Goal: Communication & Community: Answer question/provide support

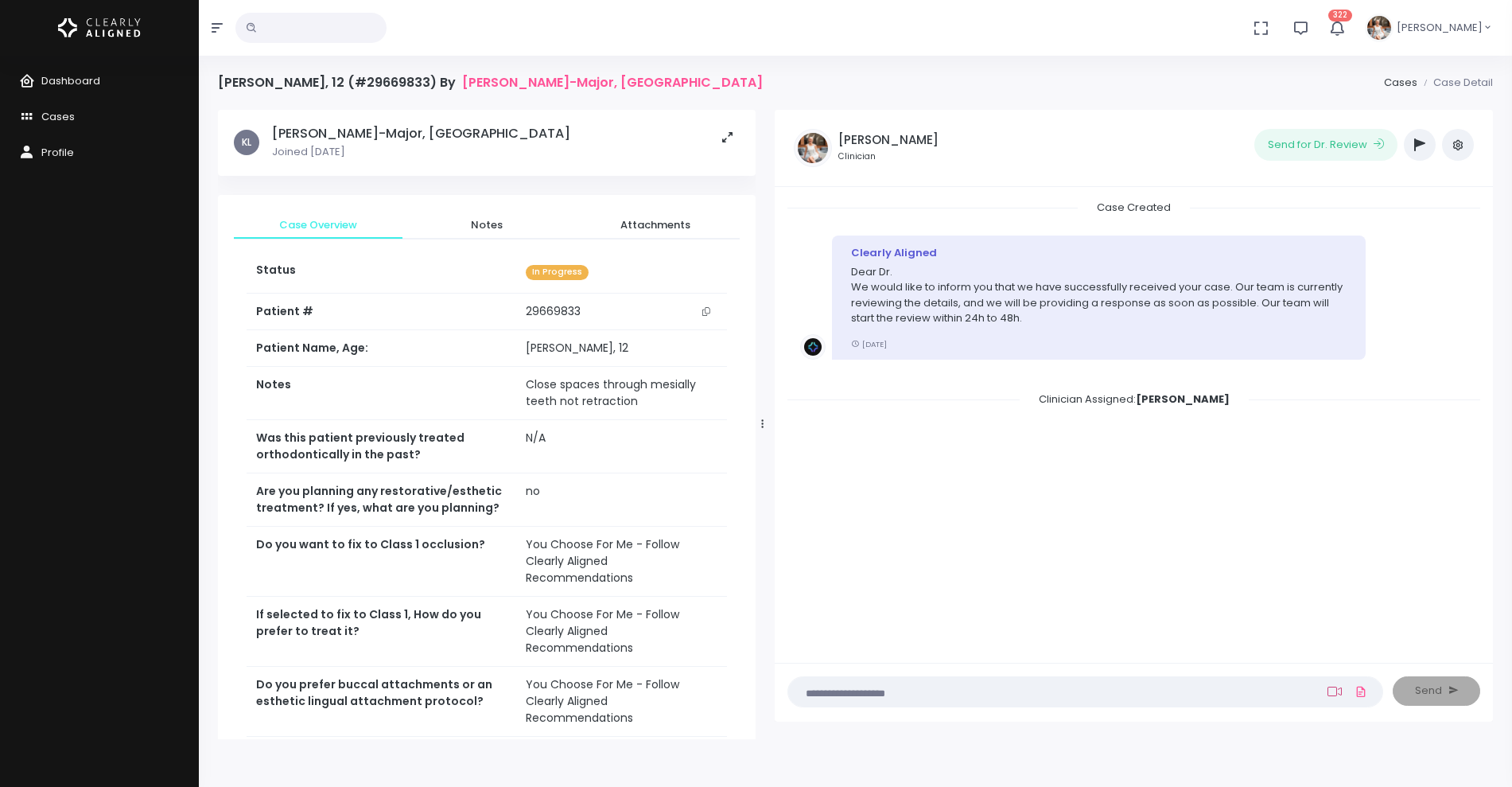
scroll to position [127, 0]
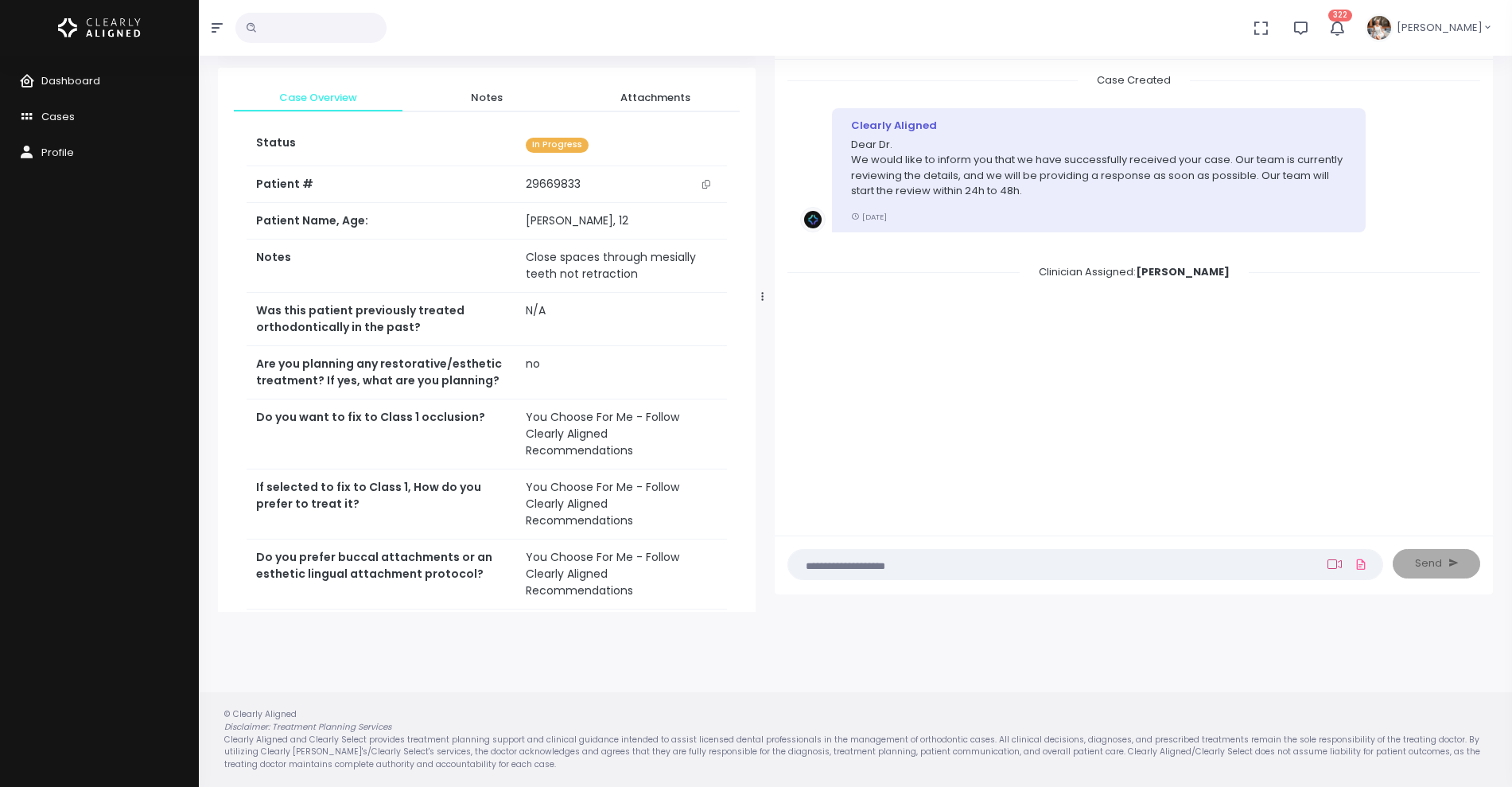
click at [1332, 567] on icon at bounding box center [1334, 563] width 14 height 12
click at [1210, 483] on input "text" at bounding box center [1225, 481] width 213 height 29
paste input "**********"
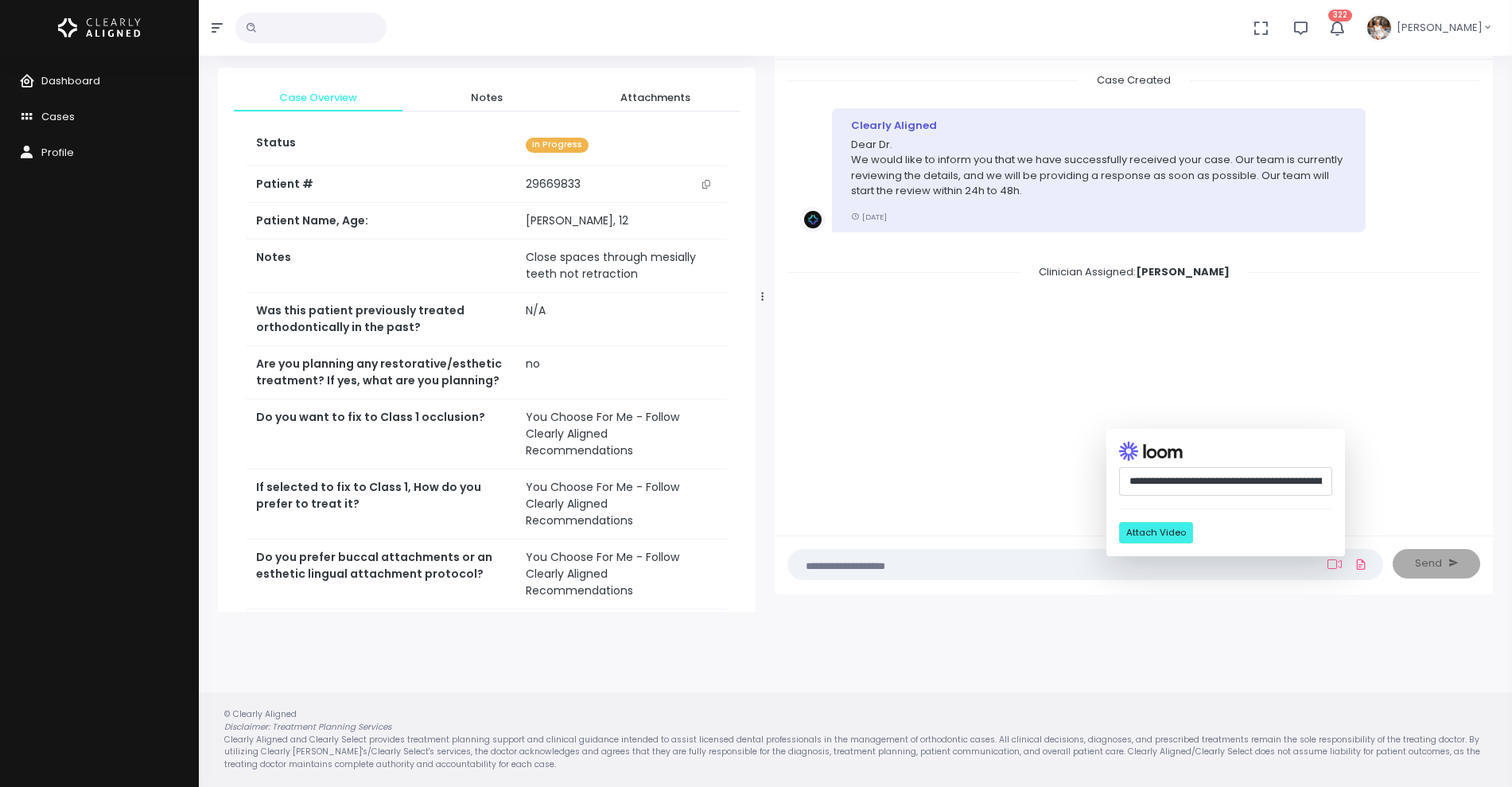
scroll to position [0, 422]
type input "**********"
click at [1158, 527] on button "Attach Video" at bounding box center [1155, 532] width 74 height 22
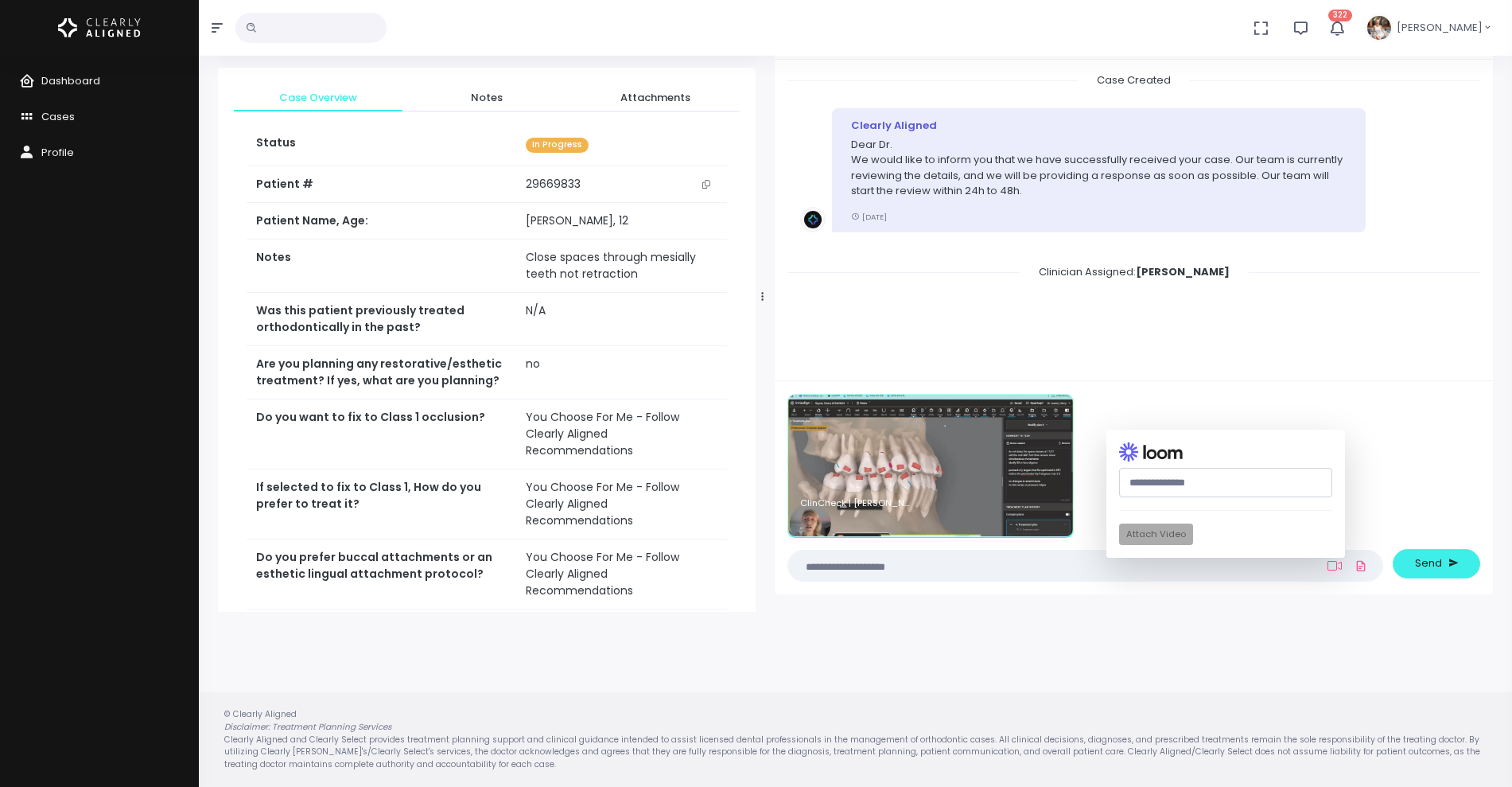
click at [987, 571] on textarea at bounding box center [1055, 565] width 513 height 18
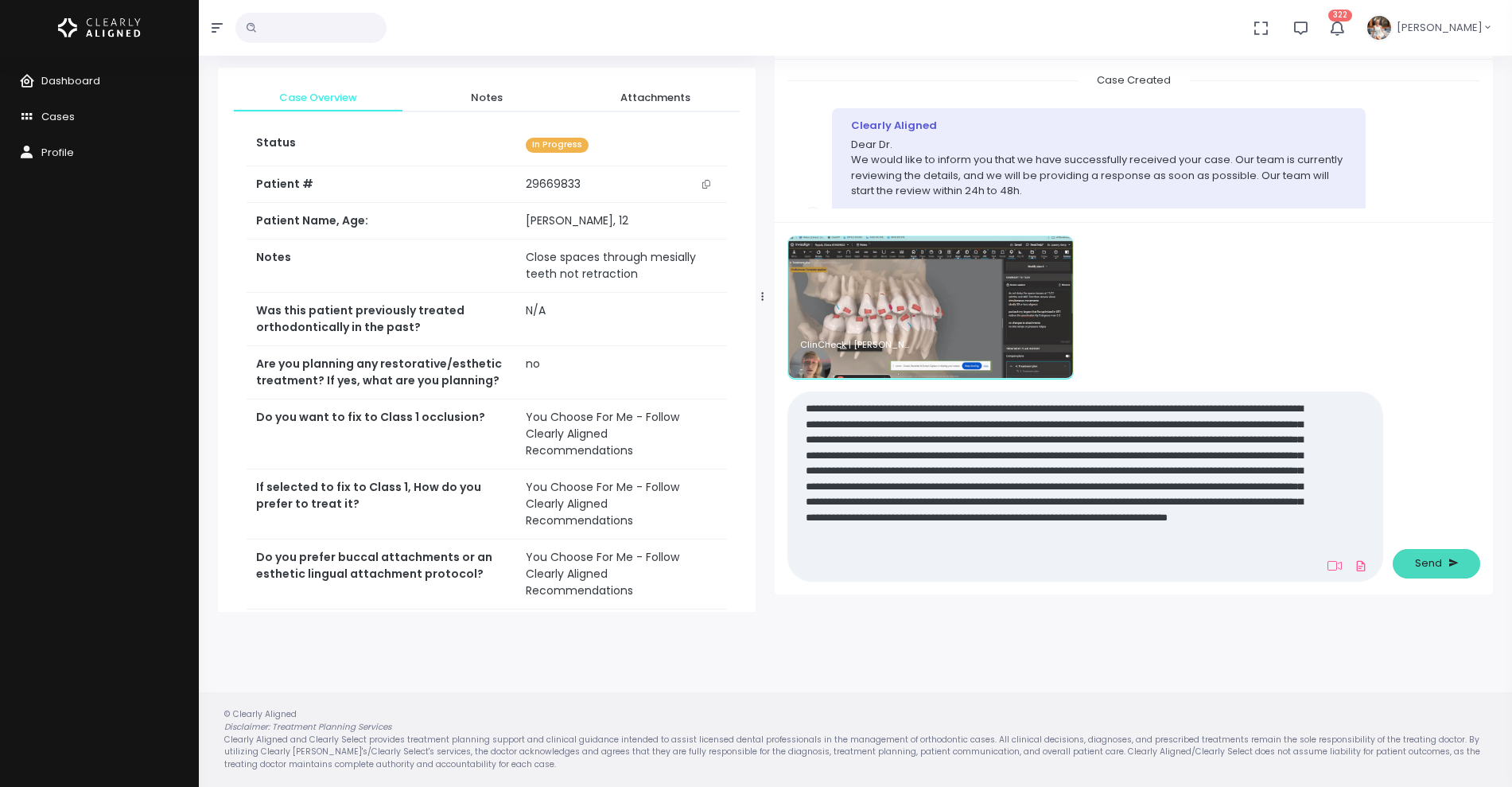
type textarea "**********"
click at [1429, 566] on span "Send" at bounding box center [1428, 562] width 27 height 16
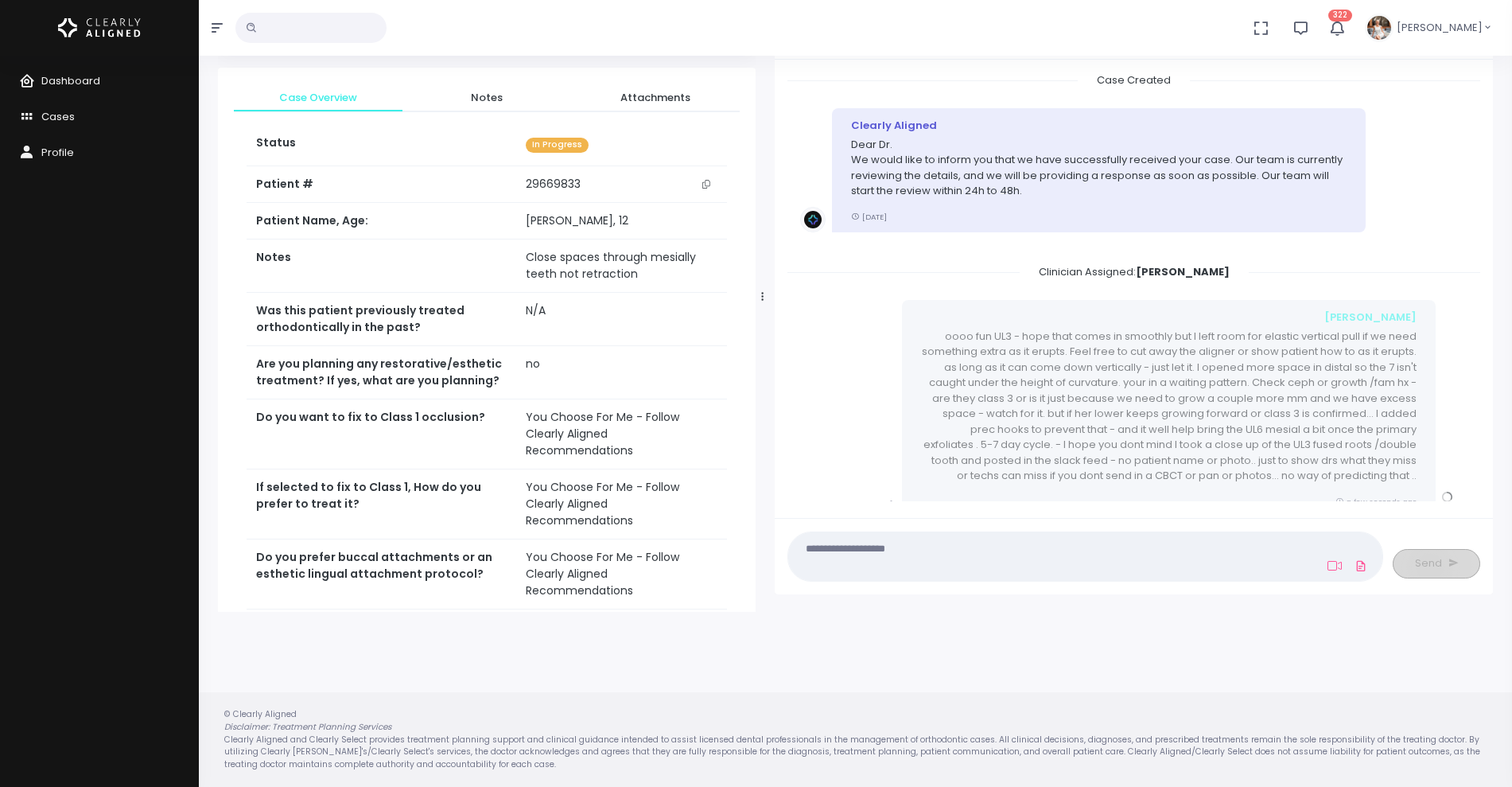
scroll to position [202, 0]
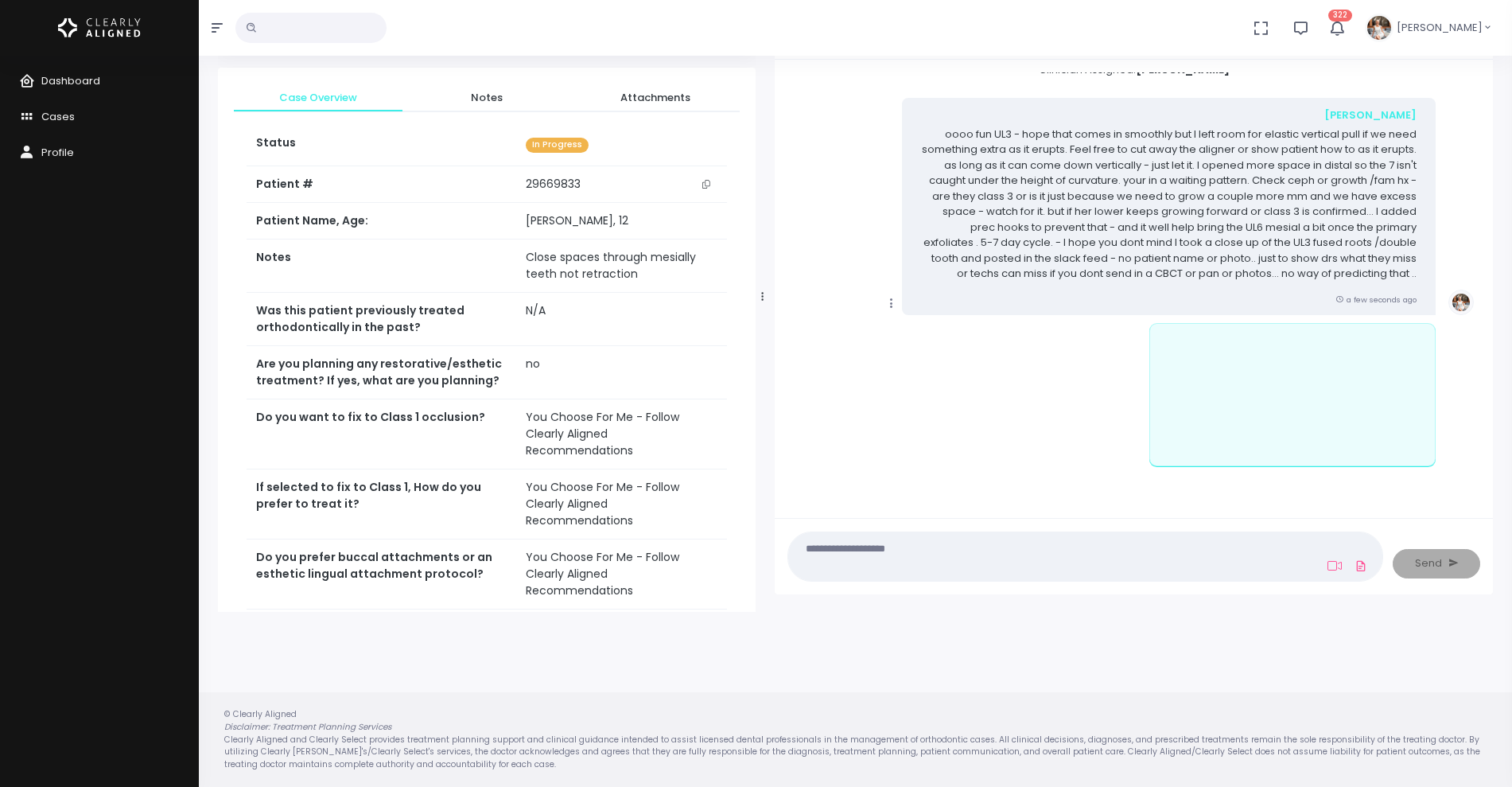
click at [890, 303] on icon "scrollable content" at bounding box center [890, 303] width 14 height 14
click at [913, 332] on link "Mark as Video Review" at bounding box center [964, 334] width 165 height 25
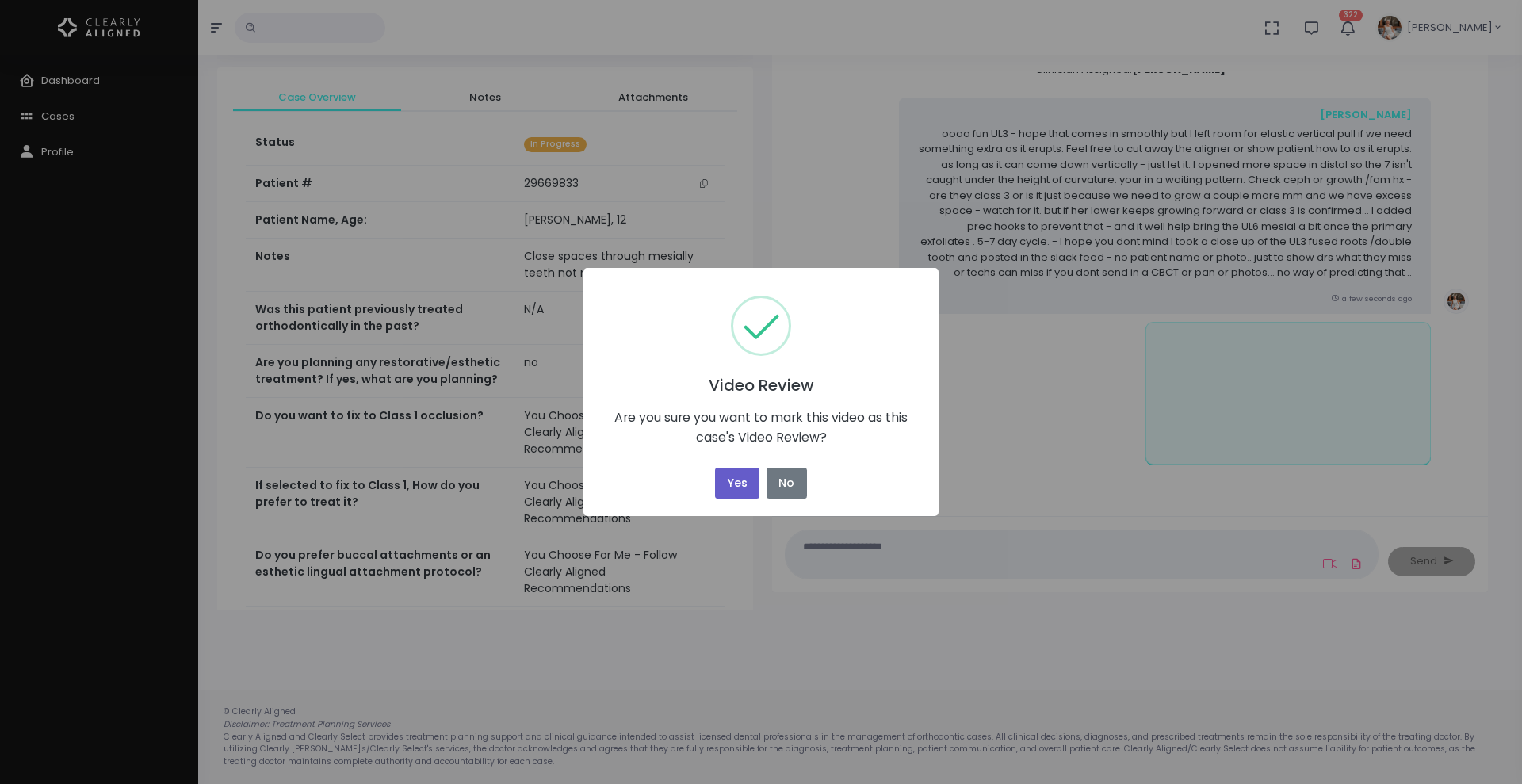
click at [743, 486] on button "Yes" at bounding box center [736, 482] width 44 height 31
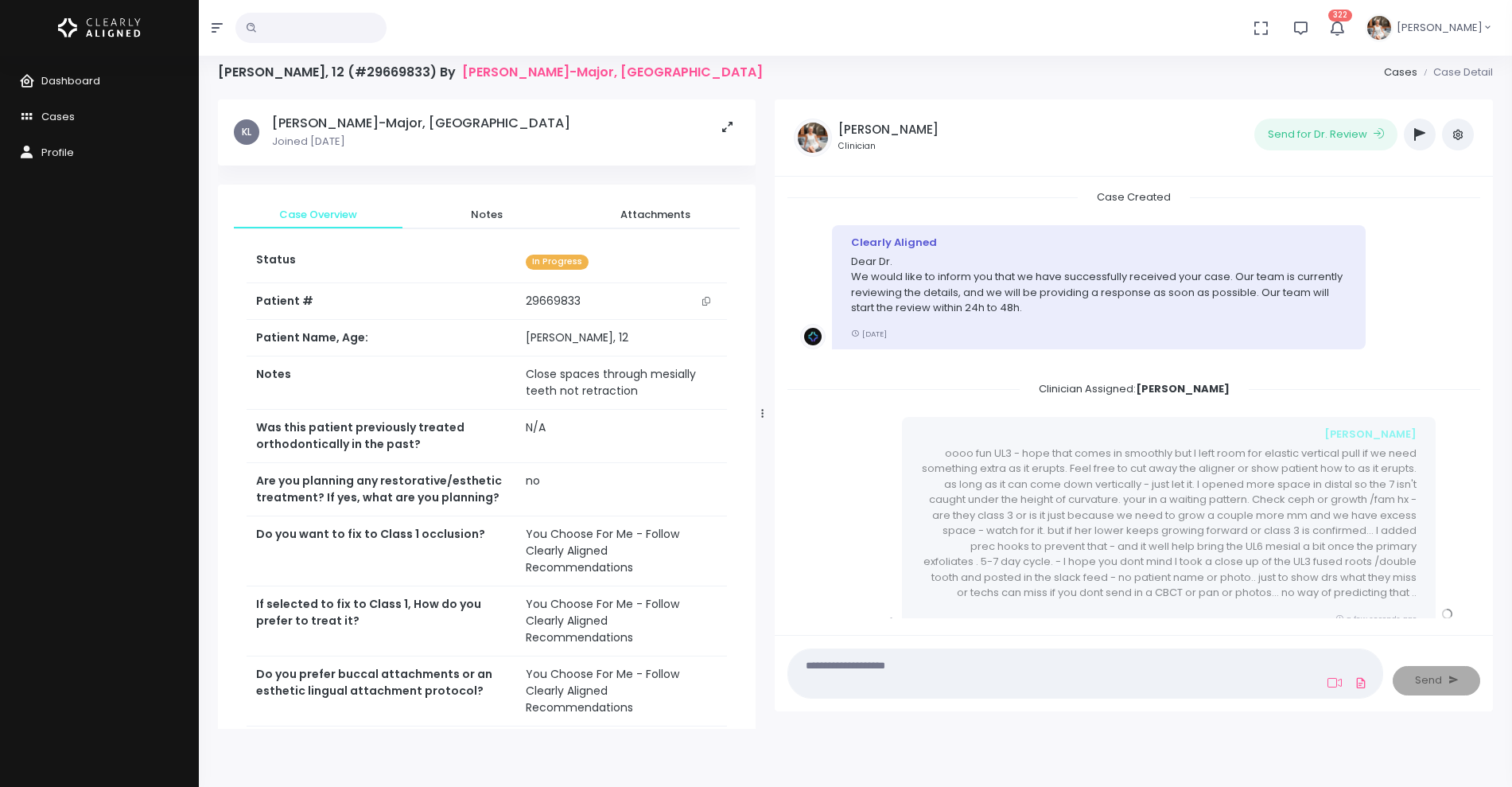
scroll to position [0, 0]
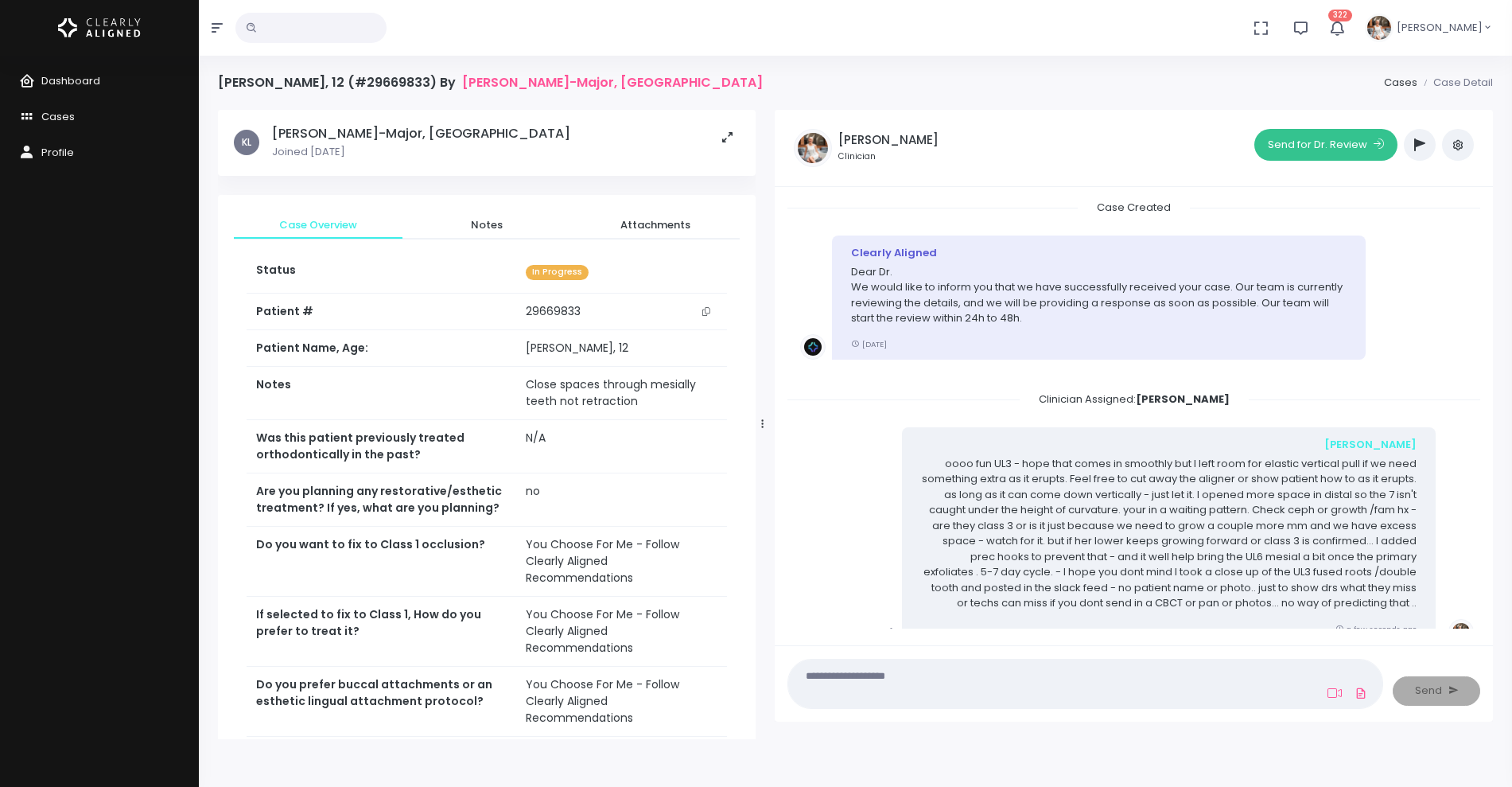
click at [1304, 147] on button "Send for Dr. Review" at bounding box center [1325, 145] width 143 height 32
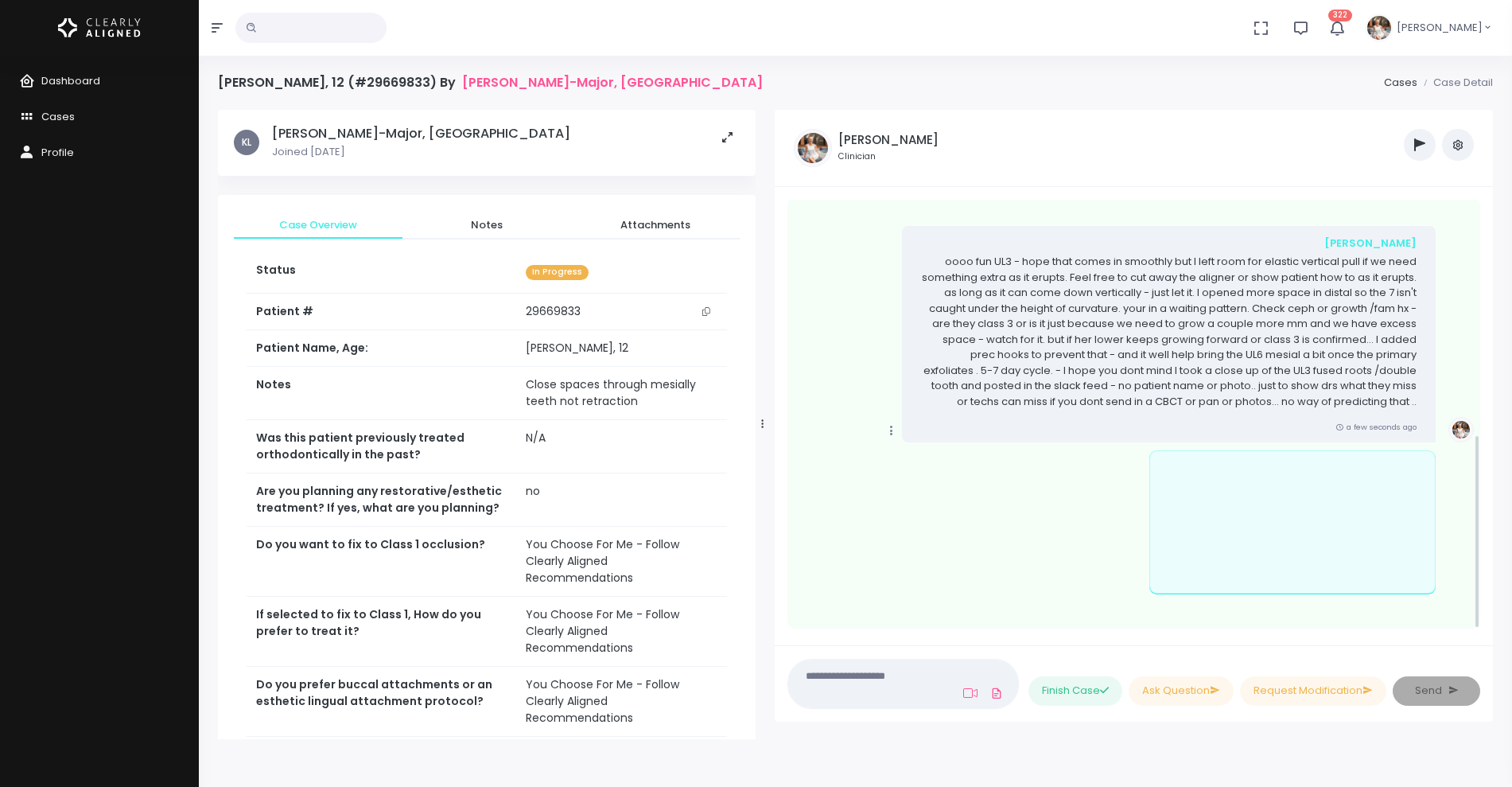
scroll to position [519, 0]
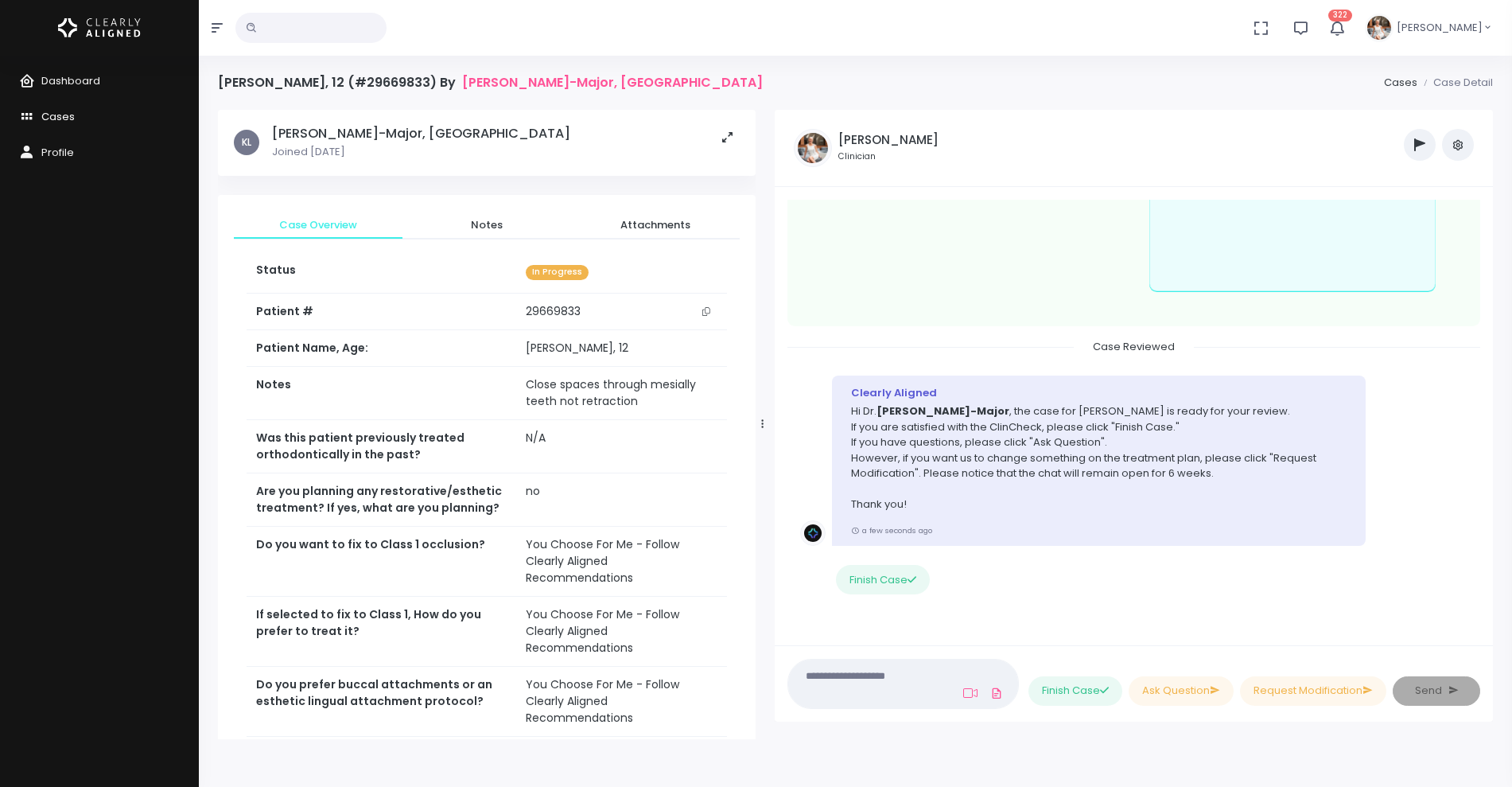
click at [70, 116] on span "Cases" at bounding box center [58, 116] width 33 height 15
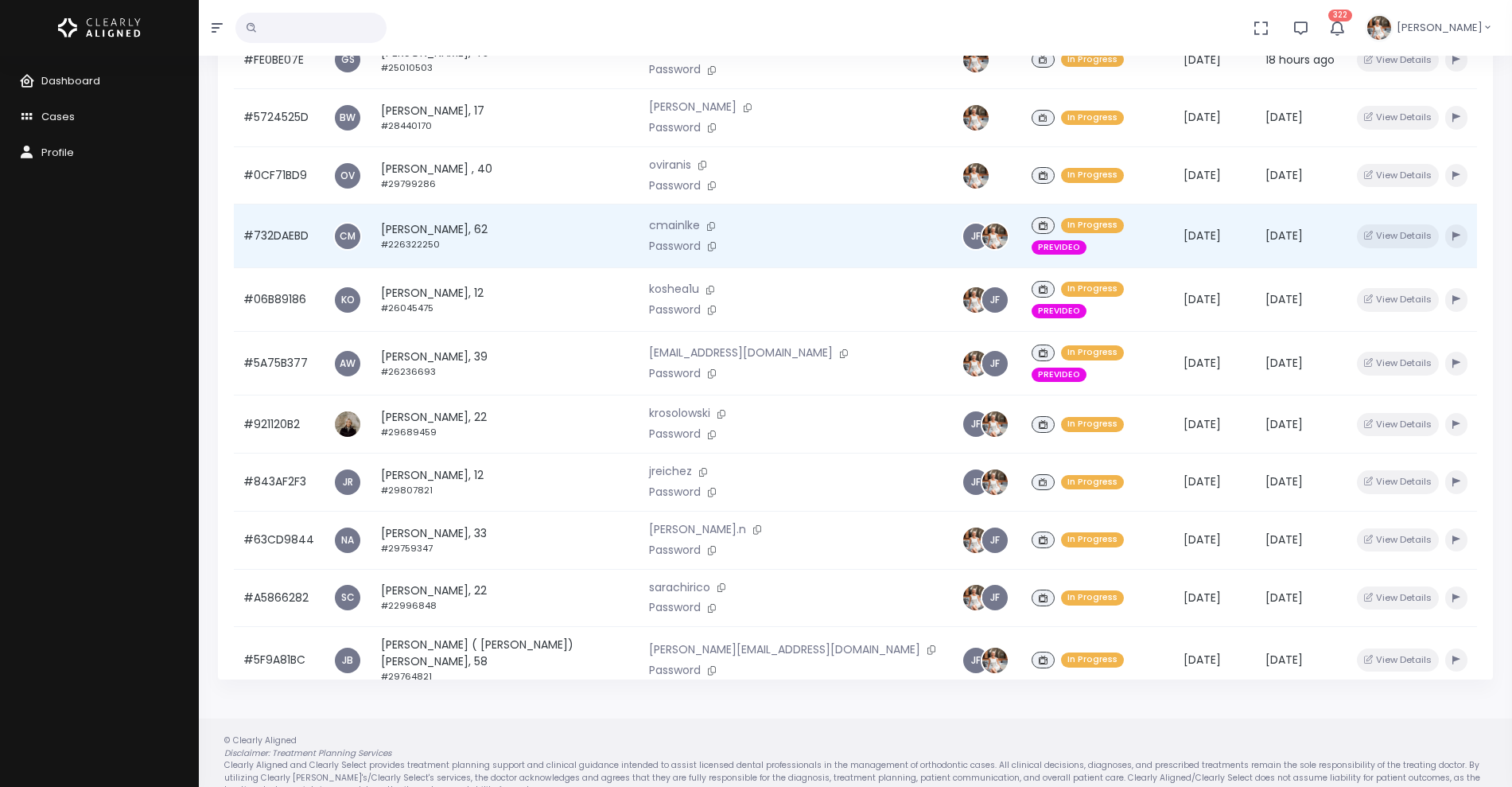
scroll to position [380, 0]
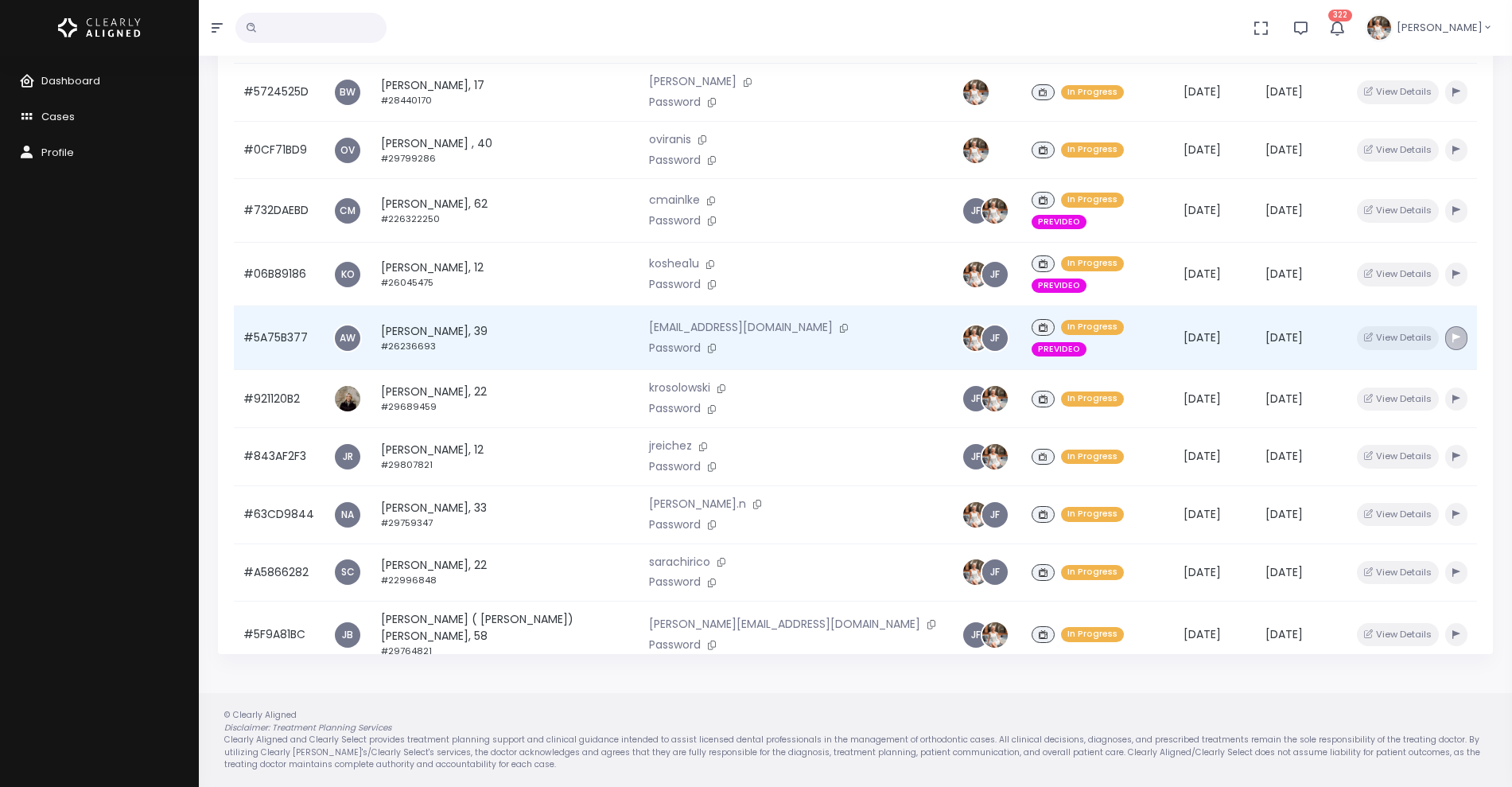
click at [1445, 327] on button "button" at bounding box center [1456, 338] width 23 height 23
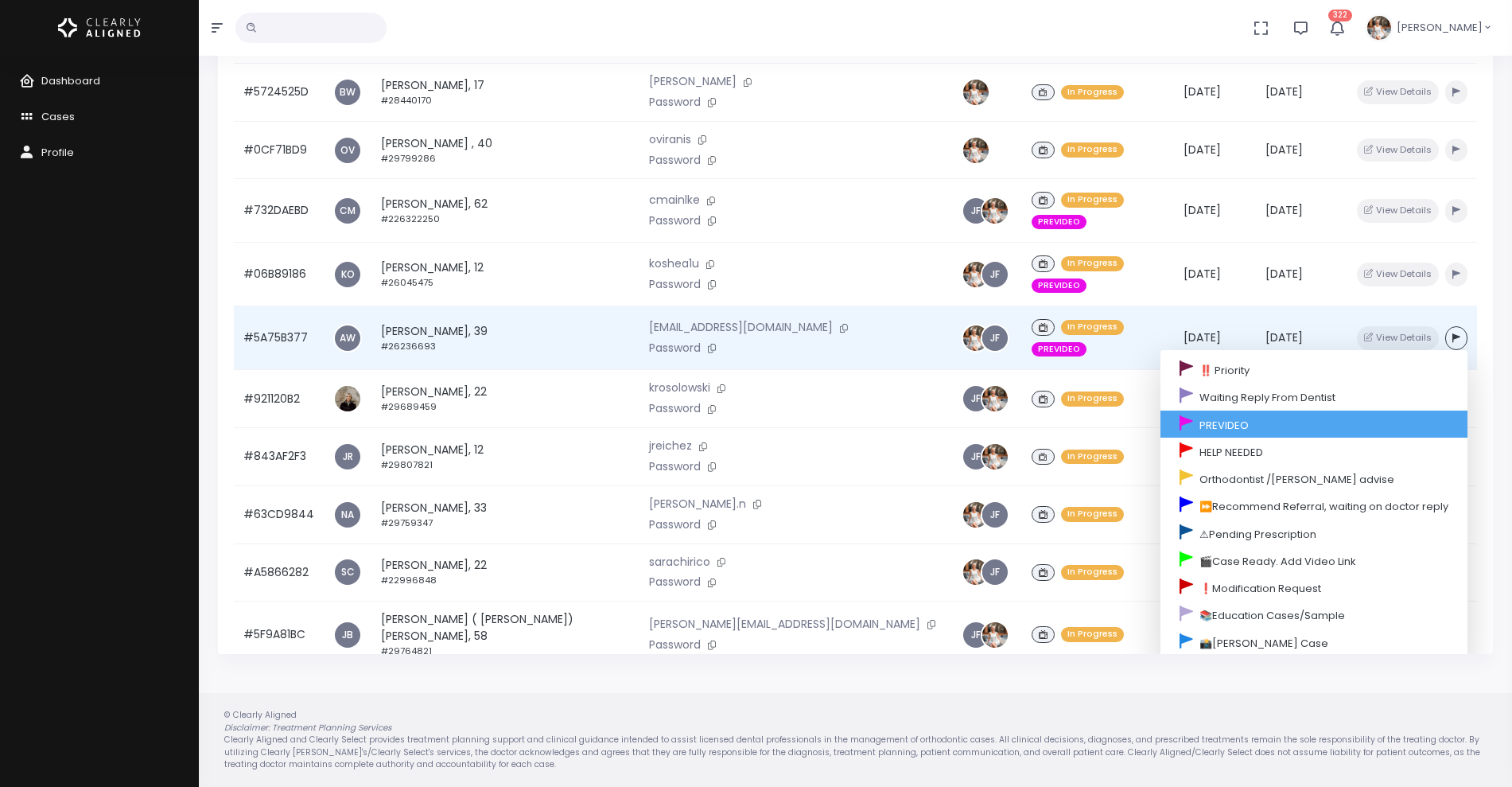
click at [1248, 410] on link "PREVIDEO" at bounding box center [1313, 424] width 307 height 27
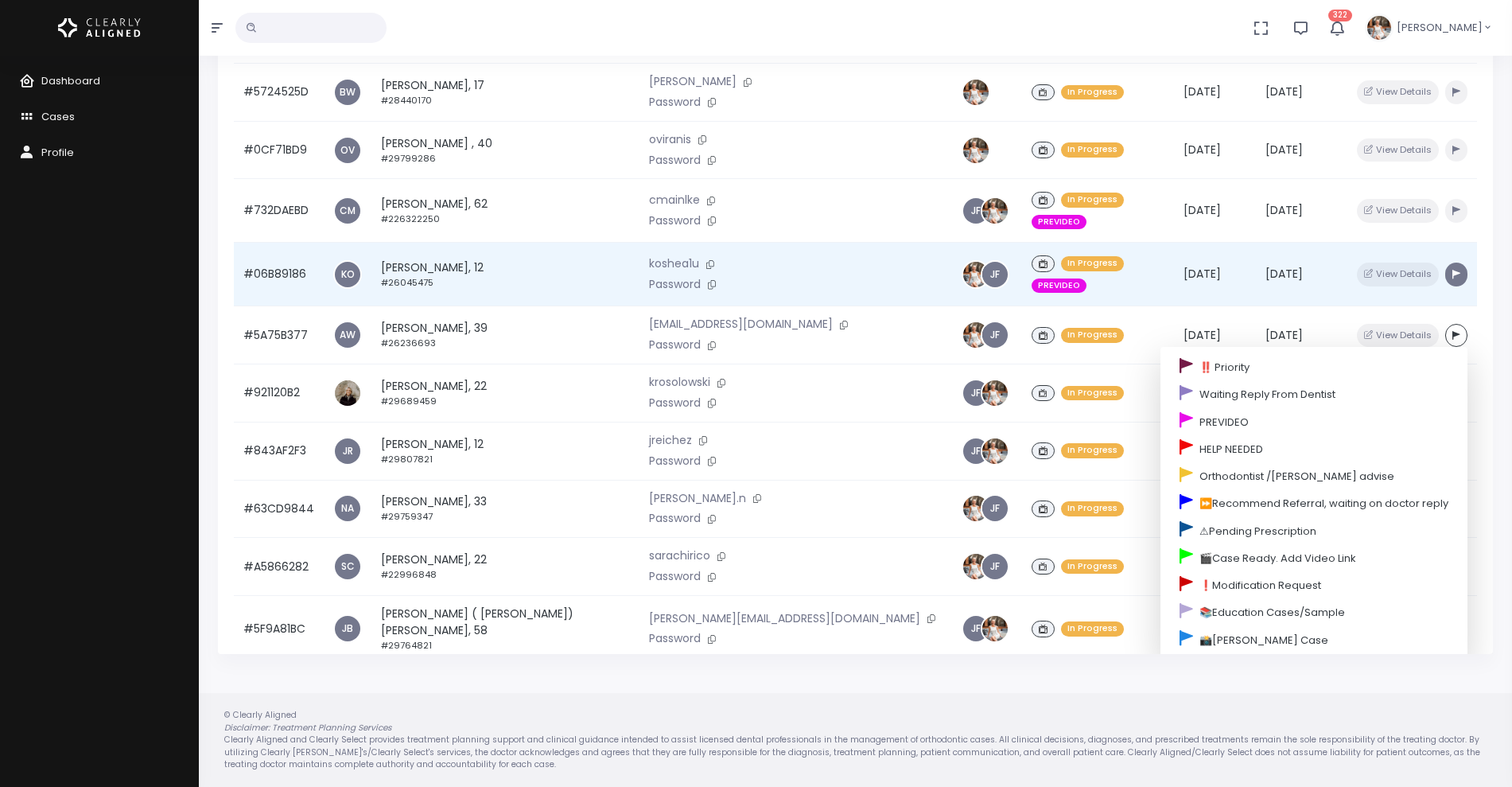
click at [1445, 262] on button "button" at bounding box center [1456, 274] width 23 height 23
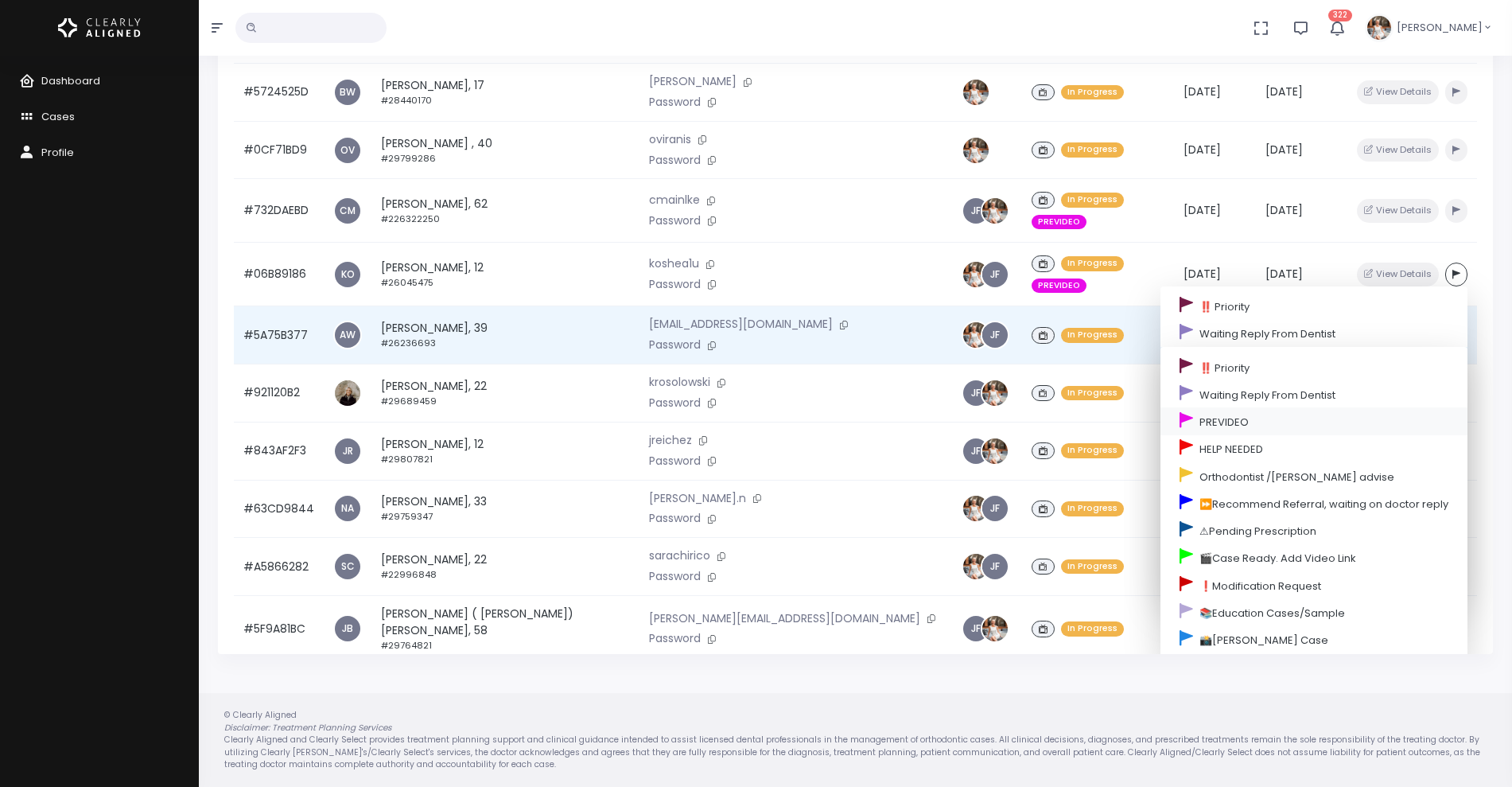
click at [1233, 408] on link "PREVIDEO" at bounding box center [1313, 421] width 307 height 27
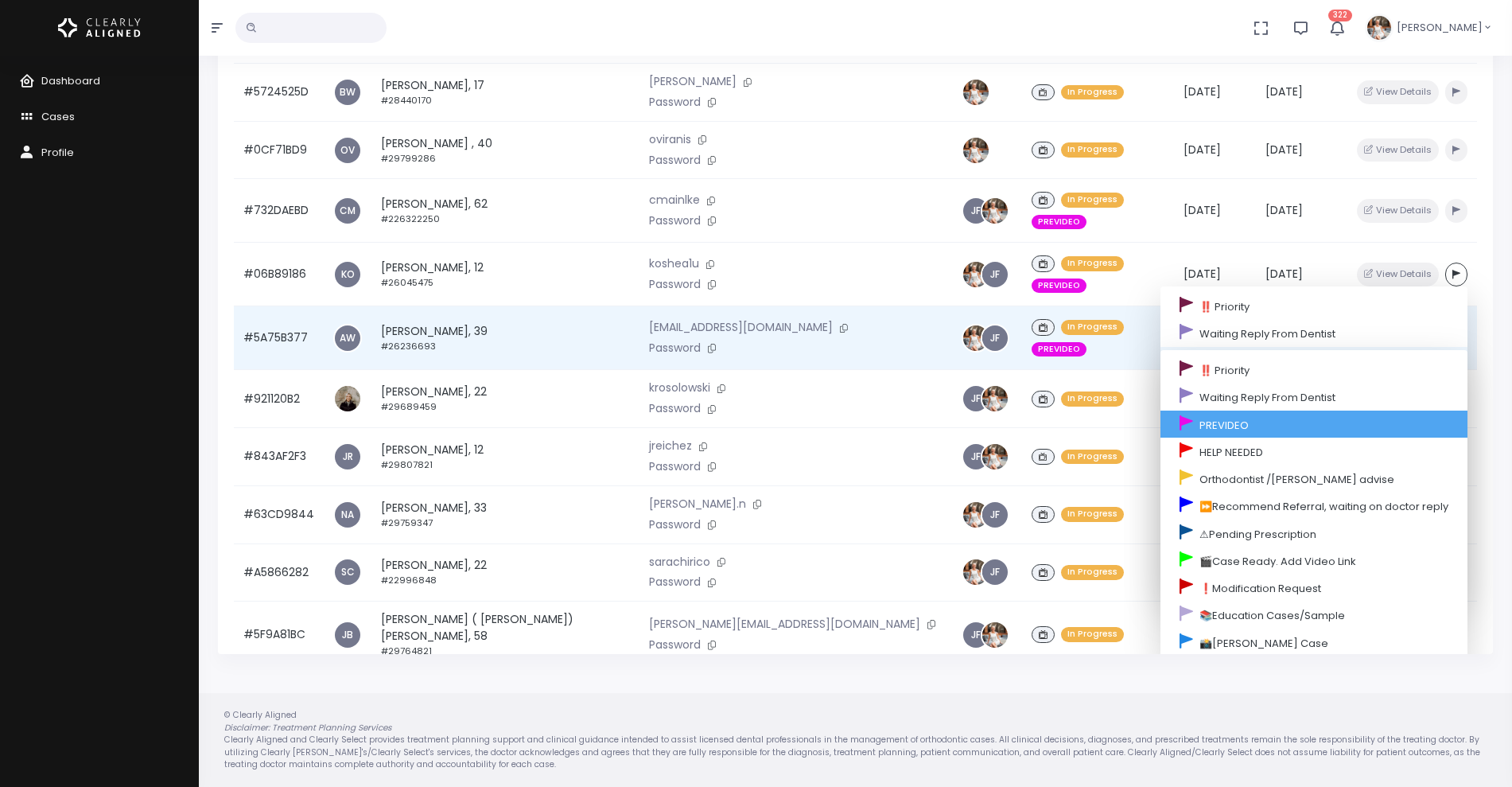
click at [1209, 410] on link "PREVIDEO" at bounding box center [1313, 424] width 307 height 27
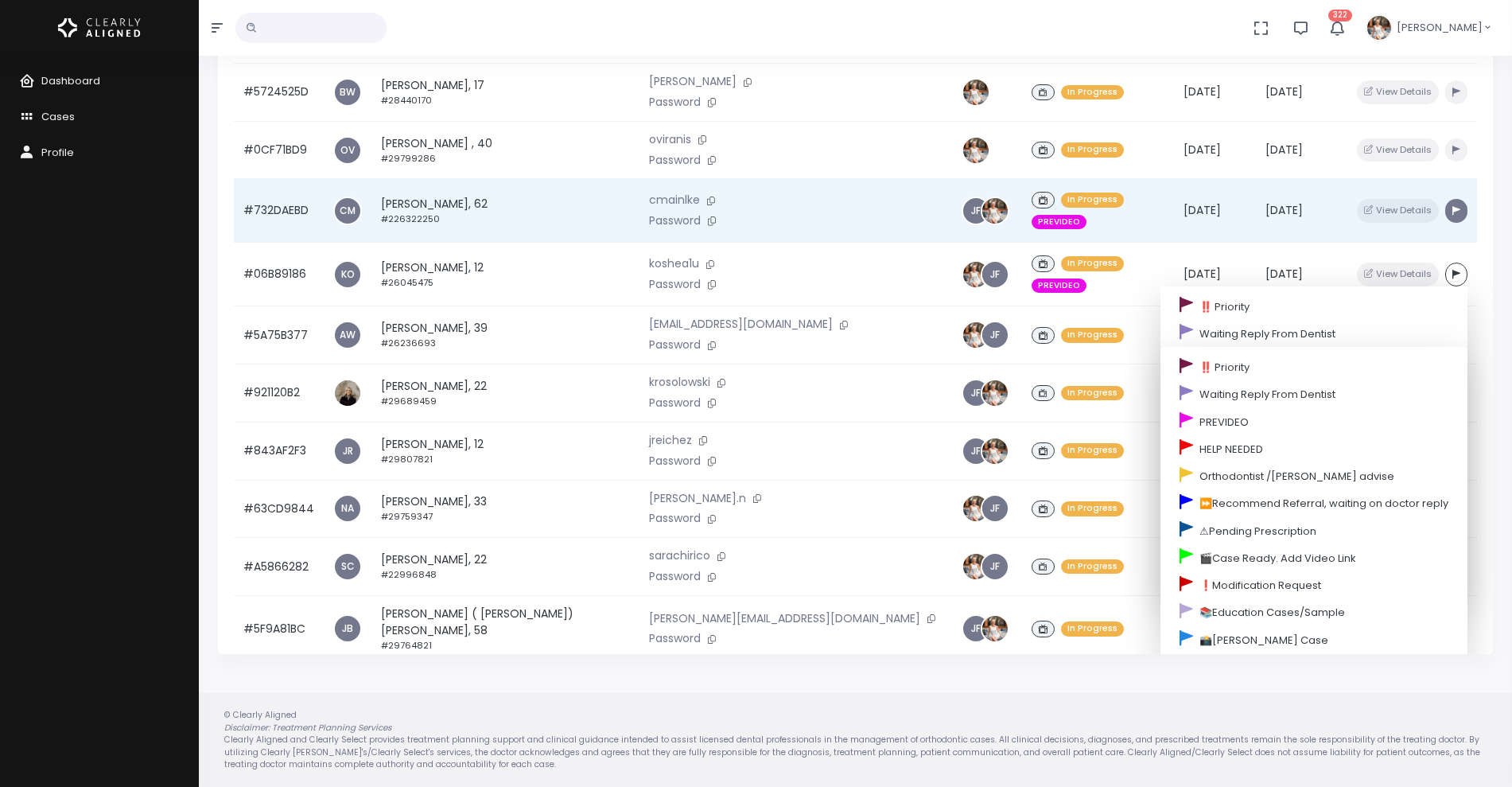
click at [1445, 199] on button "button" at bounding box center [1456, 210] width 23 height 23
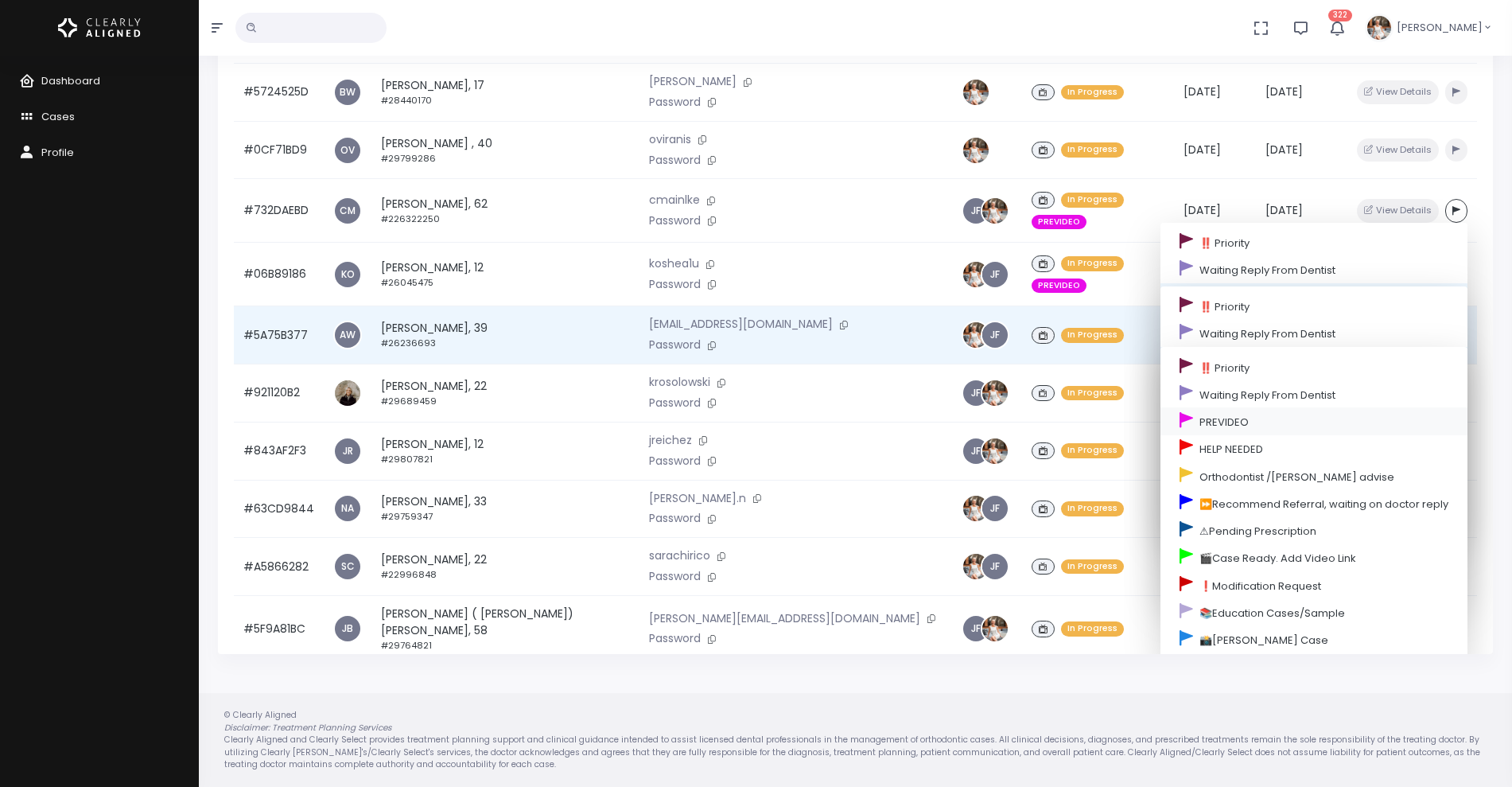
click at [1177, 408] on link "PREVIDEO" at bounding box center [1313, 421] width 307 height 27
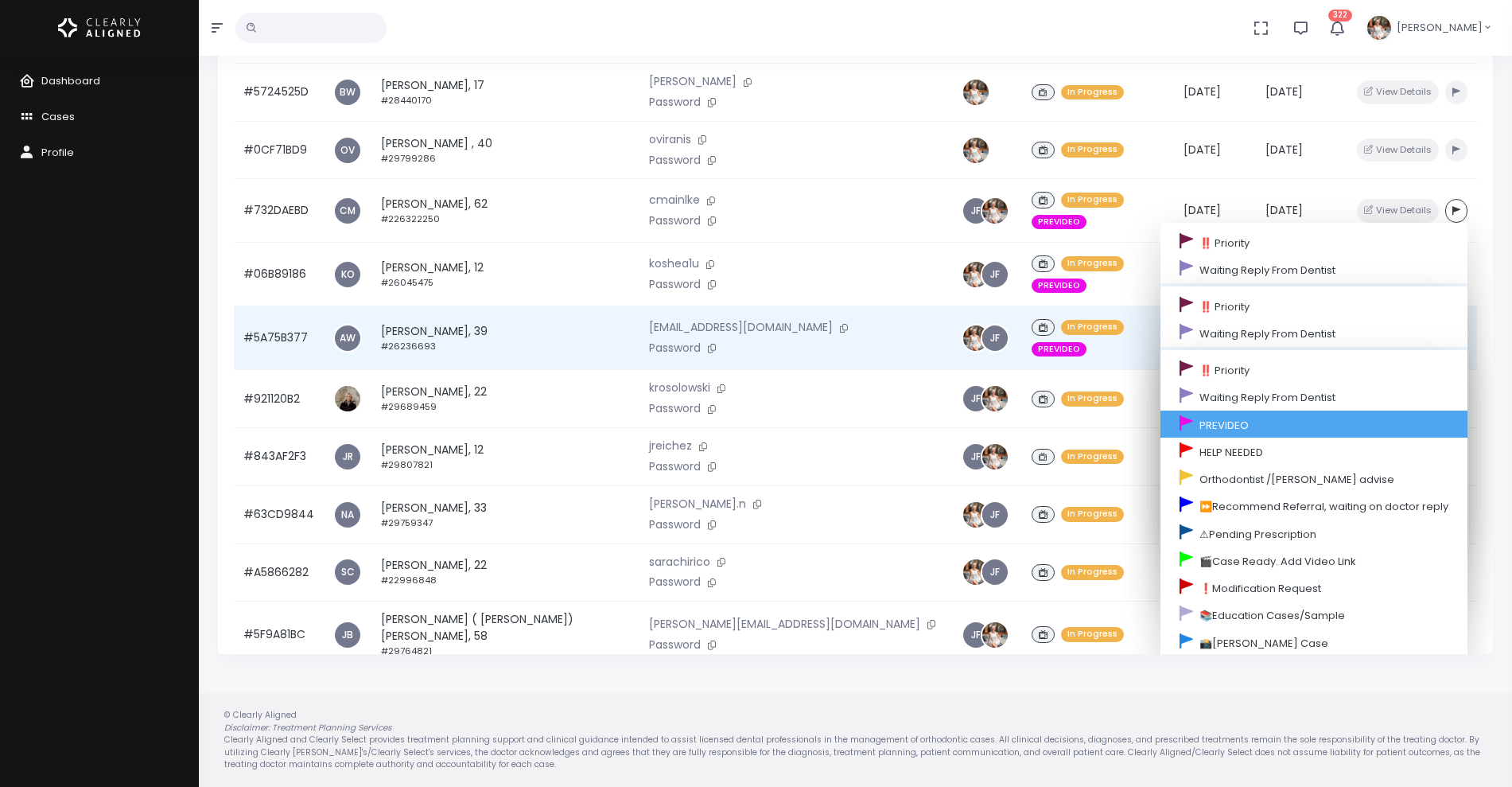
click at [1223, 410] on link "PREVIDEO" at bounding box center [1313, 424] width 307 height 27
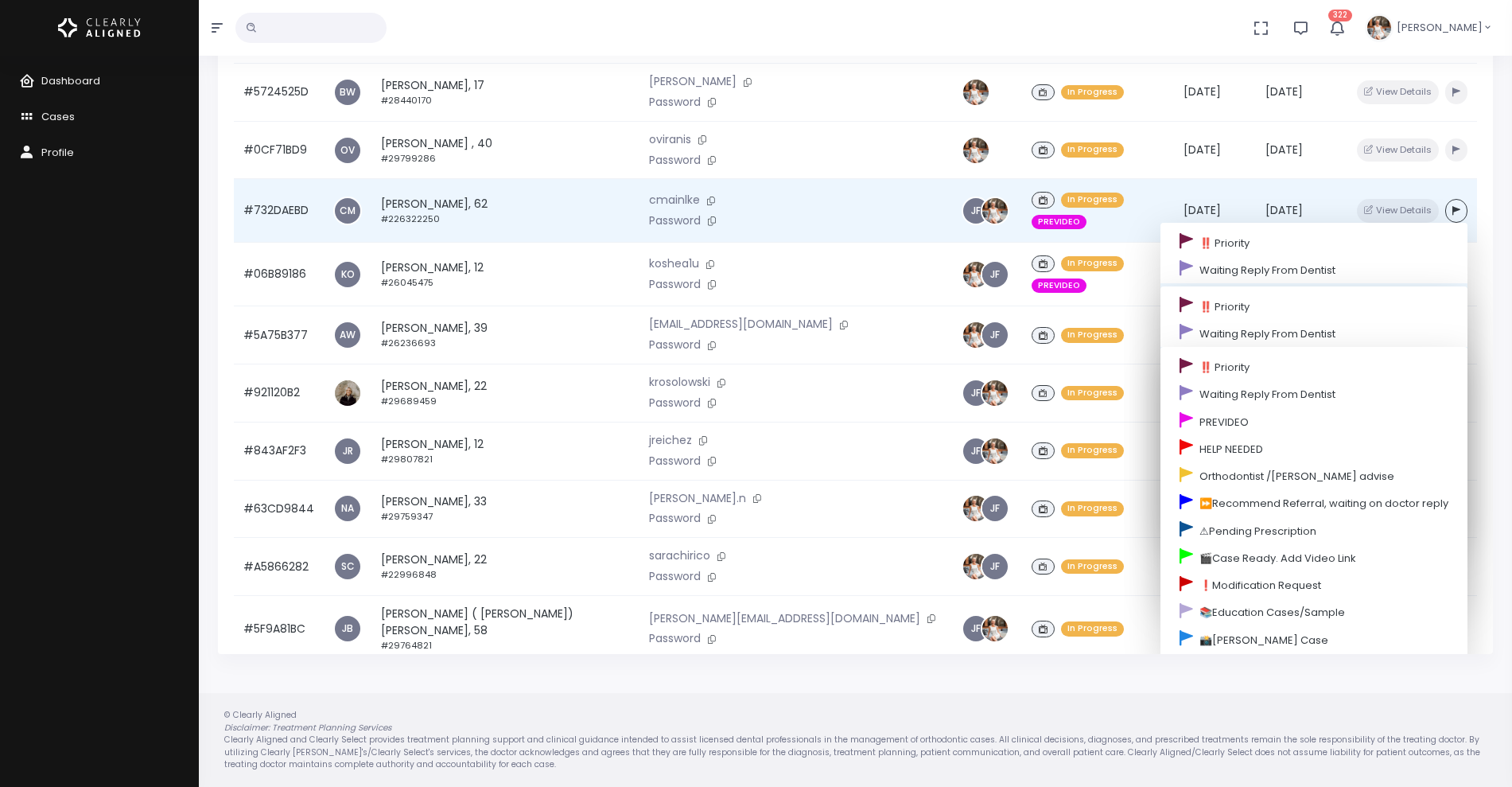
click at [1061, 189] on div "In Progress PREVIDEO" at bounding box center [1097, 210] width 132 height 43
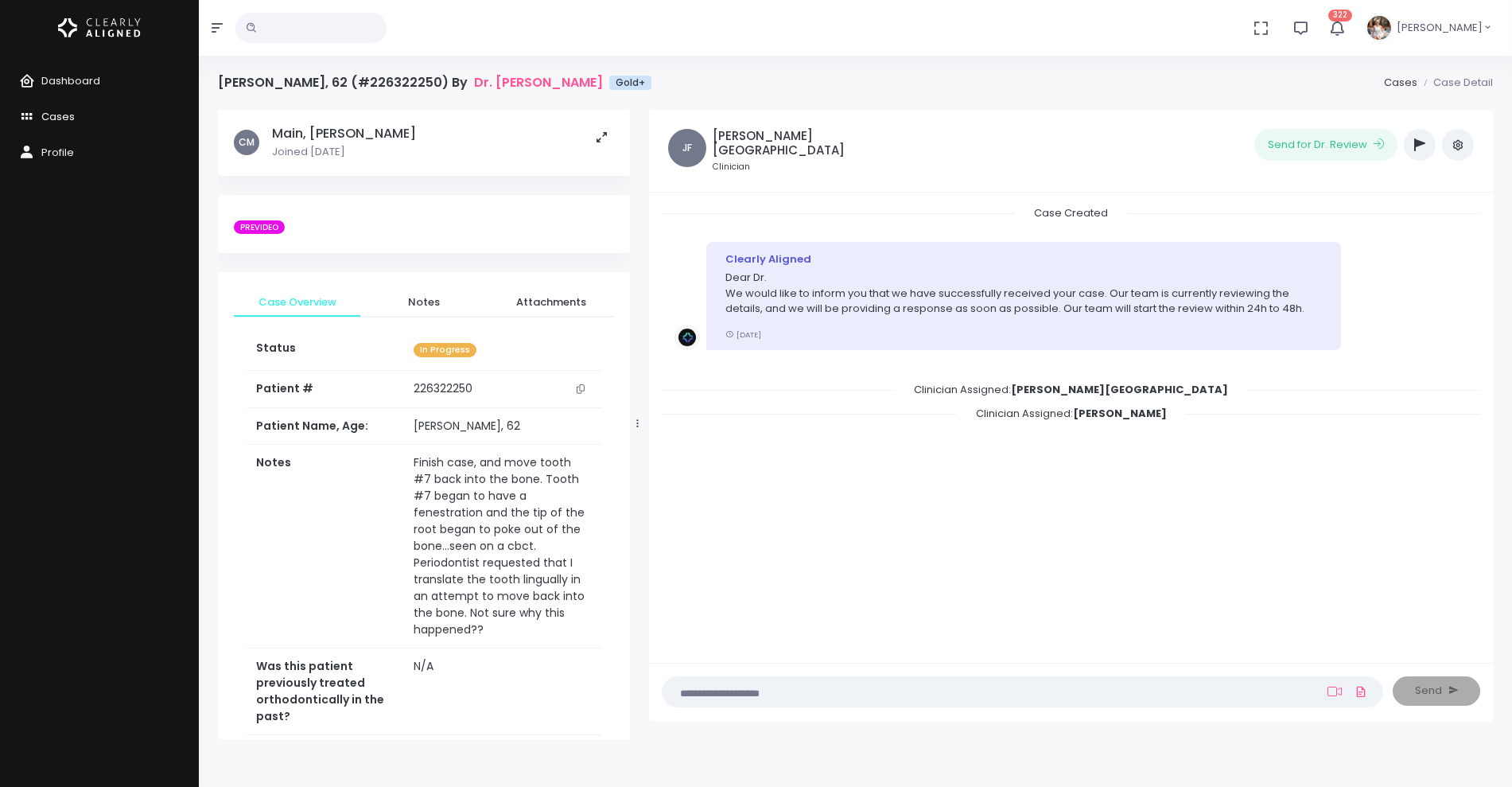
click at [74, 114] on span "Cases" at bounding box center [58, 116] width 33 height 15
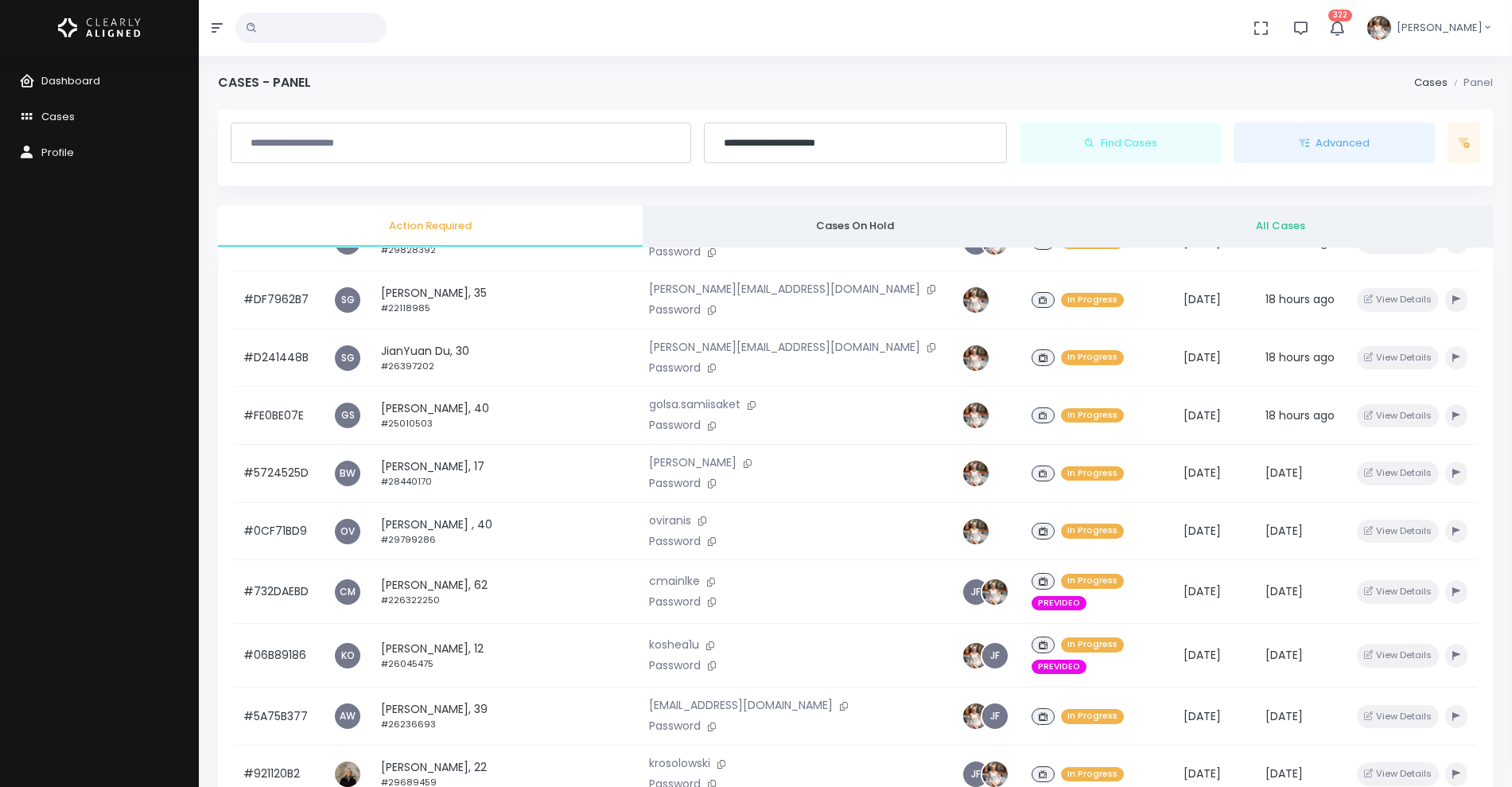
scroll to position [335, 0]
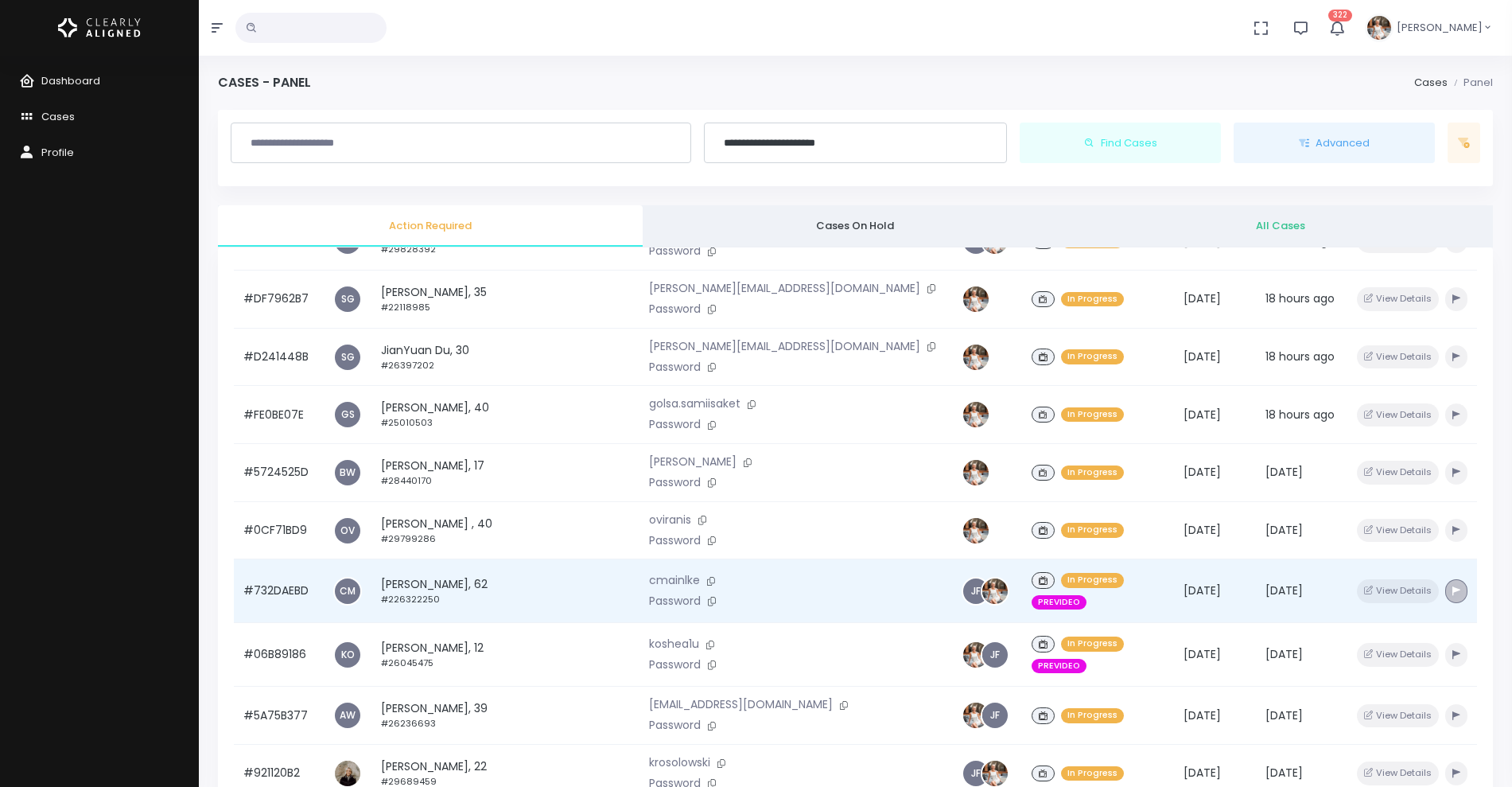
click at [1452, 586] on icon "button" at bounding box center [1455, 590] width 8 height 8
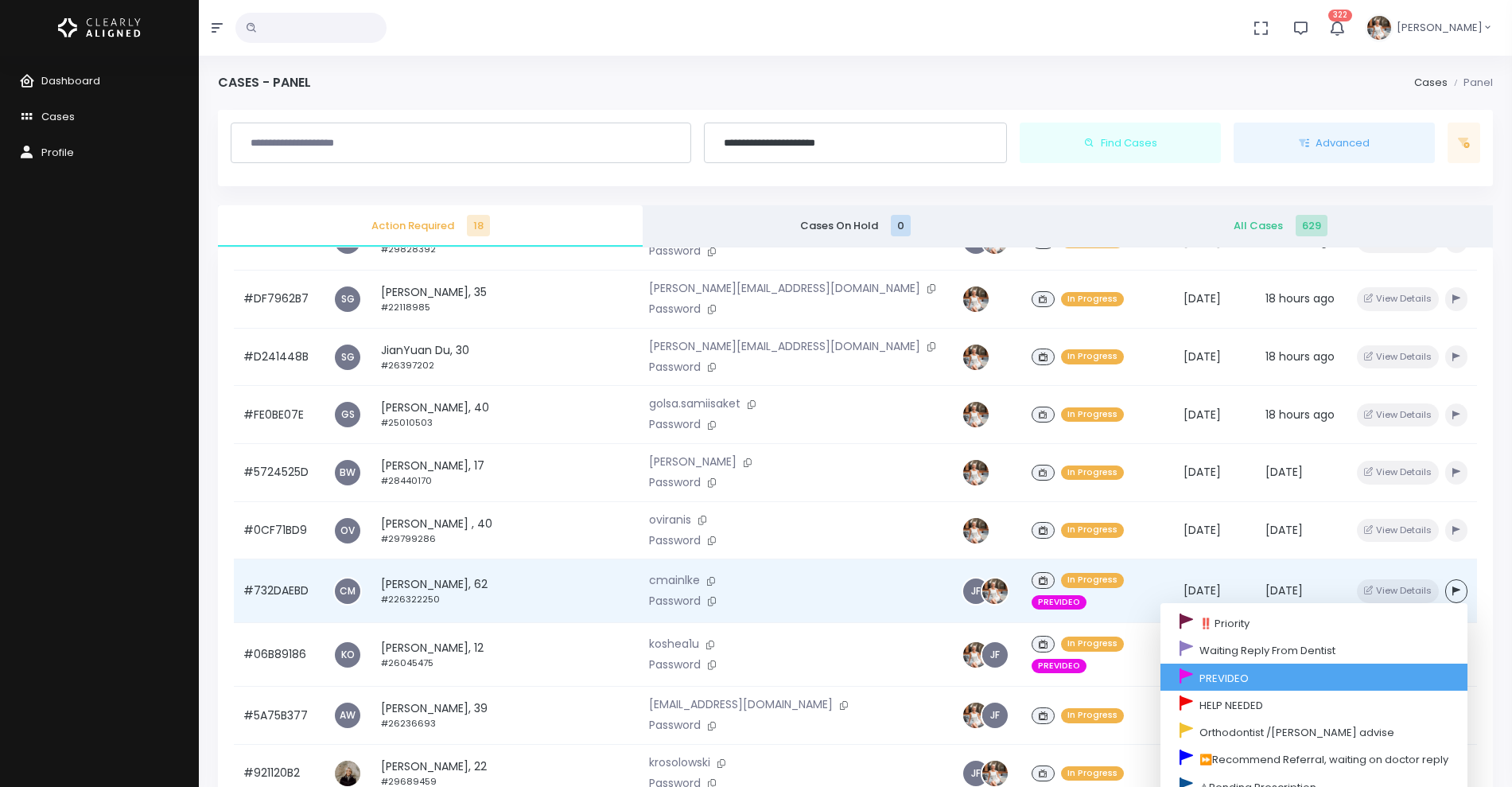
click at [1186, 663] on link "PREVIDEO" at bounding box center [1313, 677] width 307 height 27
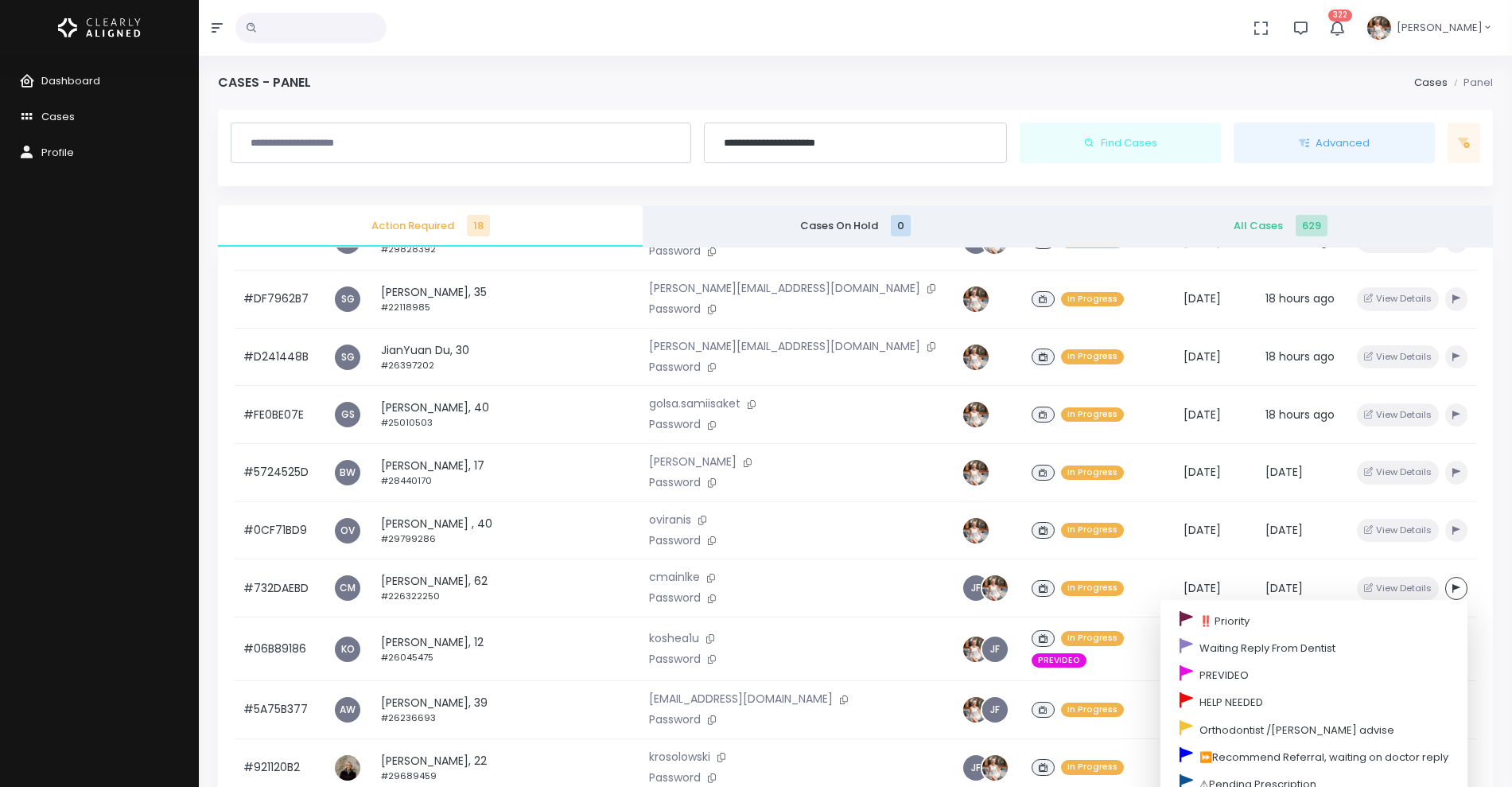
click at [1468, 657] on div "# Dr. Patient Access Clinician Status Created At Last Updated Action #792A7BC8 …" at bounding box center [855, 641] width 1274 height 787
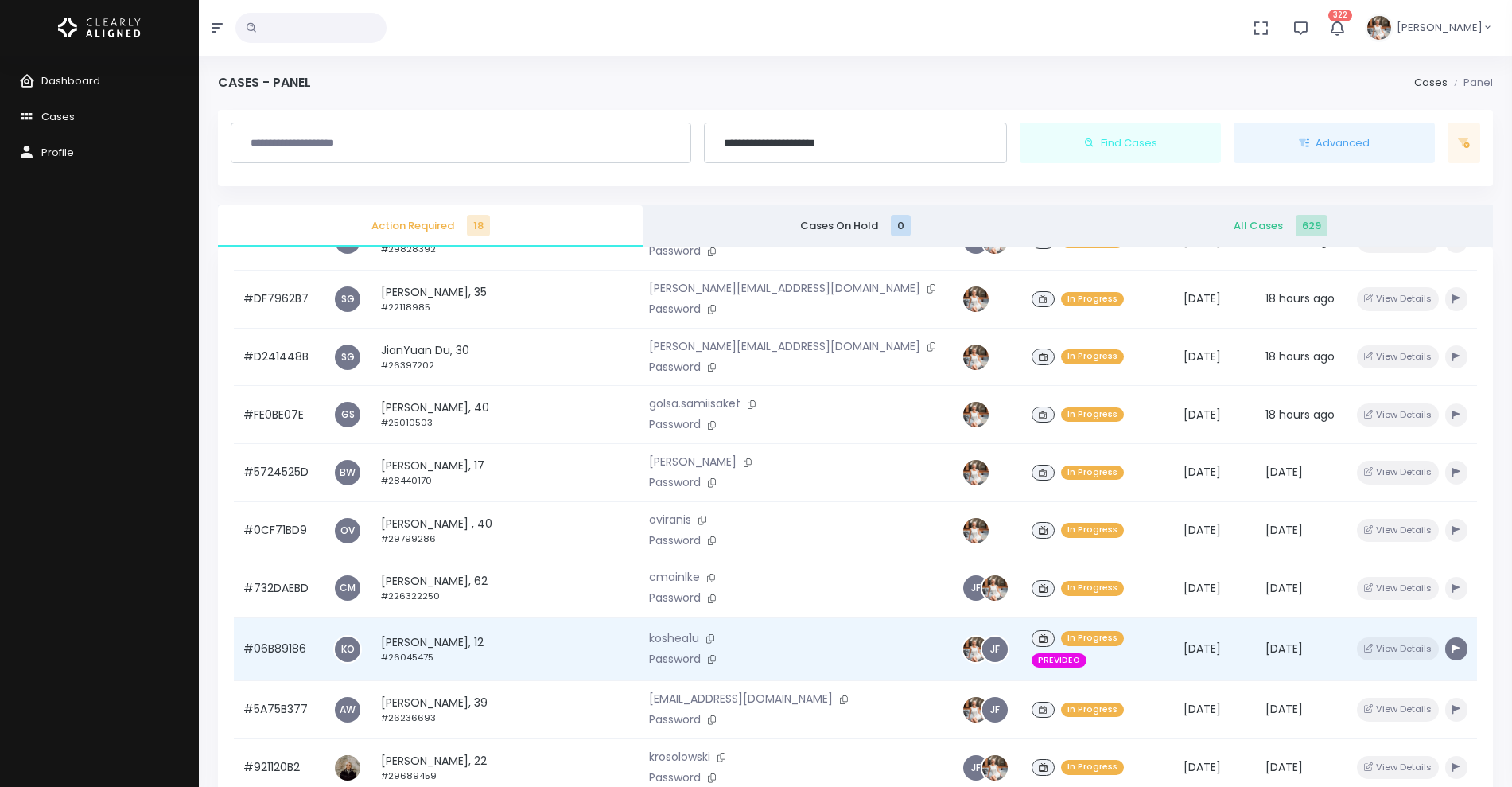
click at [1445, 637] on button "button" at bounding box center [1456, 648] width 23 height 23
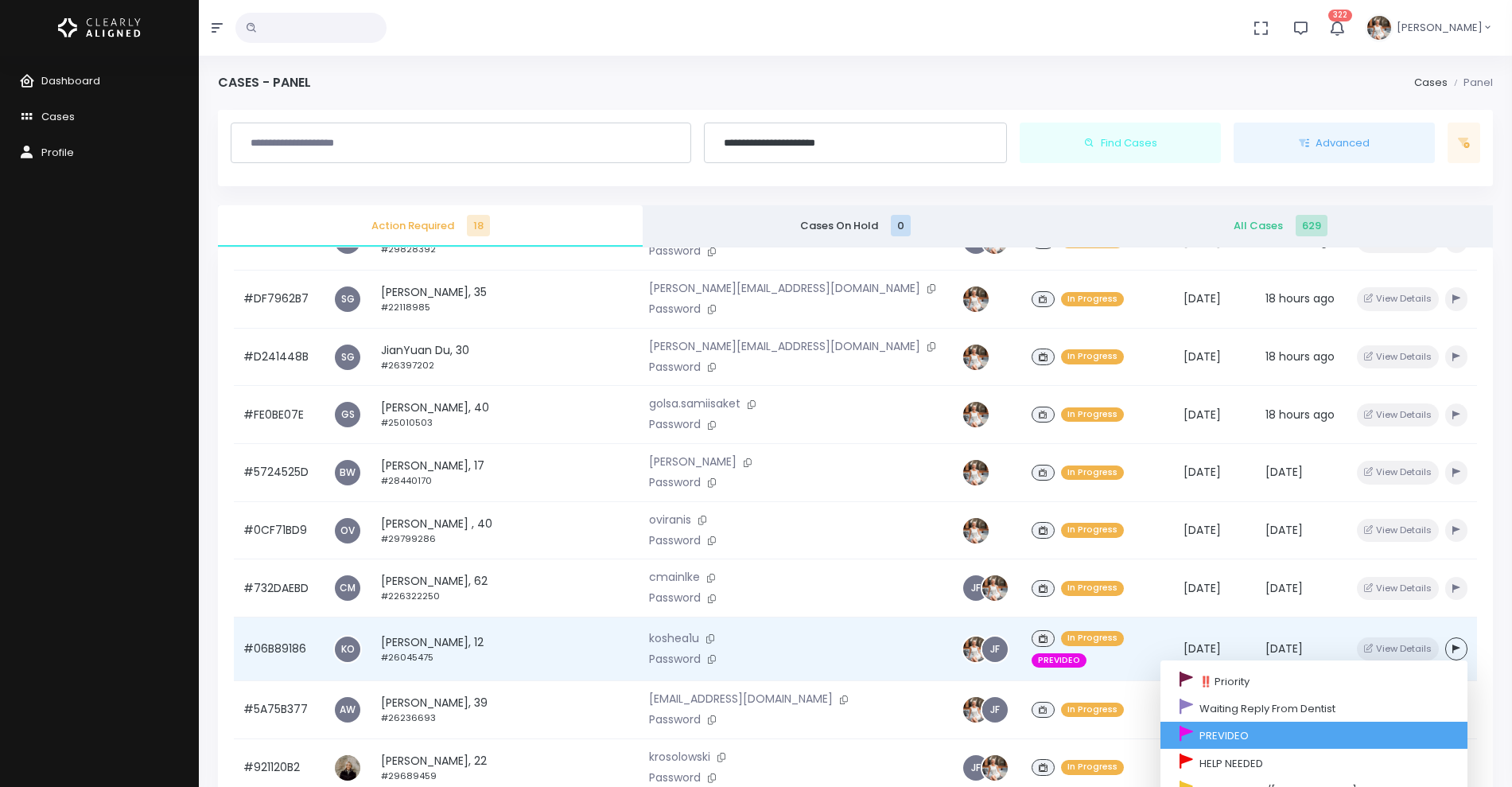
click at [1172, 722] on link "PREVIDEO" at bounding box center [1313, 735] width 307 height 27
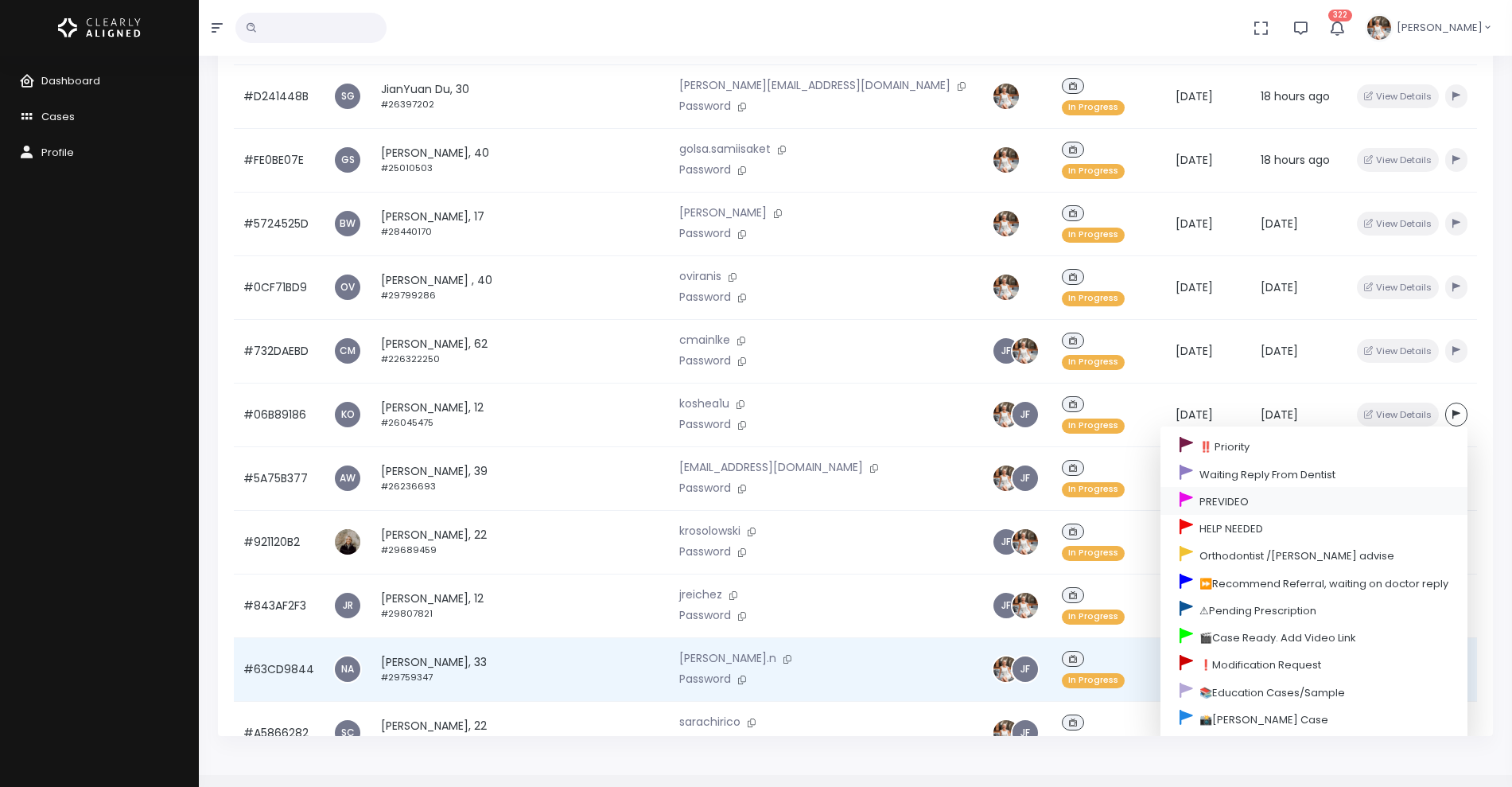
scroll to position [380, 0]
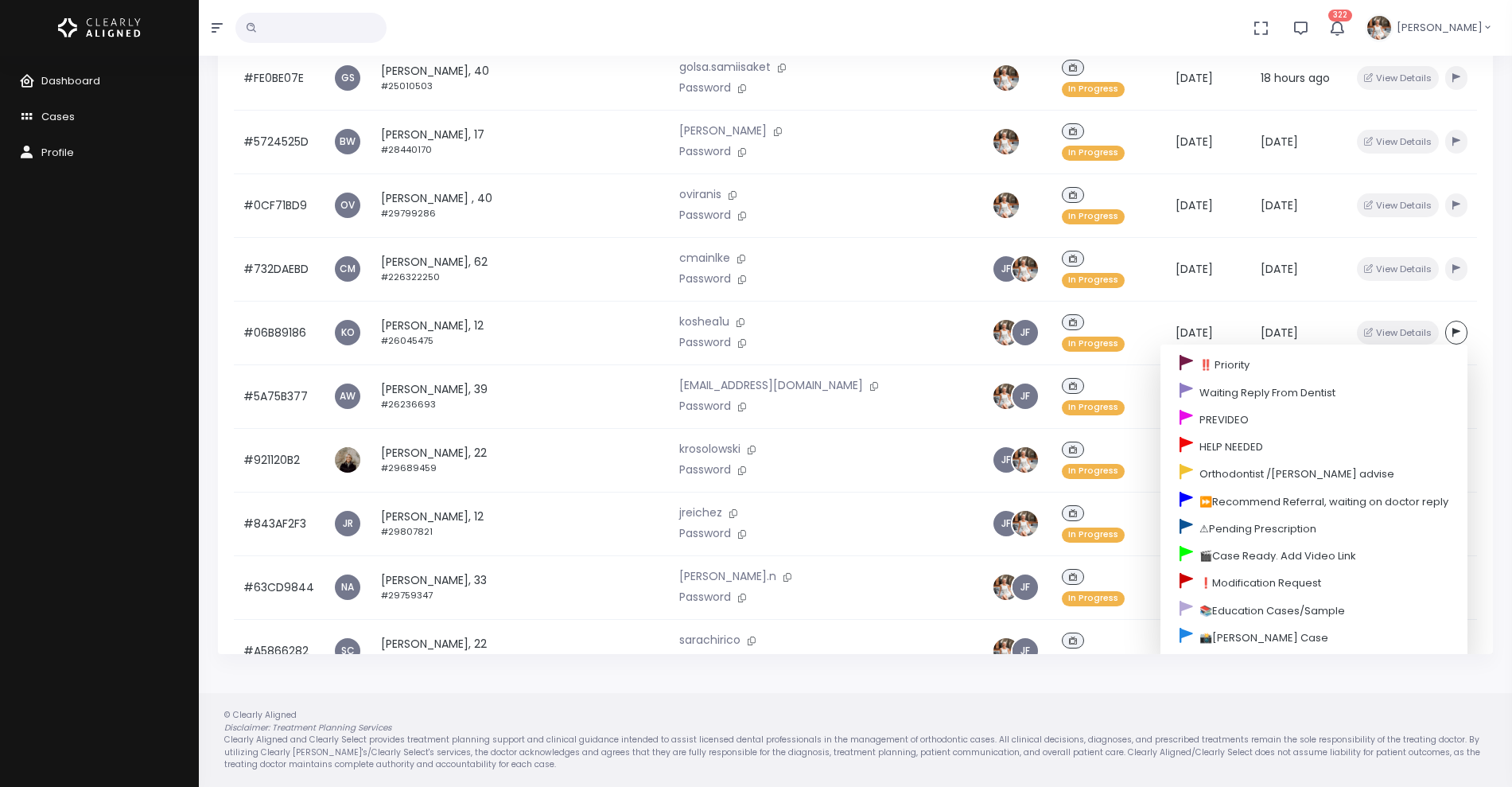
click at [281, 682] on td "#5F9A81BC" at bounding box center [278, 715] width 90 height 67
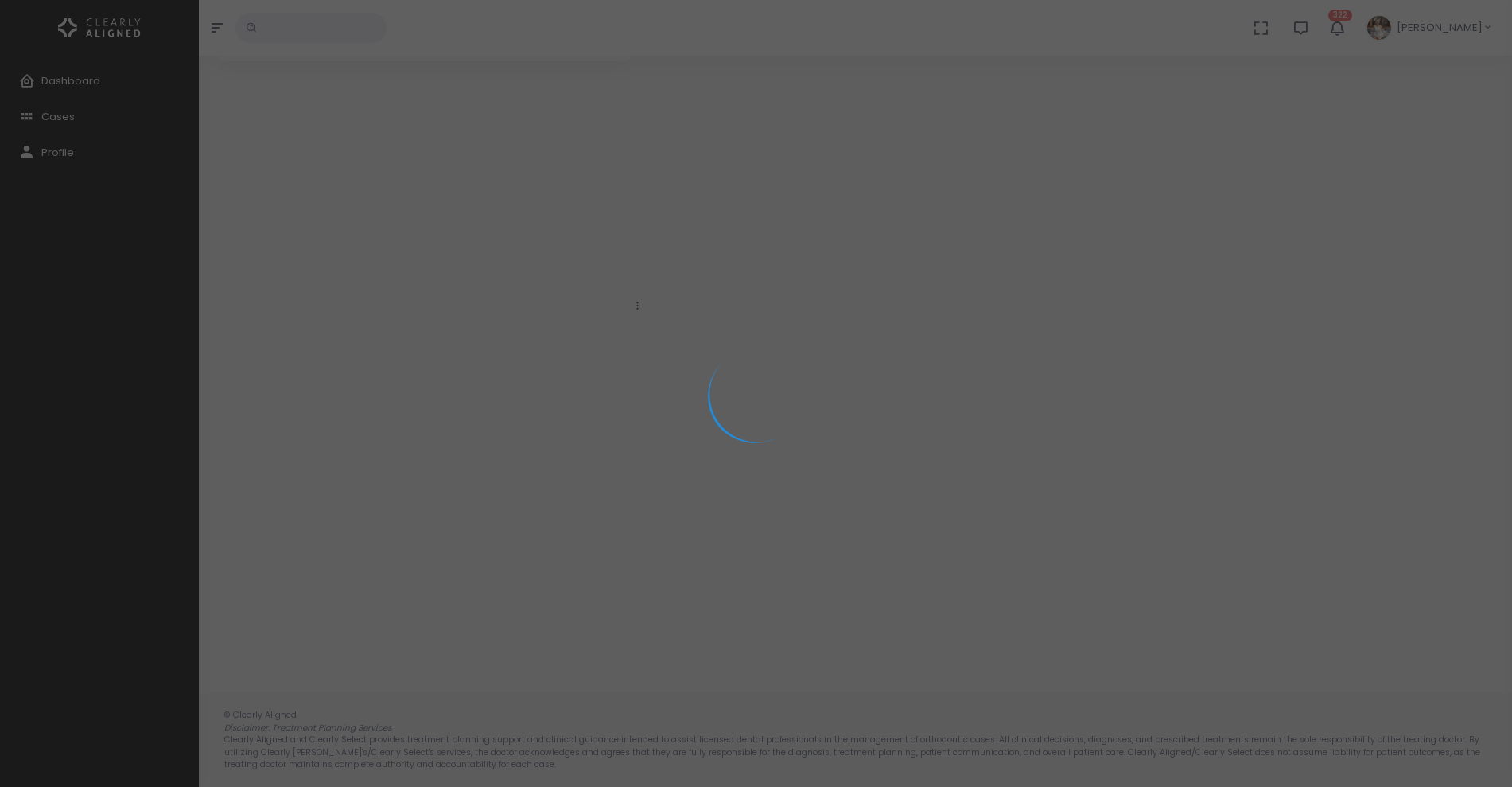
scroll to position [127, 0]
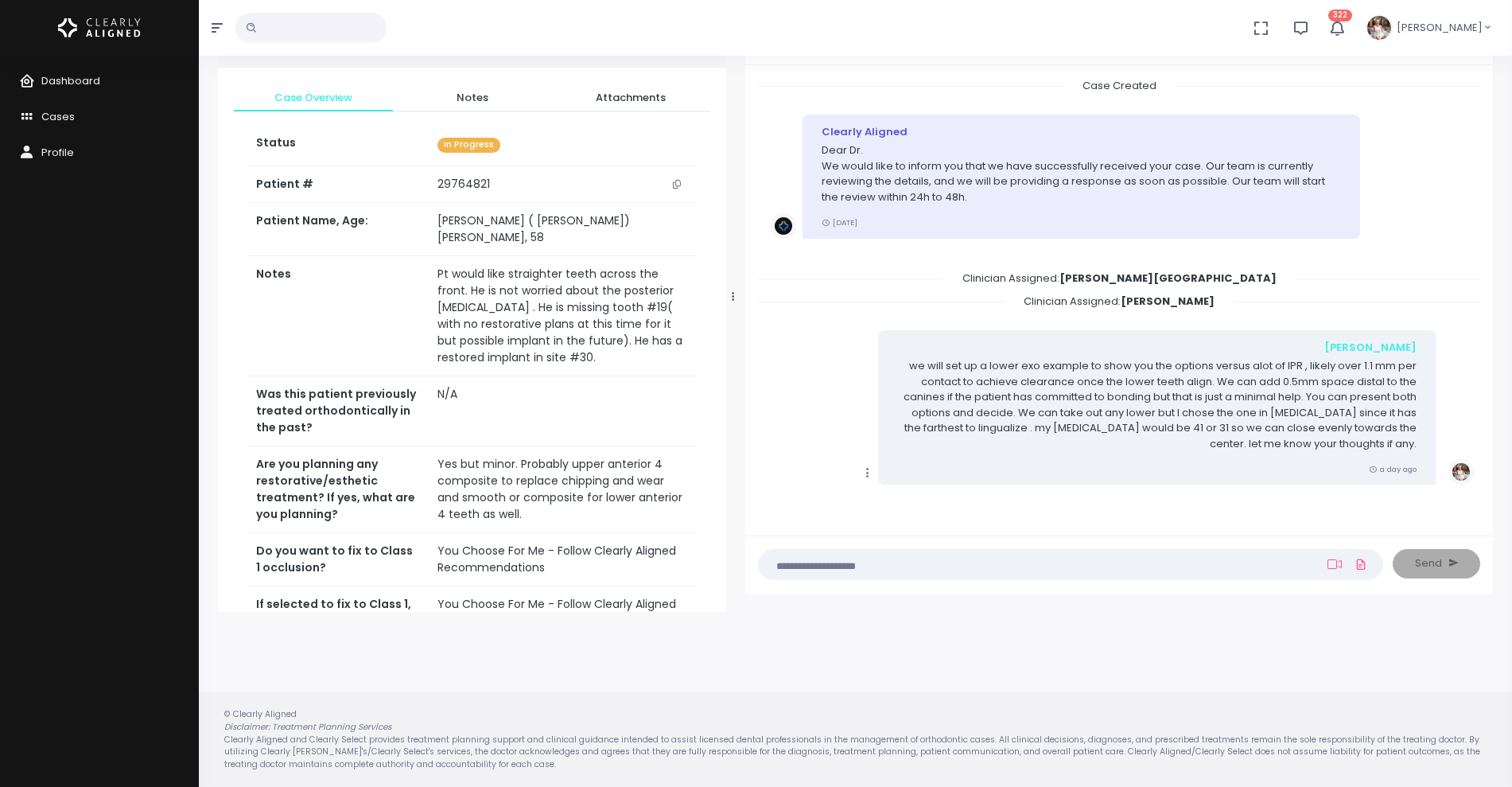
drag, startPoint x: 638, startPoint y: 300, endPoint x: 734, endPoint y: 293, distance: 96.3
click at [734, 293] on icon at bounding box center [733, 296] width 2 height 8
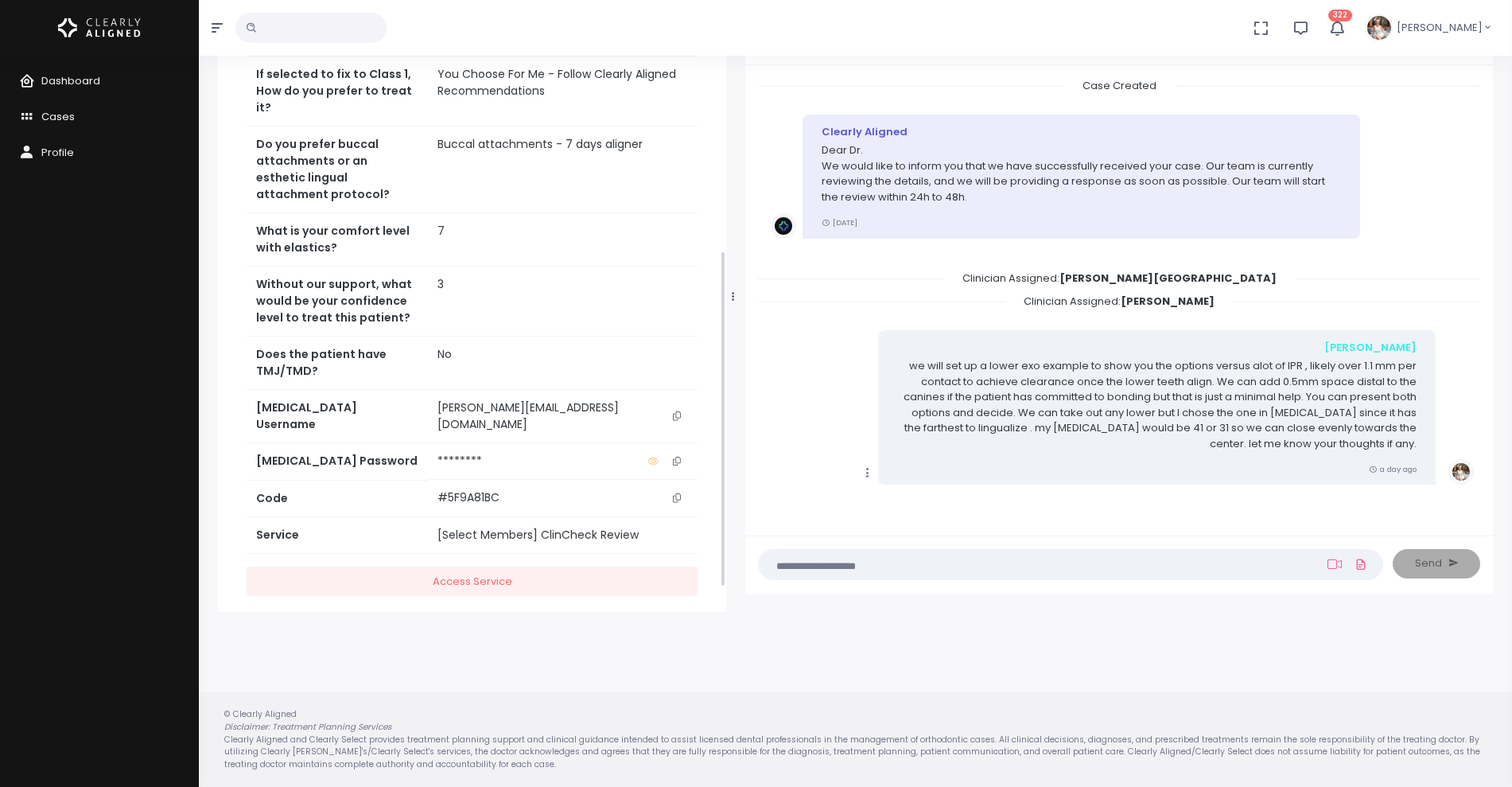
scroll to position [545, 0]
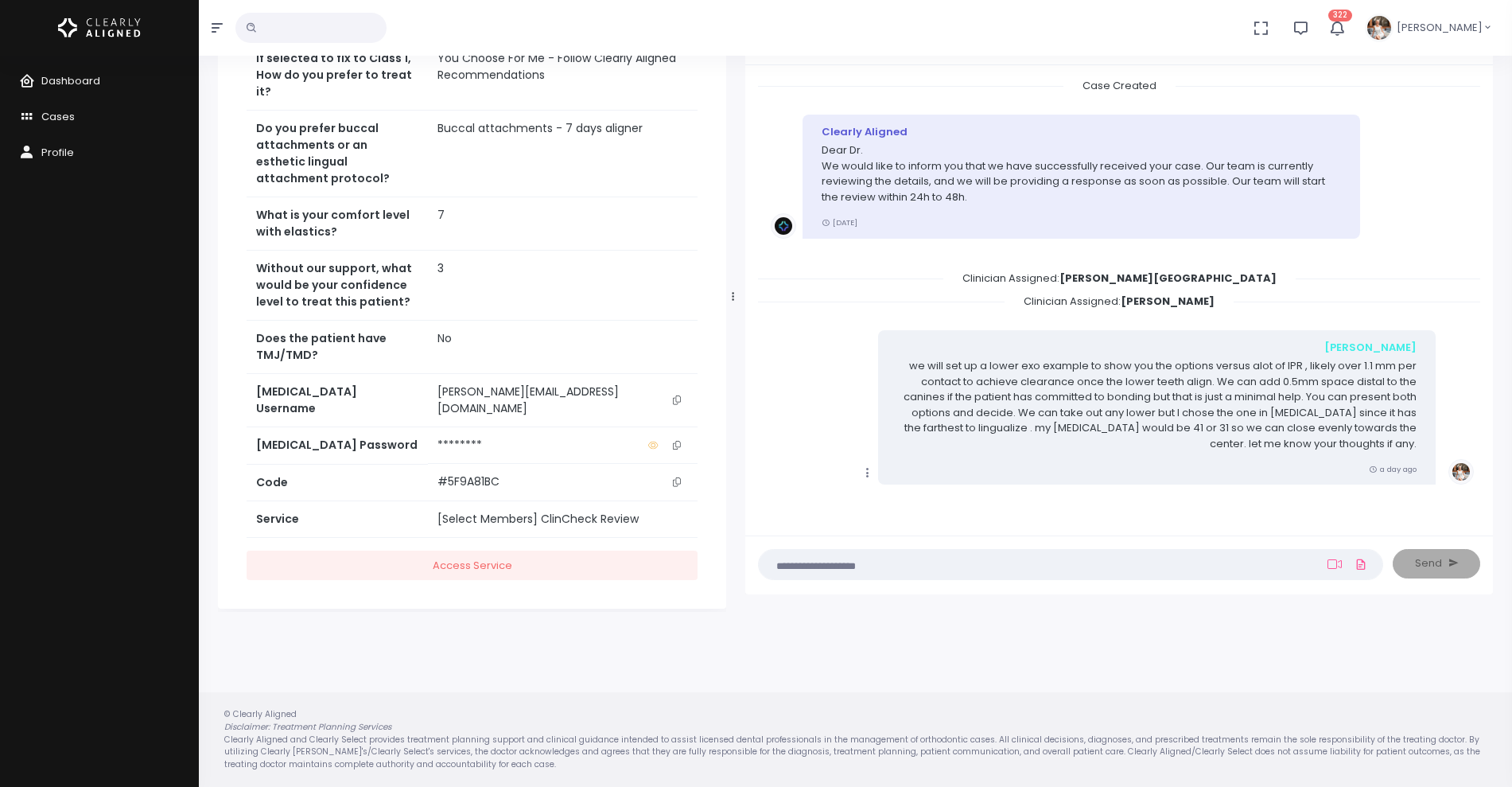
click at [677, 395] on icon "scrollable content" at bounding box center [676, 399] width 8 height 8
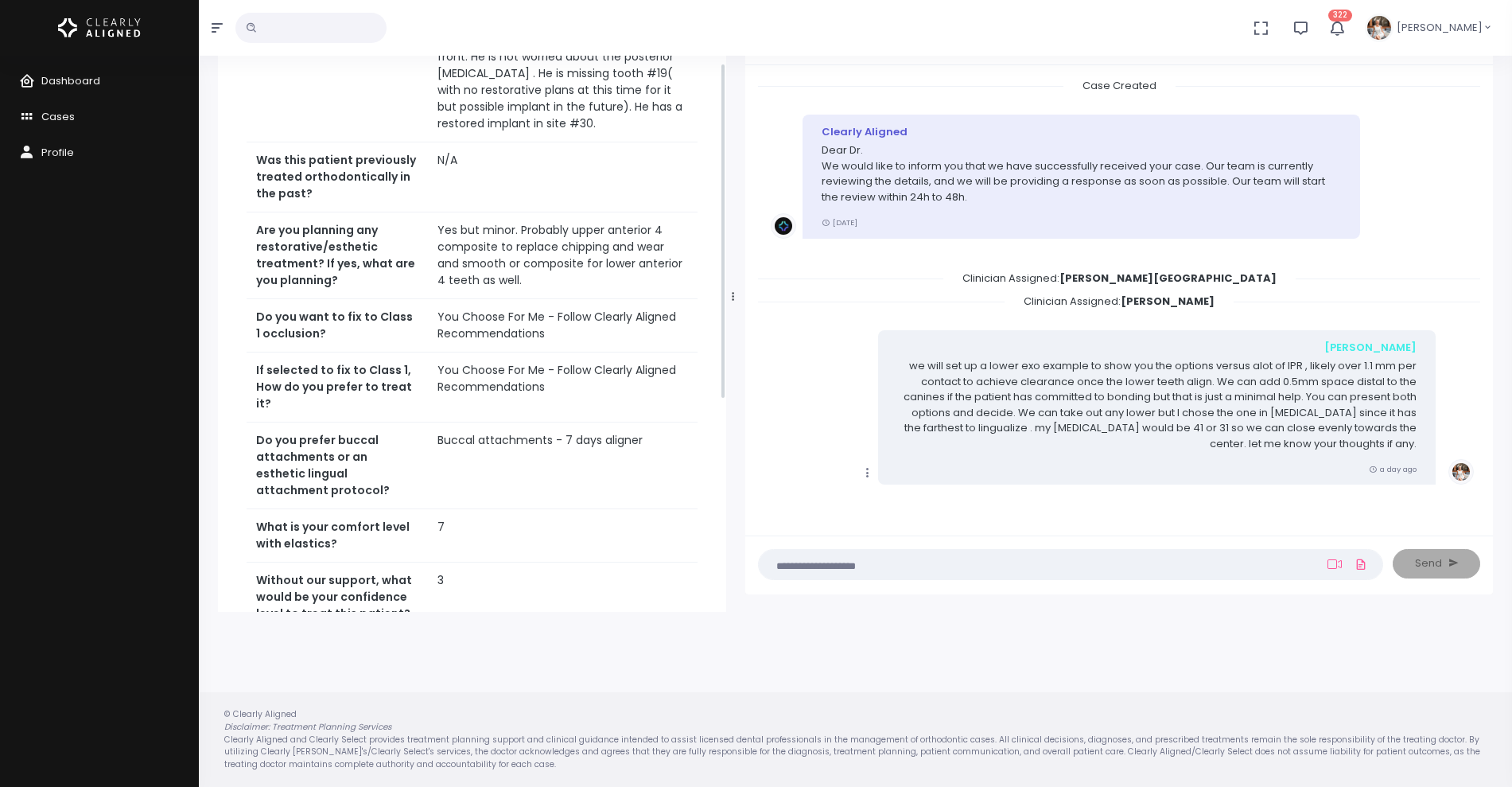
scroll to position [148, 0]
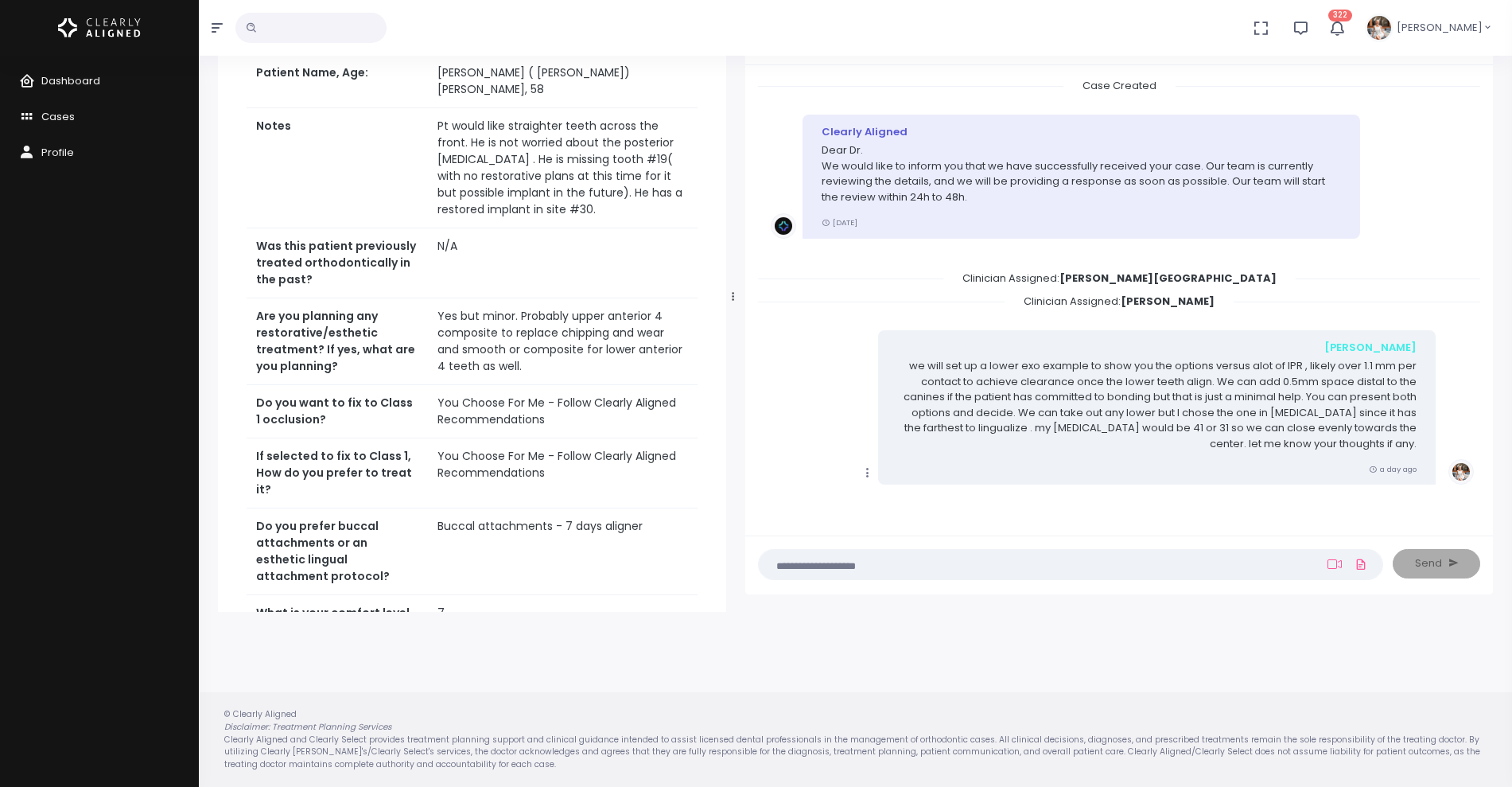
click at [731, 290] on div "[PERSON_NAME], [PERSON_NAME] Joined [DATE] Case Overview Notes Attachments Stat…" at bounding box center [472, 296] width 527 height 629
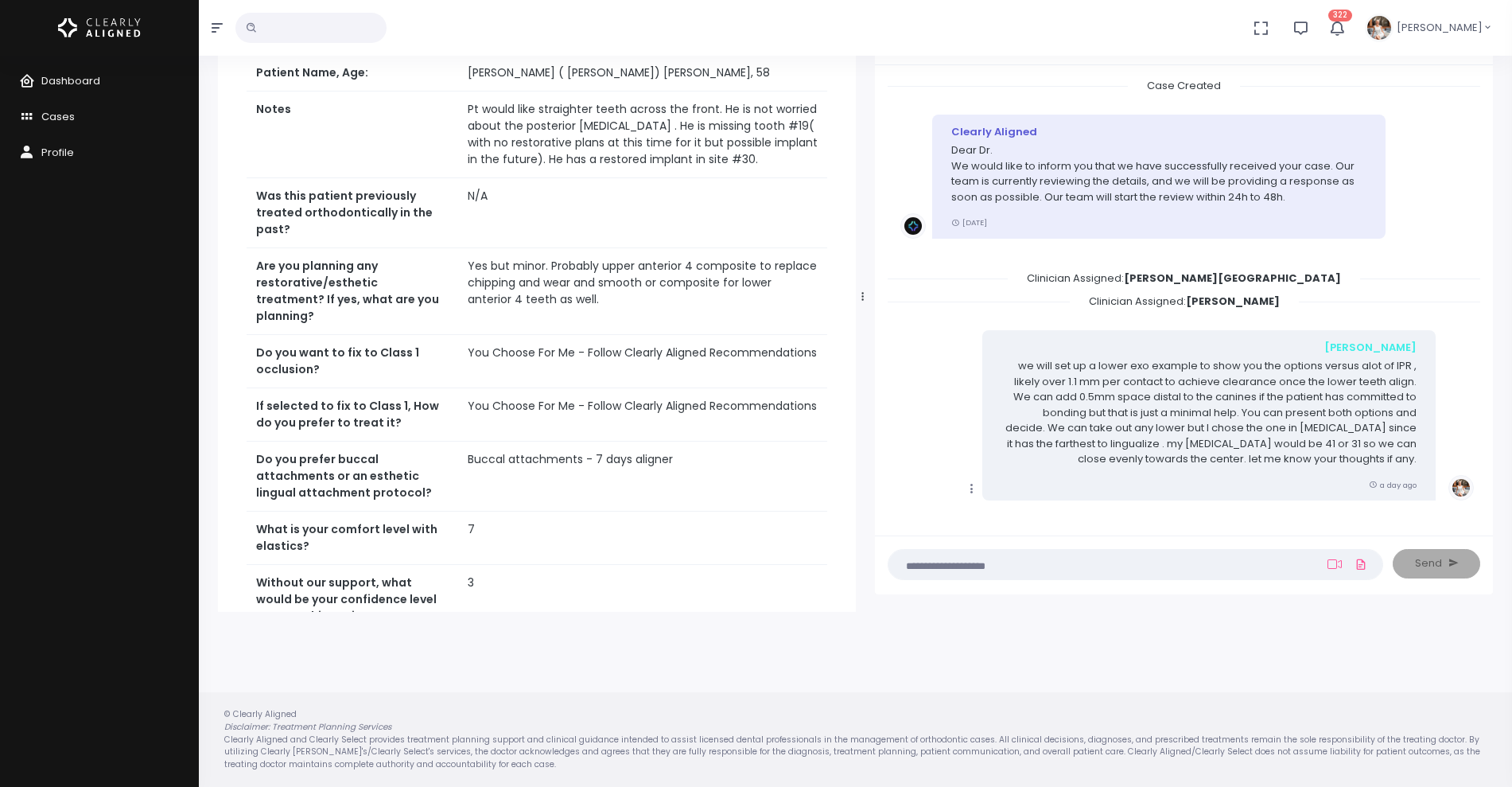
drag, startPoint x: 732, startPoint y: 293, endPoint x: 862, endPoint y: 298, distance: 130.1
click at [862, 298] on icon at bounding box center [862, 296] width 3 height 10
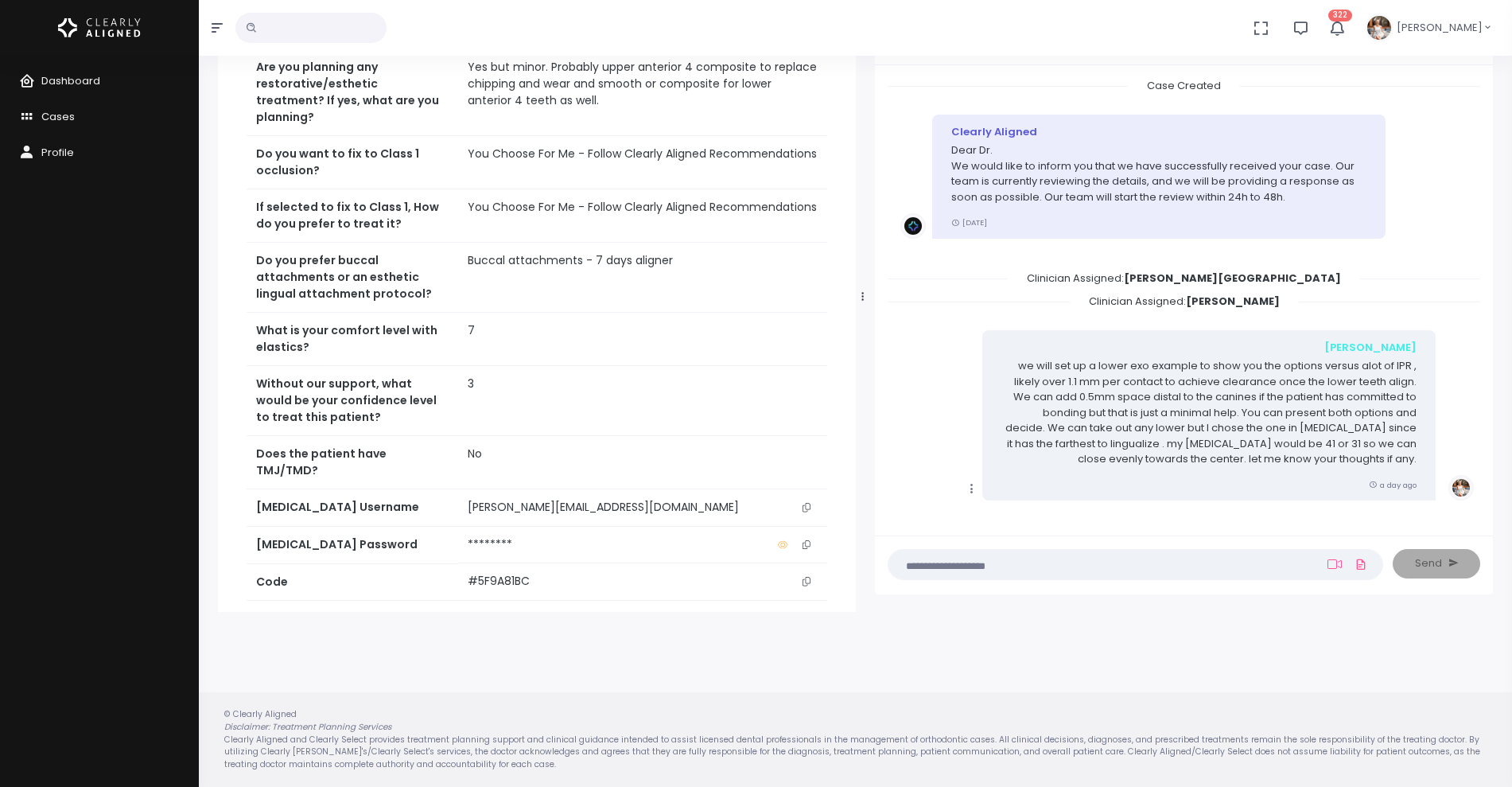
click at [807, 508] on icon "scrollable content" at bounding box center [806, 507] width 8 height 8
copy div
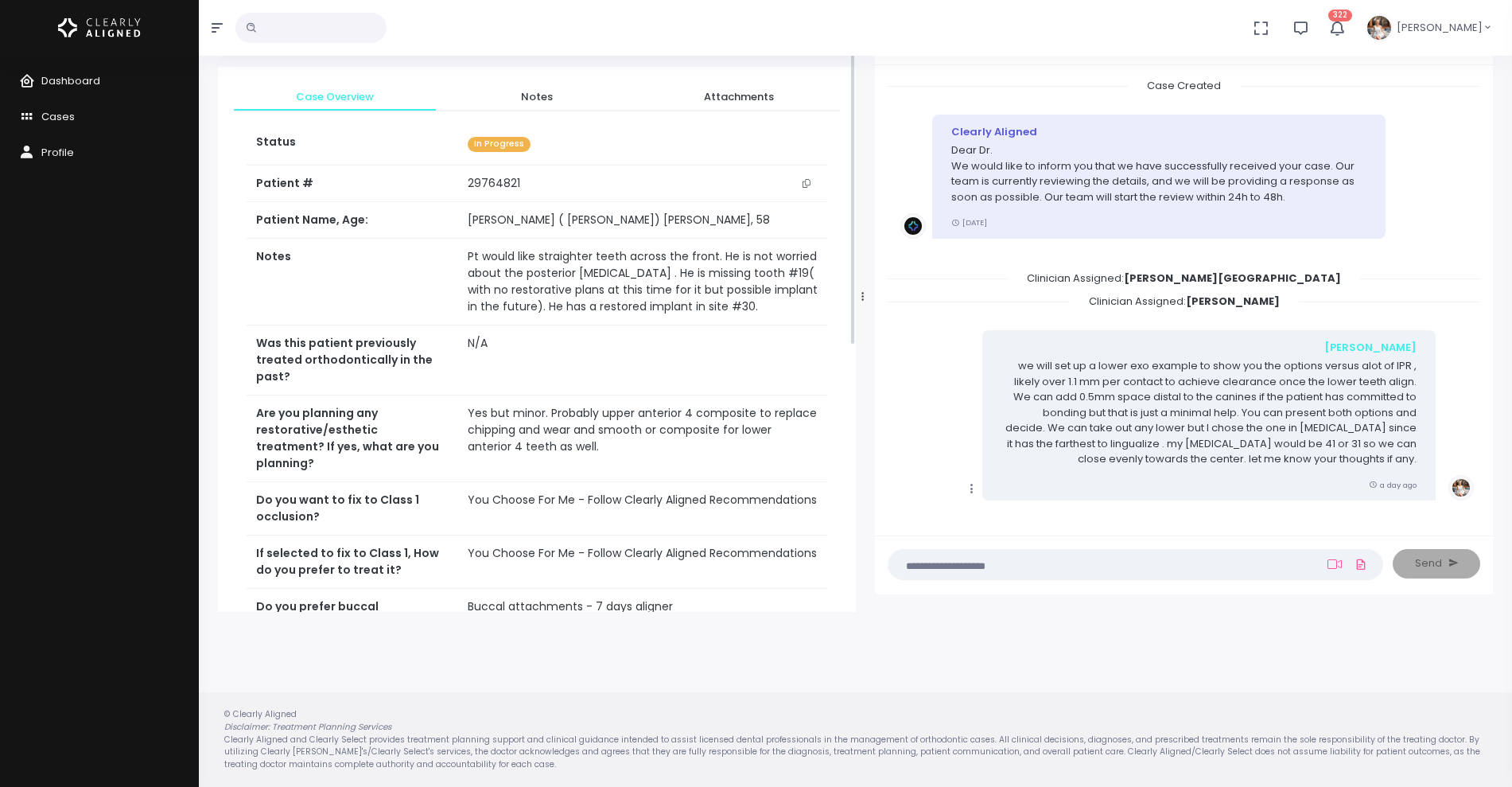
scroll to position [0, 0]
click at [540, 100] on span "Notes" at bounding box center [536, 97] width 176 height 16
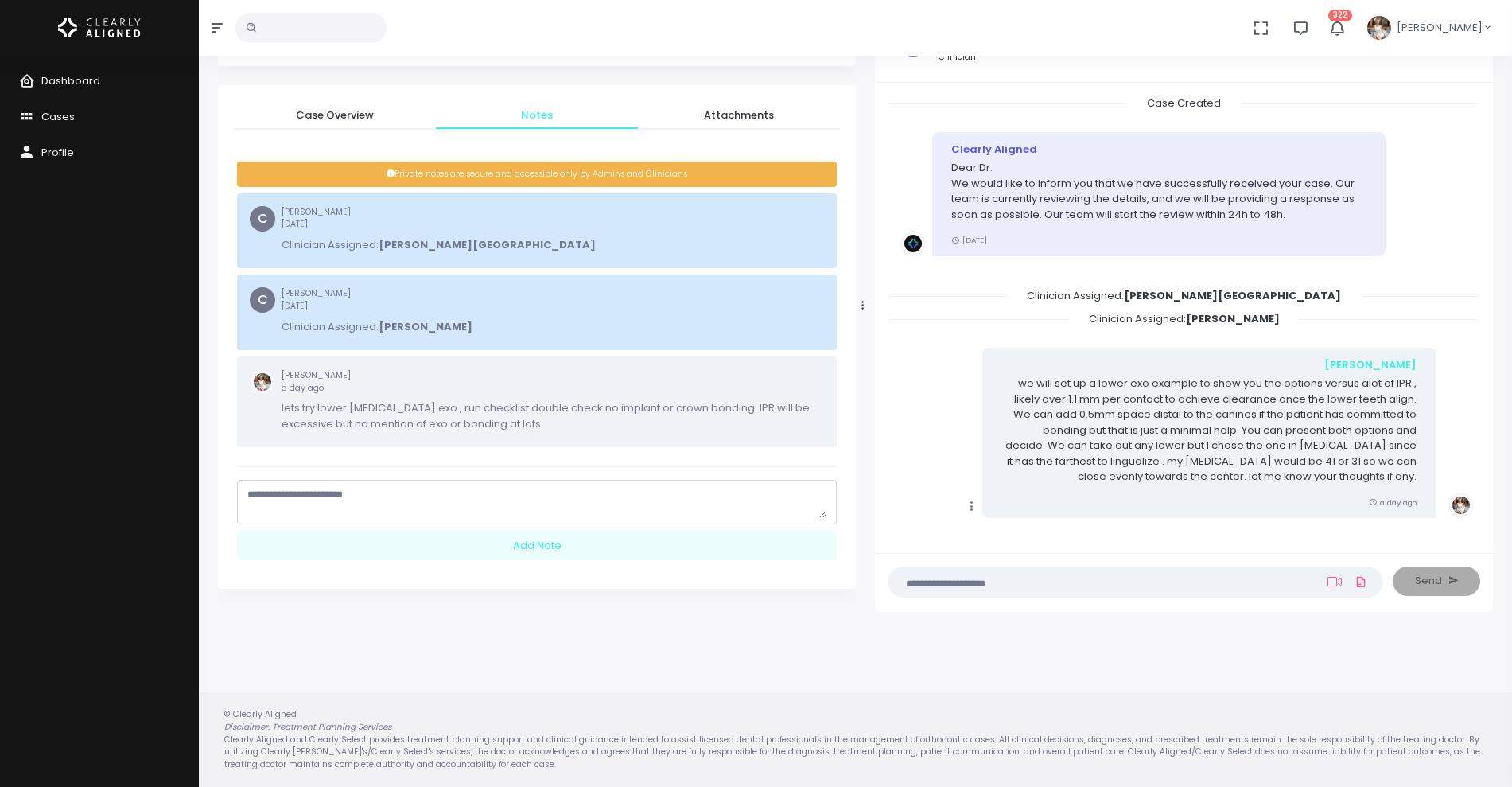
scroll to position [109, 0]
click at [467, 489] on textarea "scrollable content" at bounding box center [537, 502] width 579 height 31
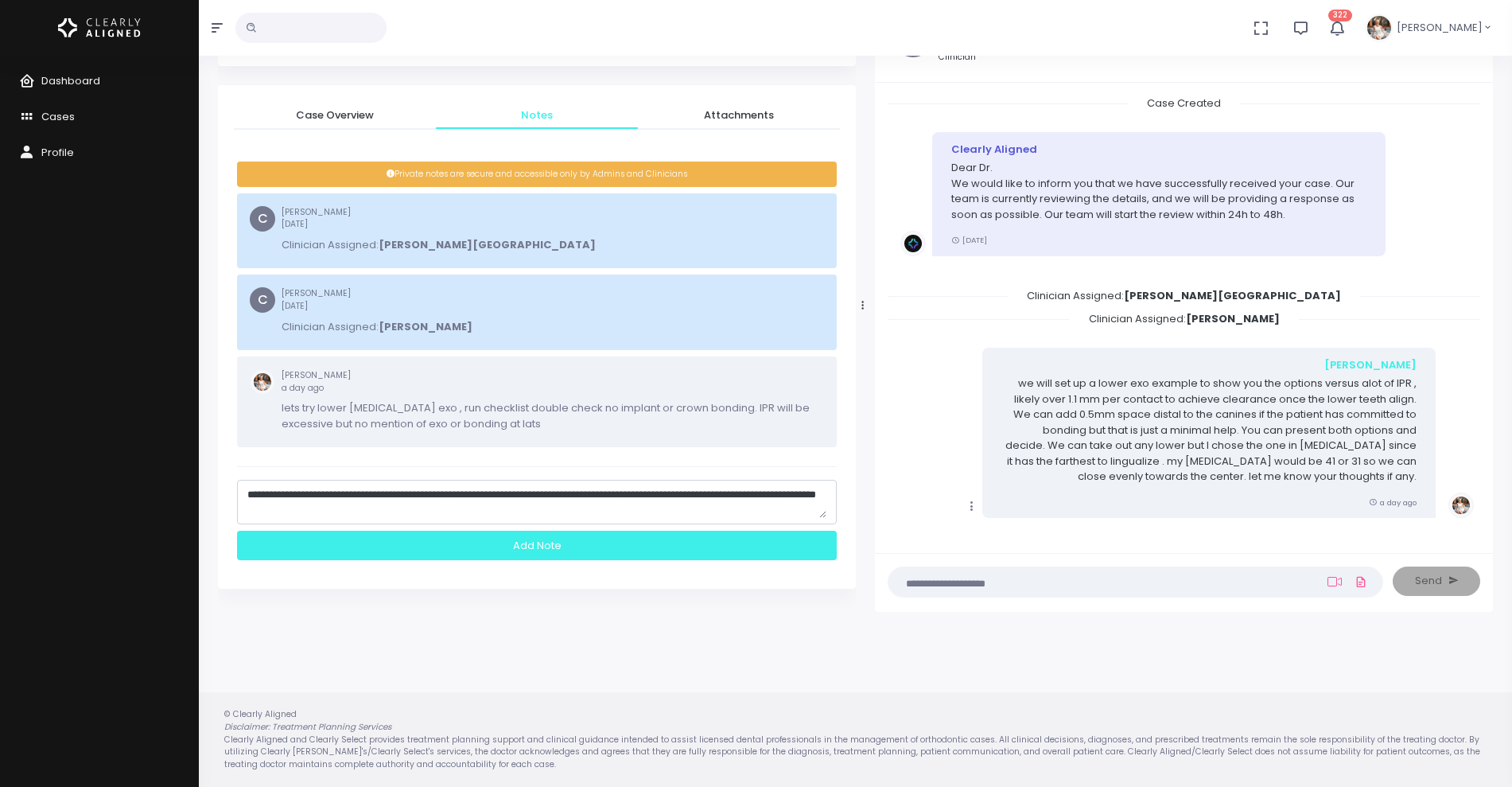
type textarea "**********"
click at [533, 540] on div "Add Note" at bounding box center [537, 544] width 600 height 29
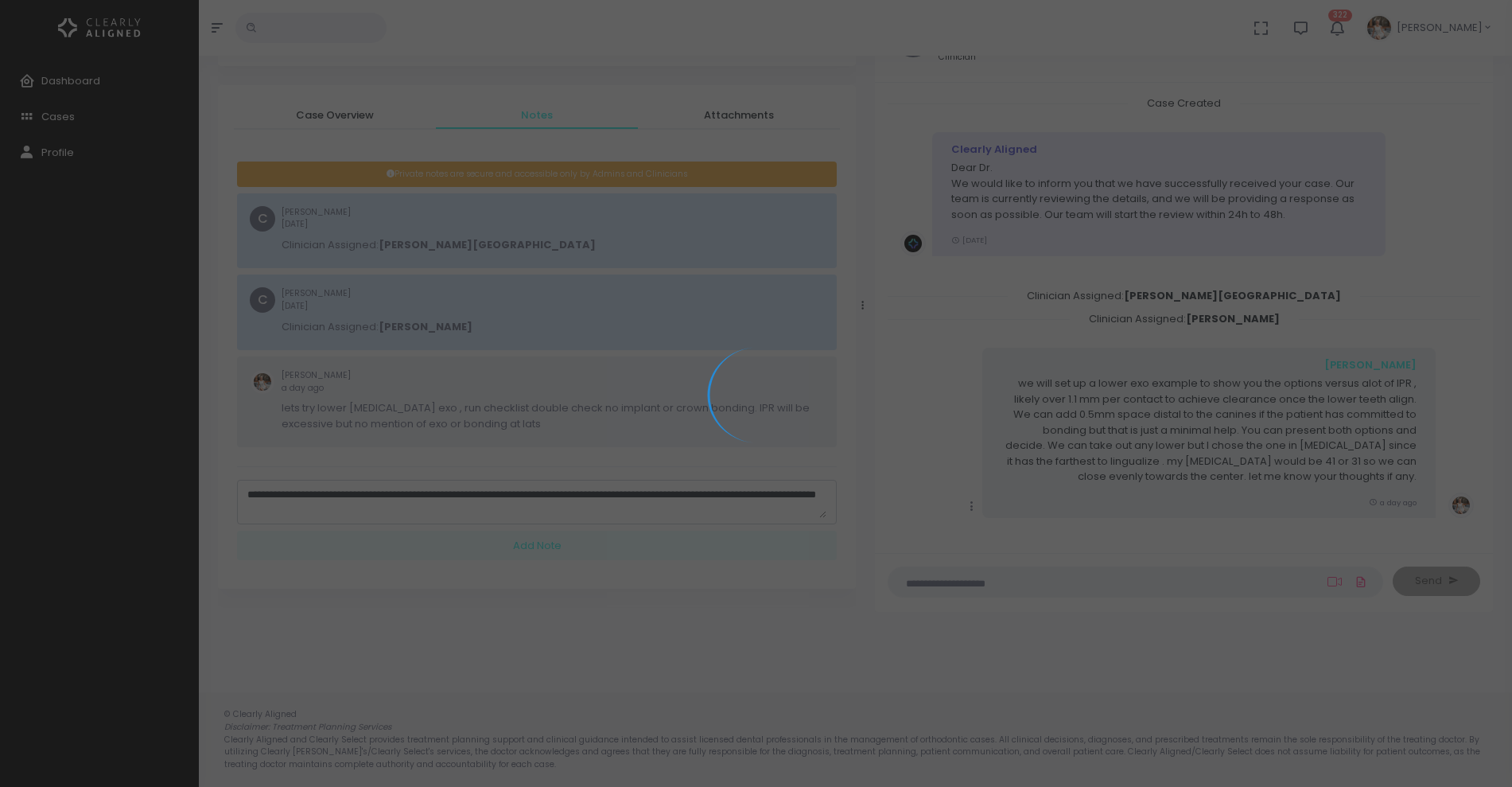
click at [48, 119] on div at bounding box center [756, 394] width 1512 height 787
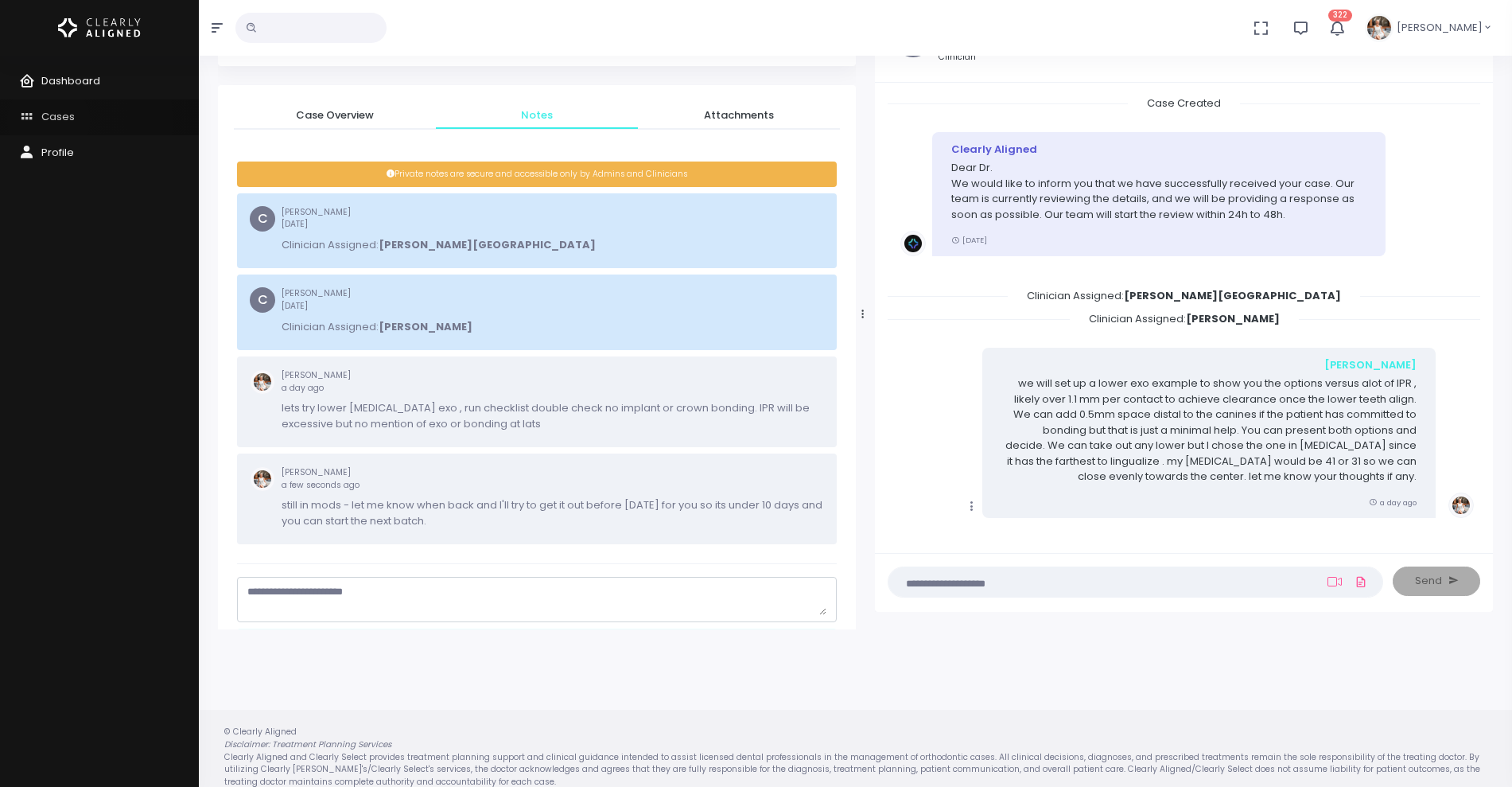
click at [48, 121] on span "Cases" at bounding box center [58, 116] width 33 height 15
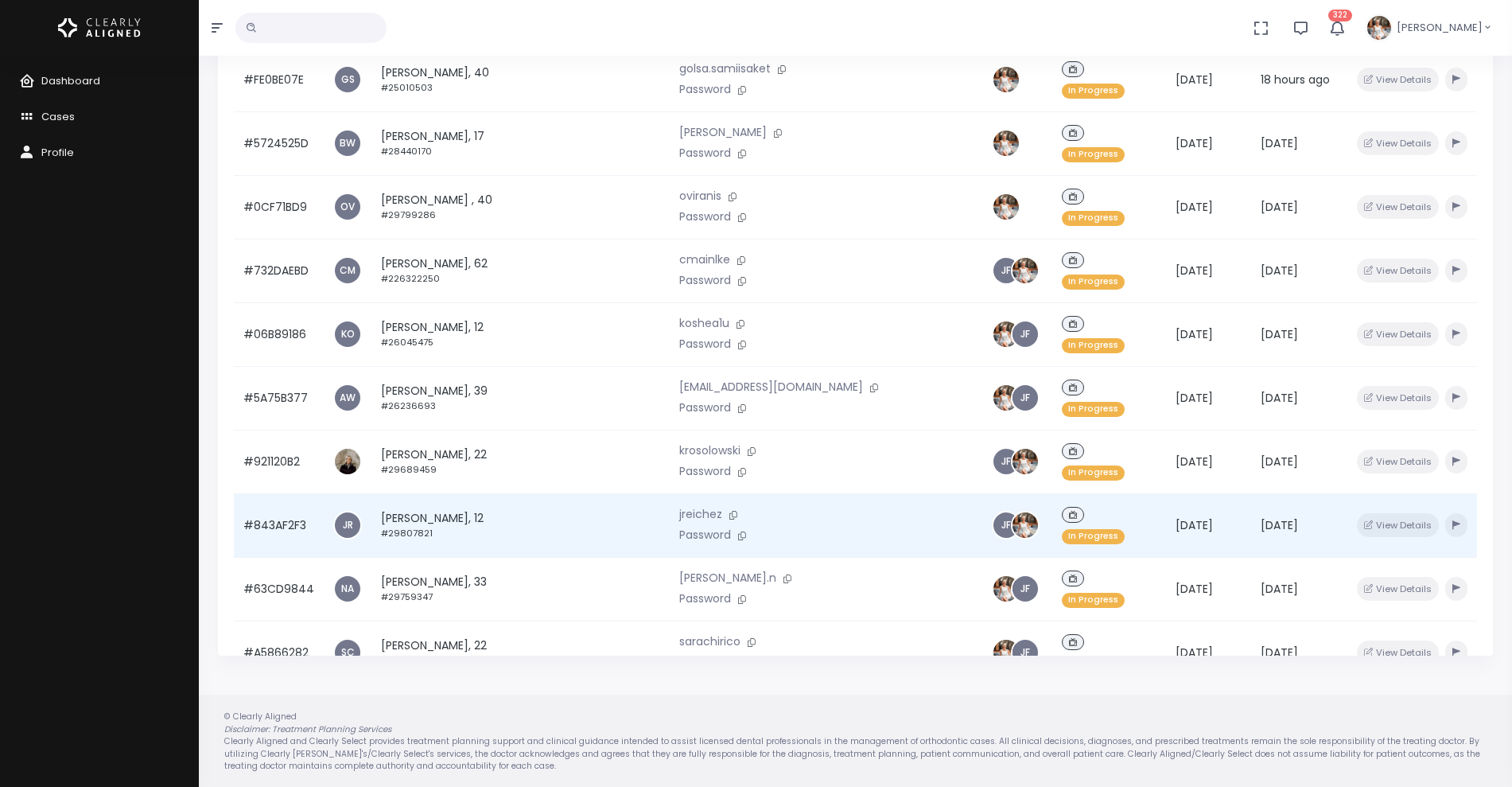
scroll to position [380, 0]
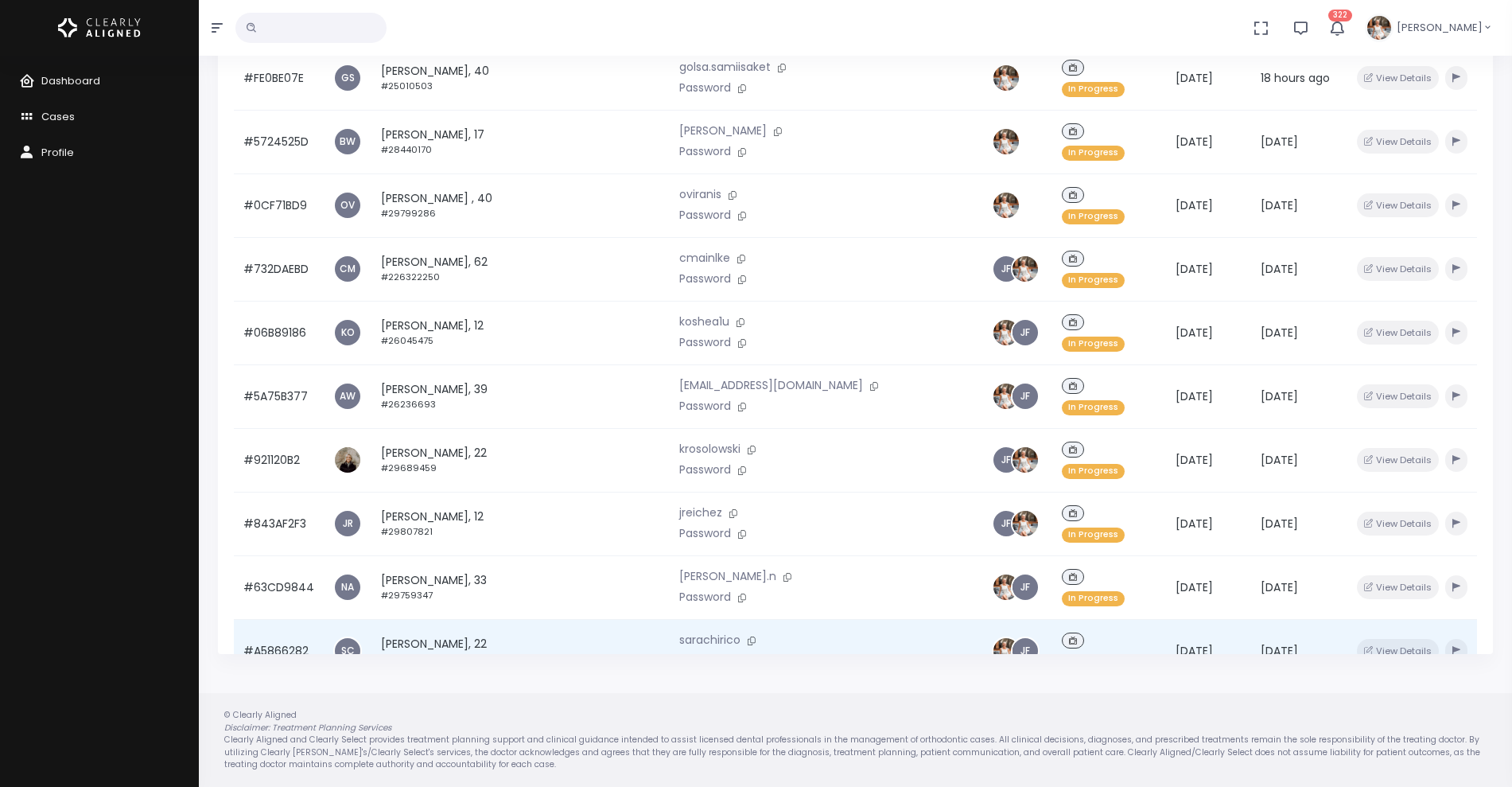
click at [248, 619] on td "#A5866282" at bounding box center [278, 650] width 90 height 63
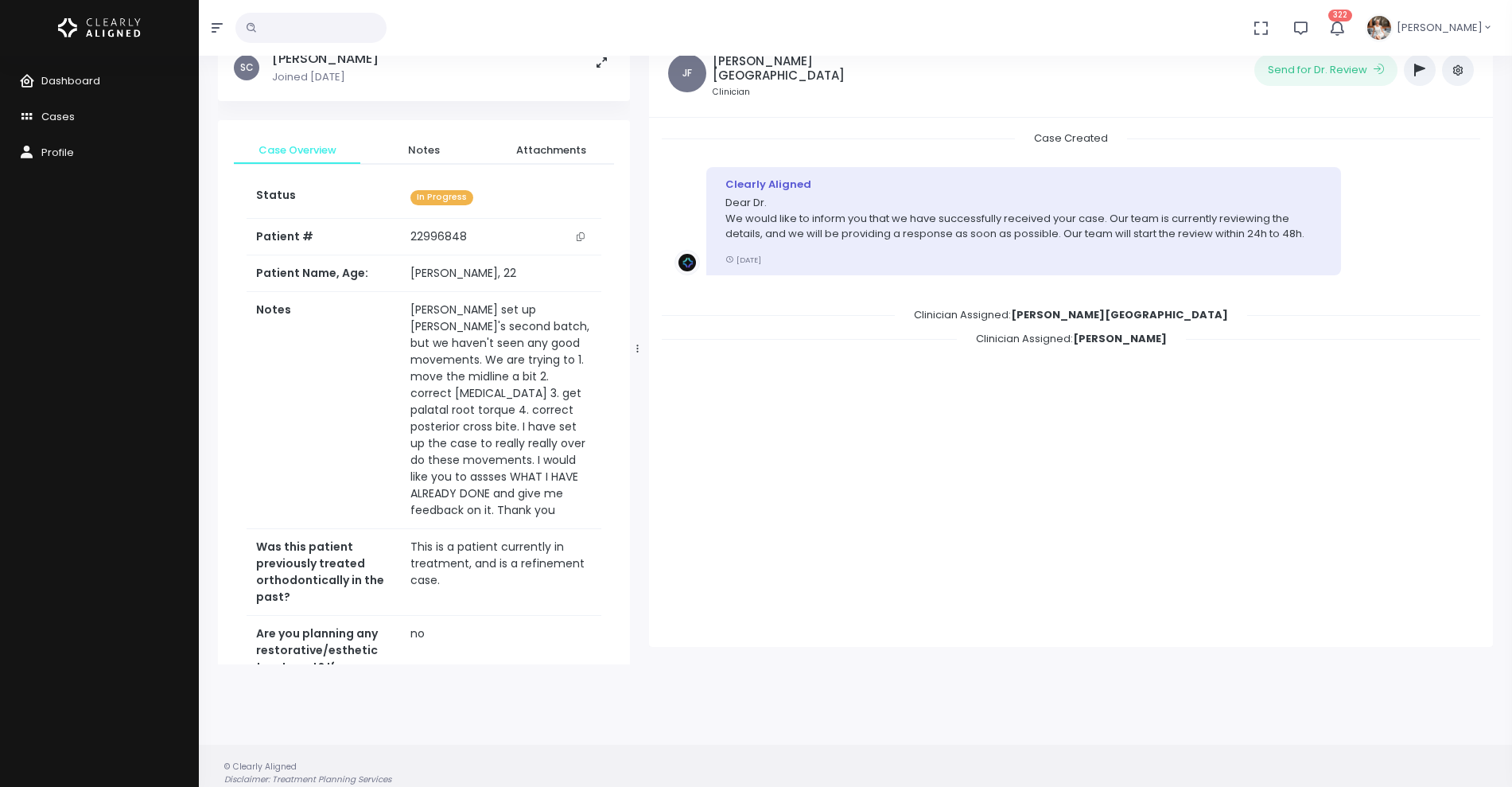
scroll to position [127, 0]
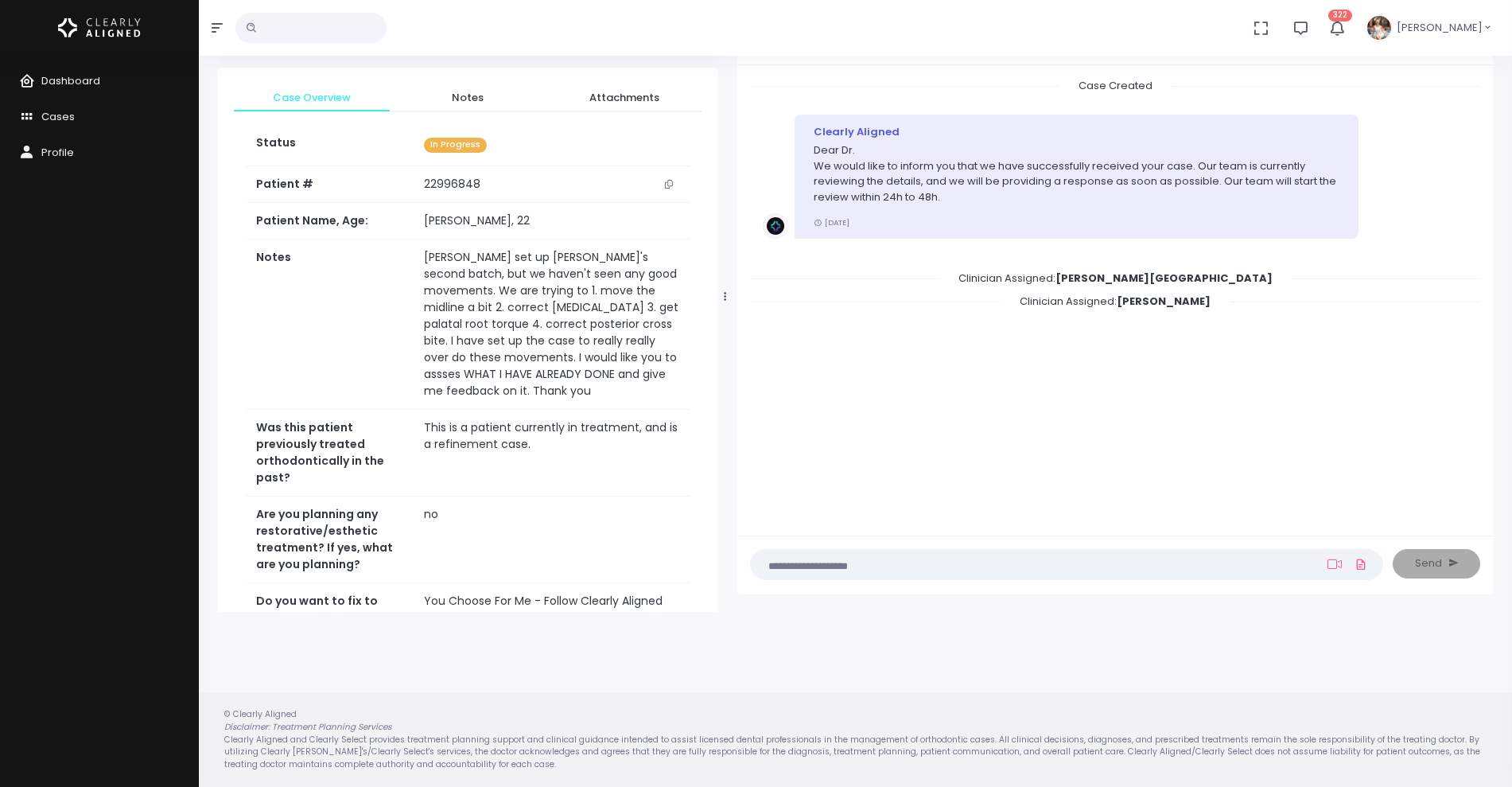
drag, startPoint x: 636, startPoint y: 295, endPoint x: 724, endPoint y: 294, distance: 88.0
click at [724, 294] on icon at bounding box center [724, 296] width 3 height 10
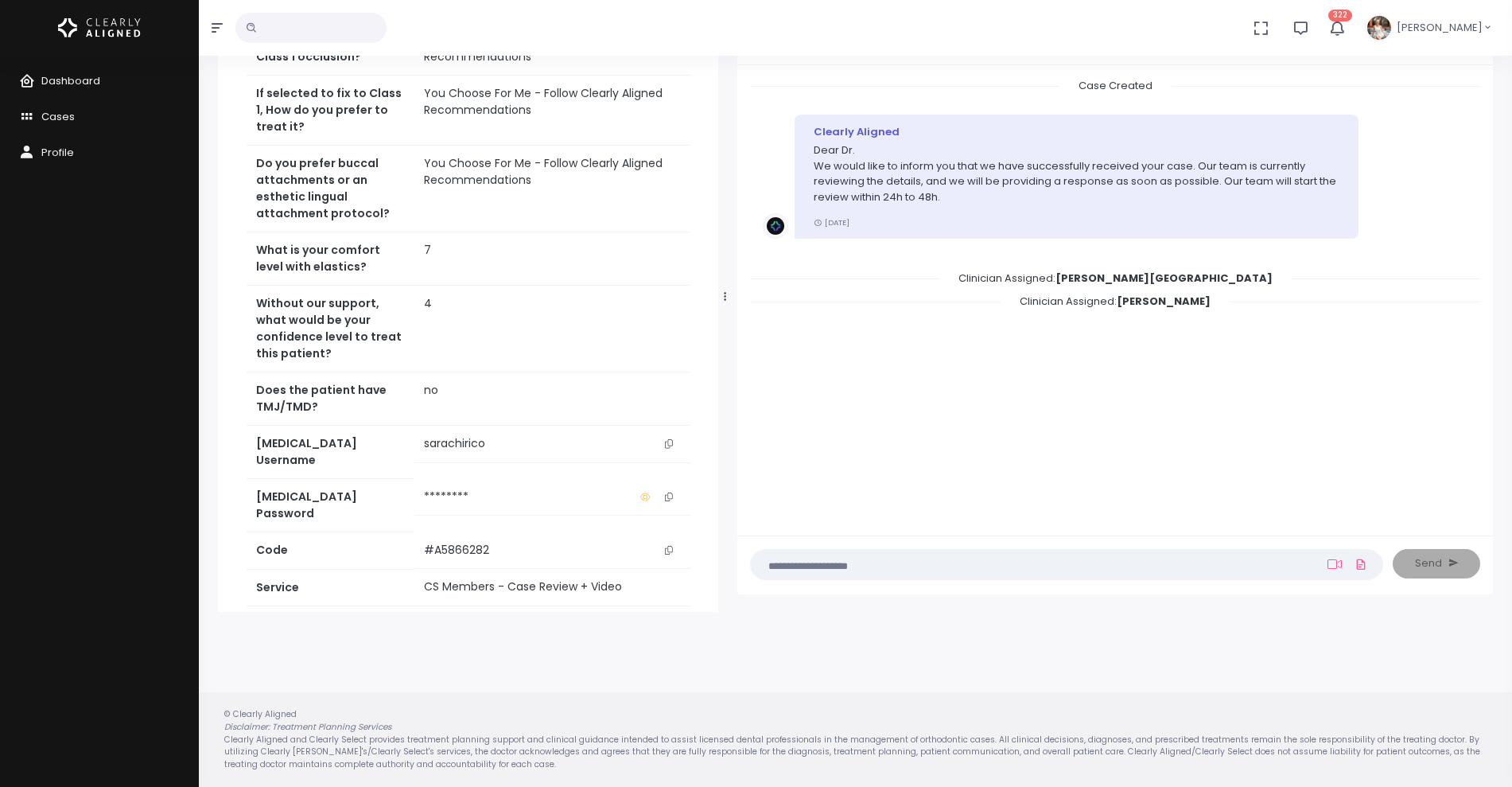
scroll to position [595, 0]
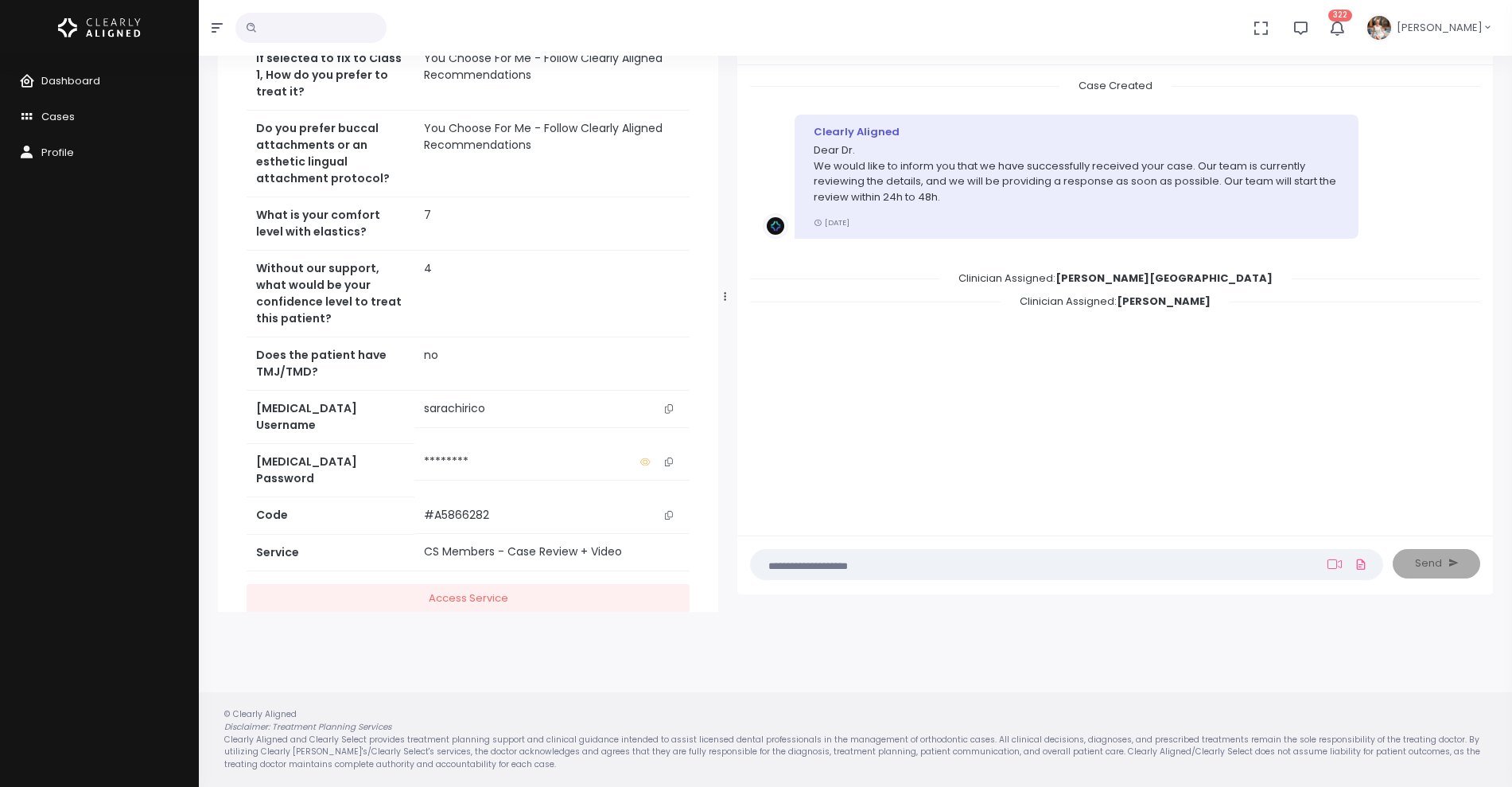
click at [670, 404] on icon "scrollable content" at bounding box center [669, 408] width 8 height 8
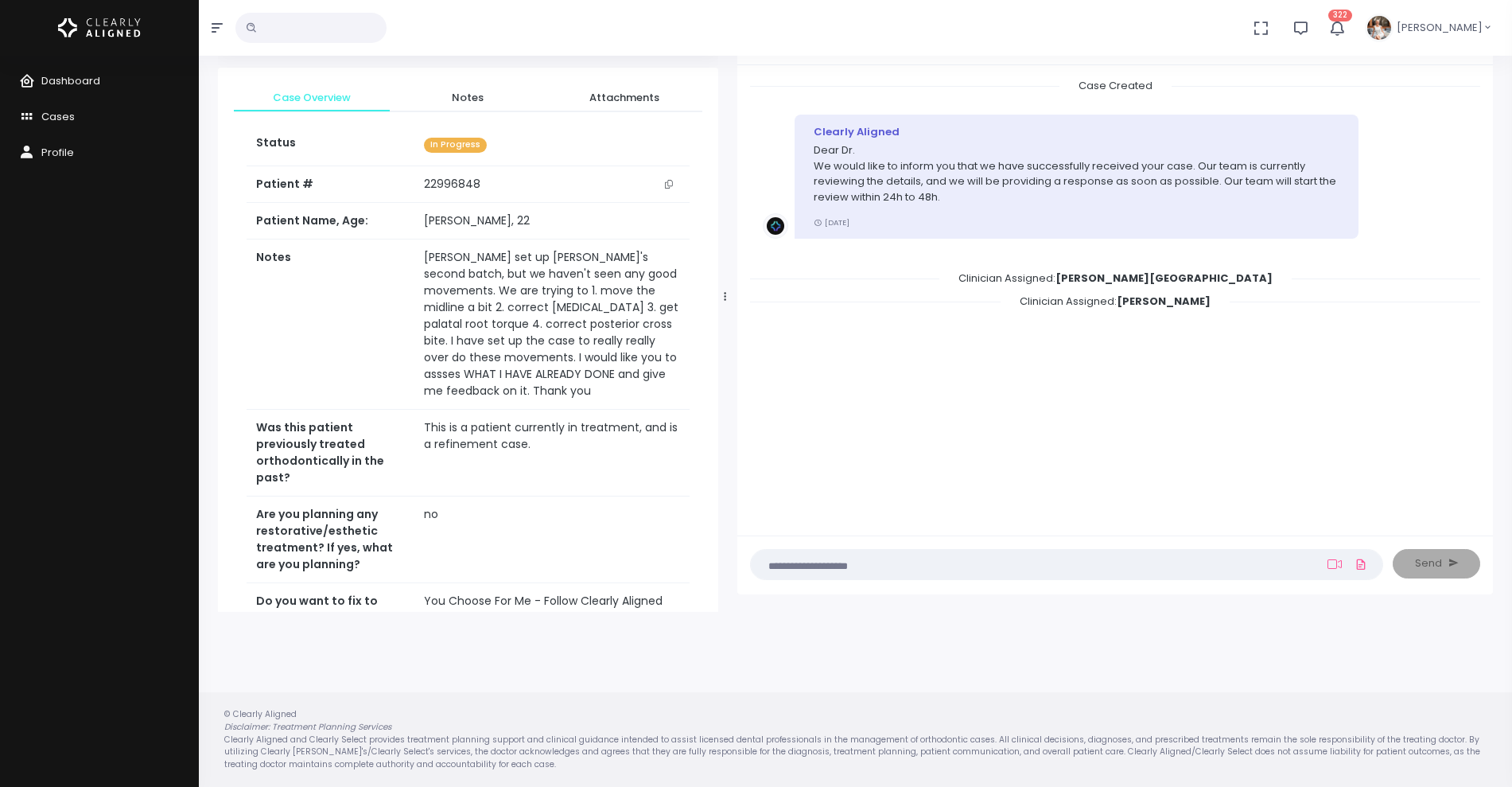
scroll to position [0, 0]
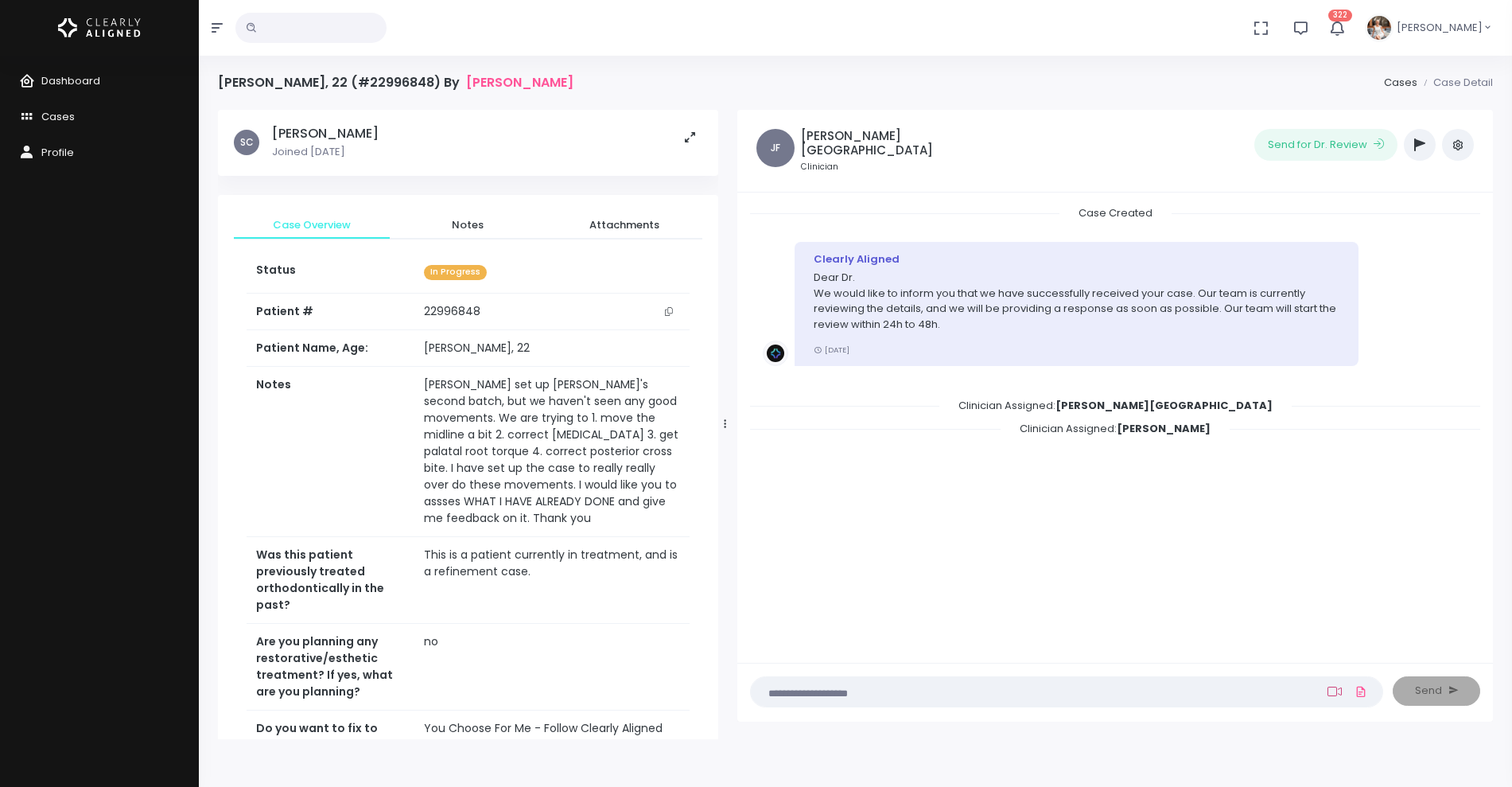
click at [1327, 689] on icon at bounding box center [1334, 691] width 14 height 9
click at [1266, 610] on input "text" at bounding box center [1225, 609] width 213 height 29
paste input "**********"
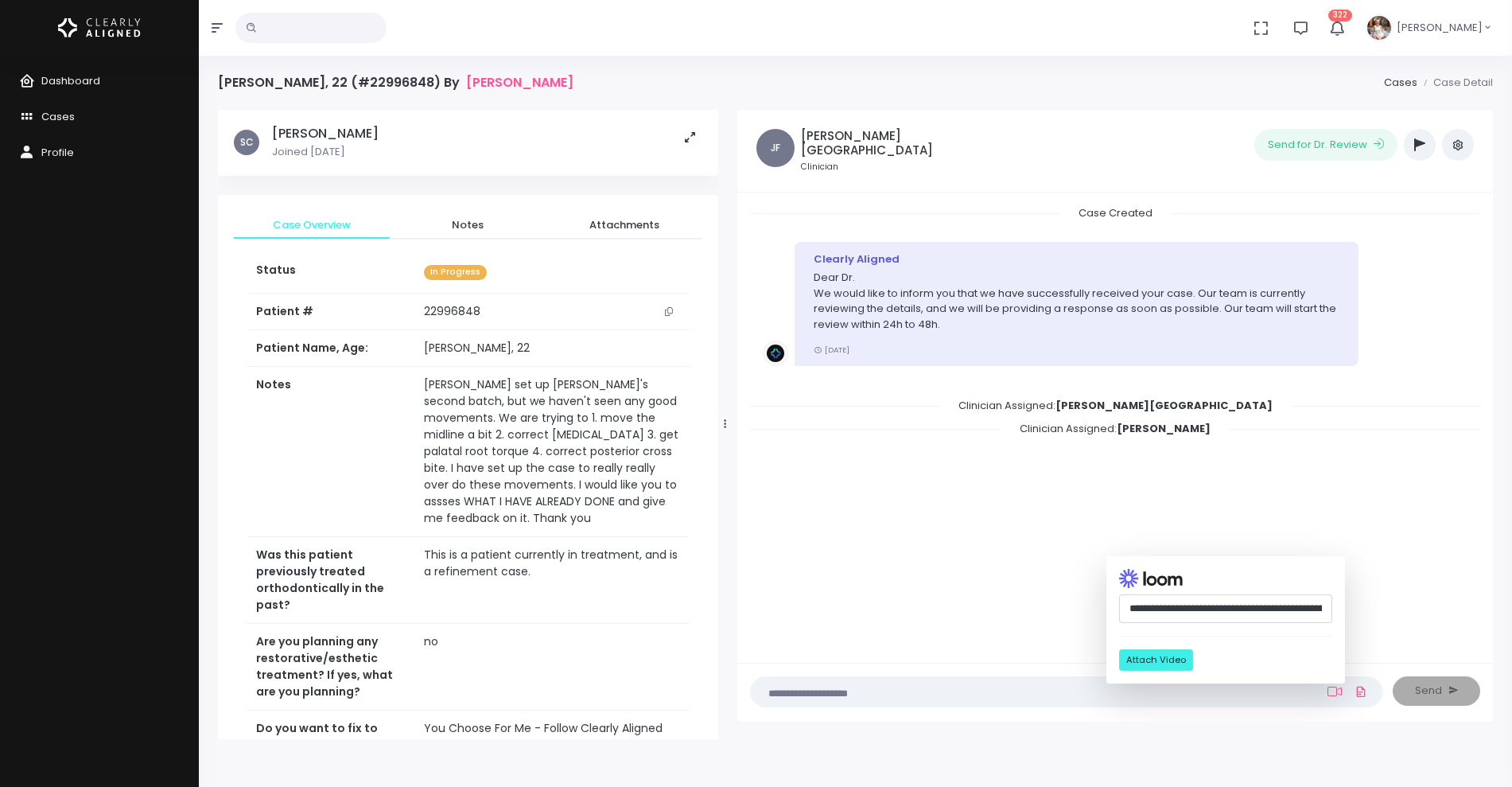
scroll to position [0, 414]
type input "**********"
click at [1172, 660] on button "Attach Video" at bounding box center [1155, 660] width 74 height 22
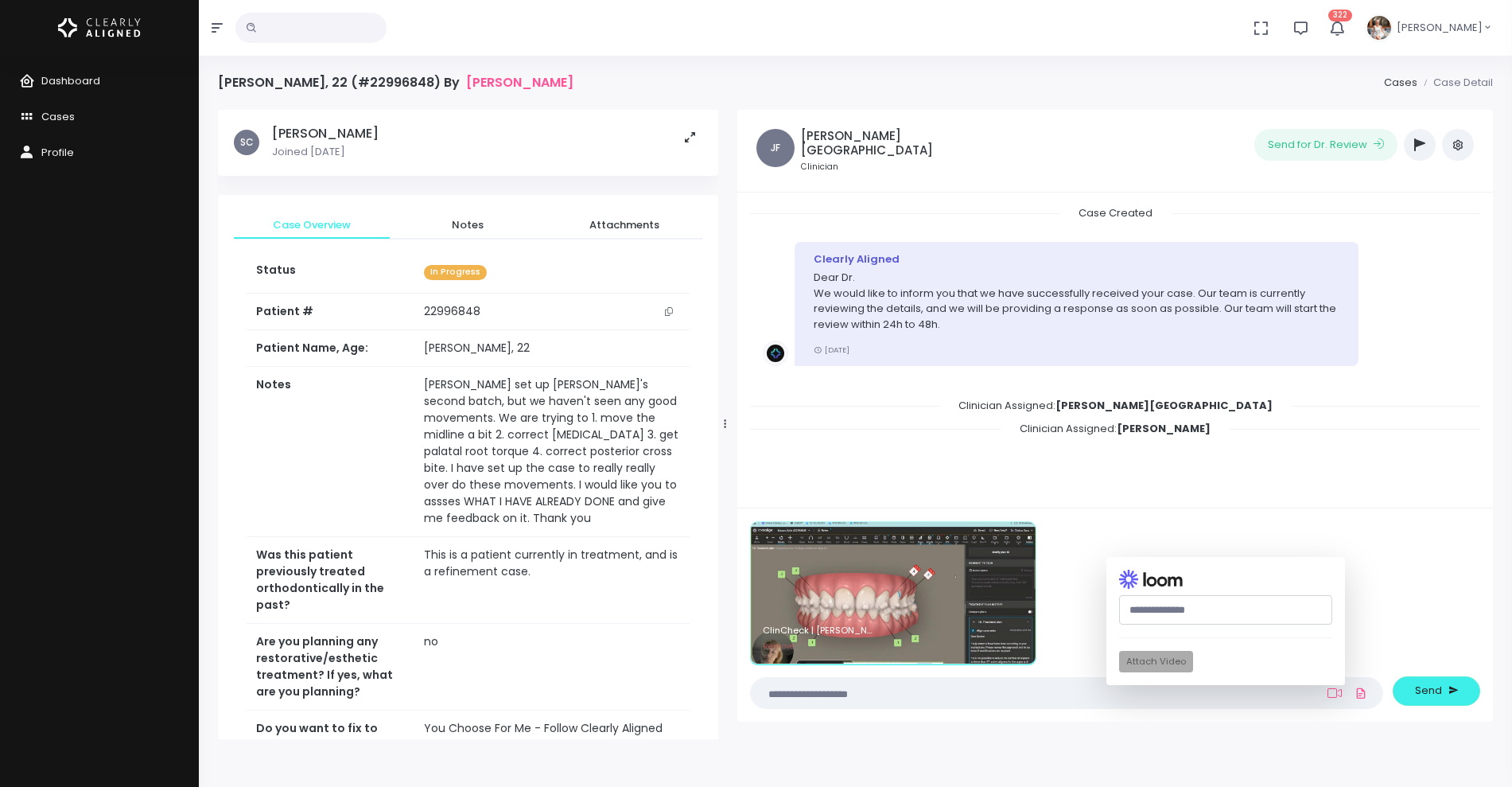
click at [957, 686] on textarea at bounding box center [1035, 693] width 550 height 18
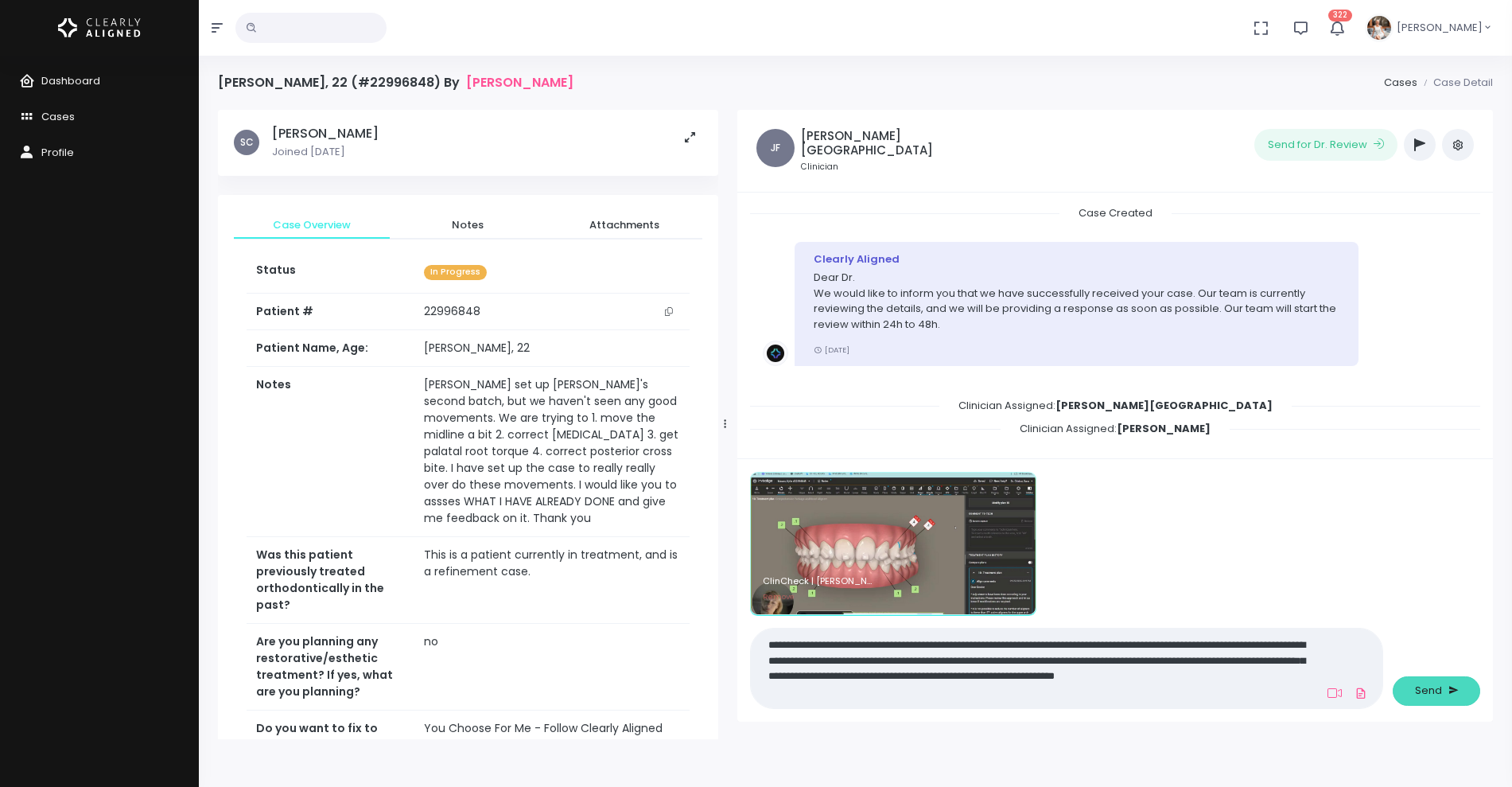
type textarea "**********"
click at [1432, 686] on span "Send" at bounding box center [1428, 690] width 27 height 16
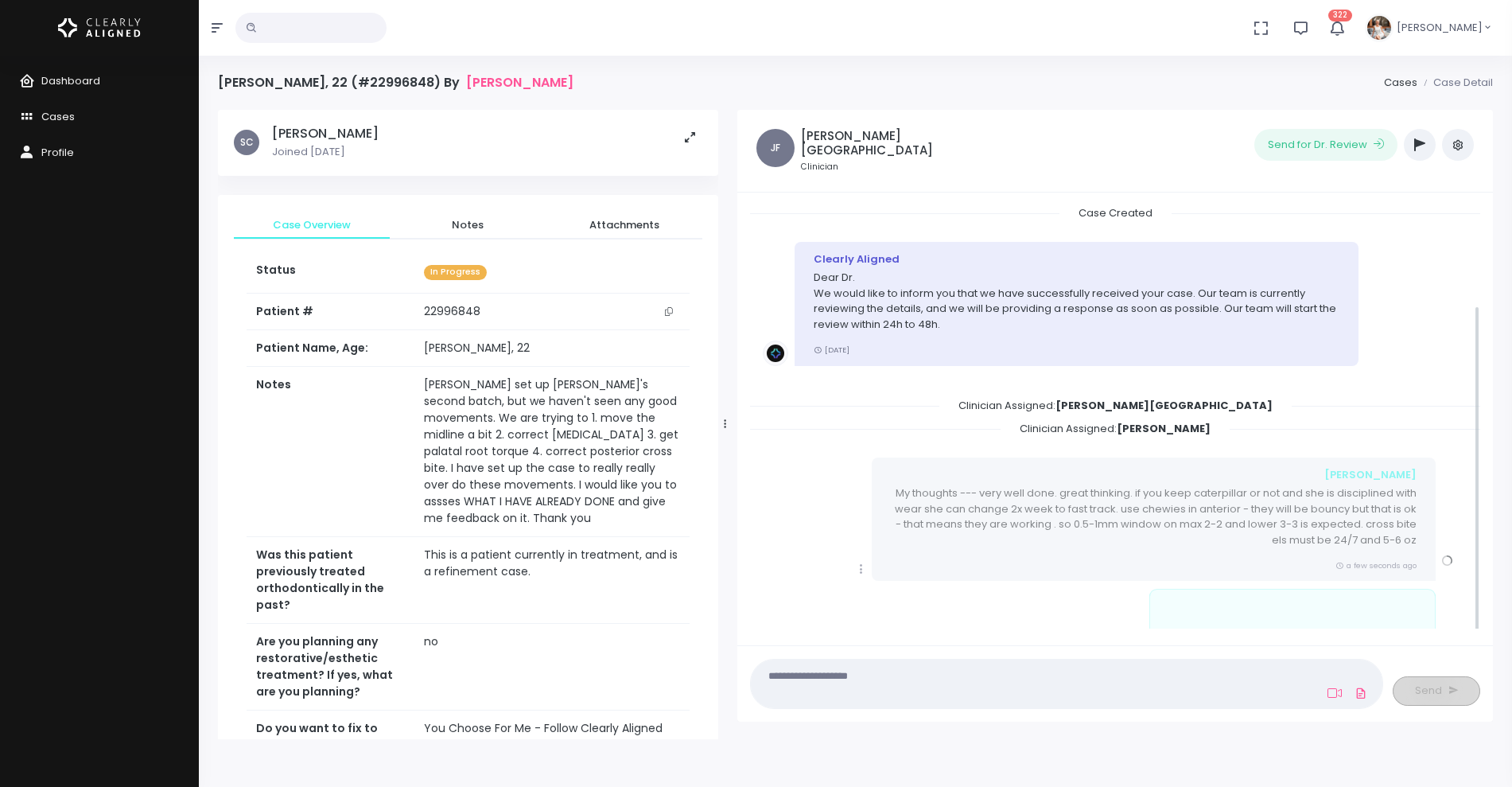
scroll to position [132, 0]
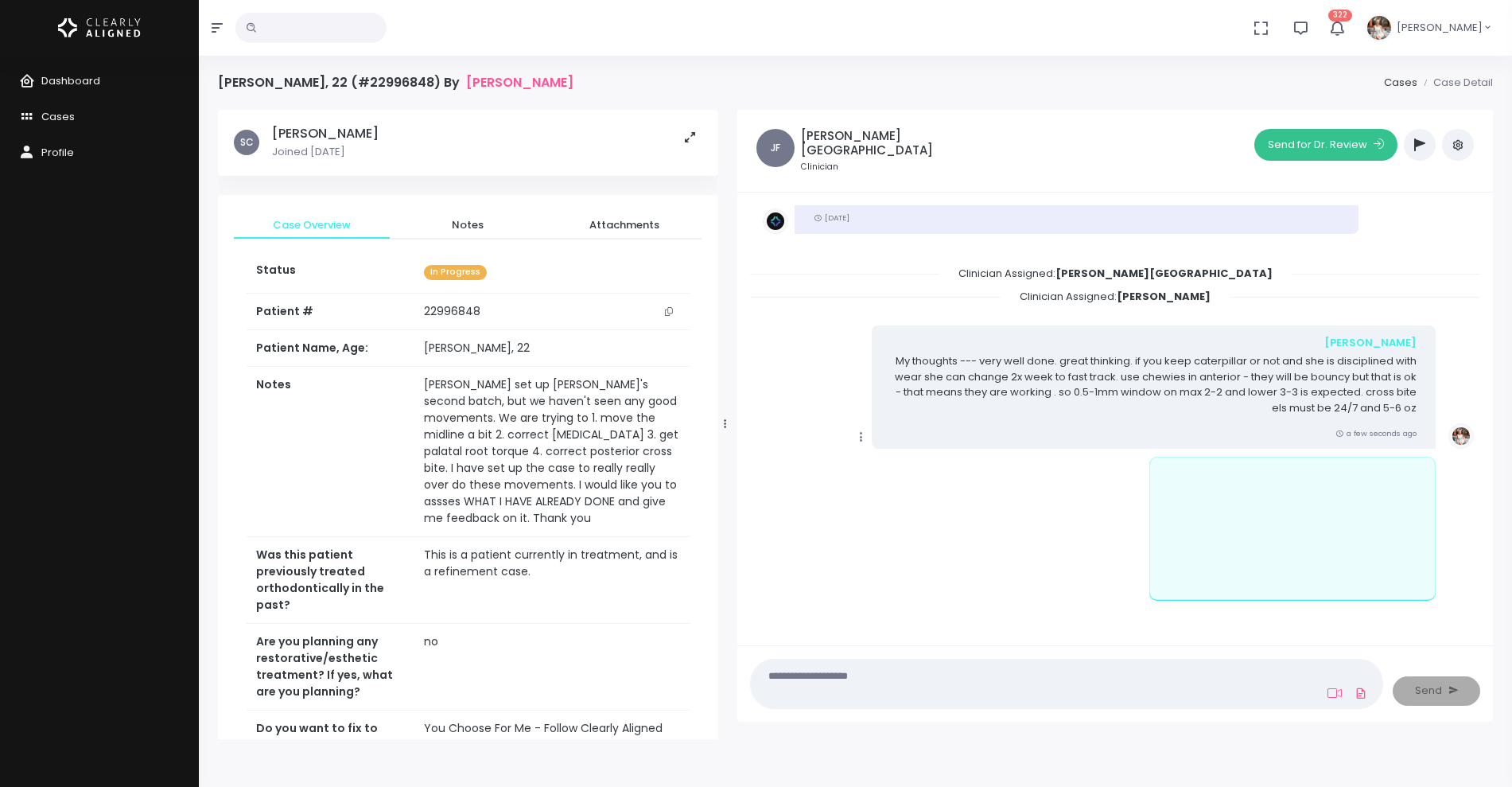
click at [1335, 146] on button "Send for Dr. Review" at bounding box center [1325, 145] width 143 height 32
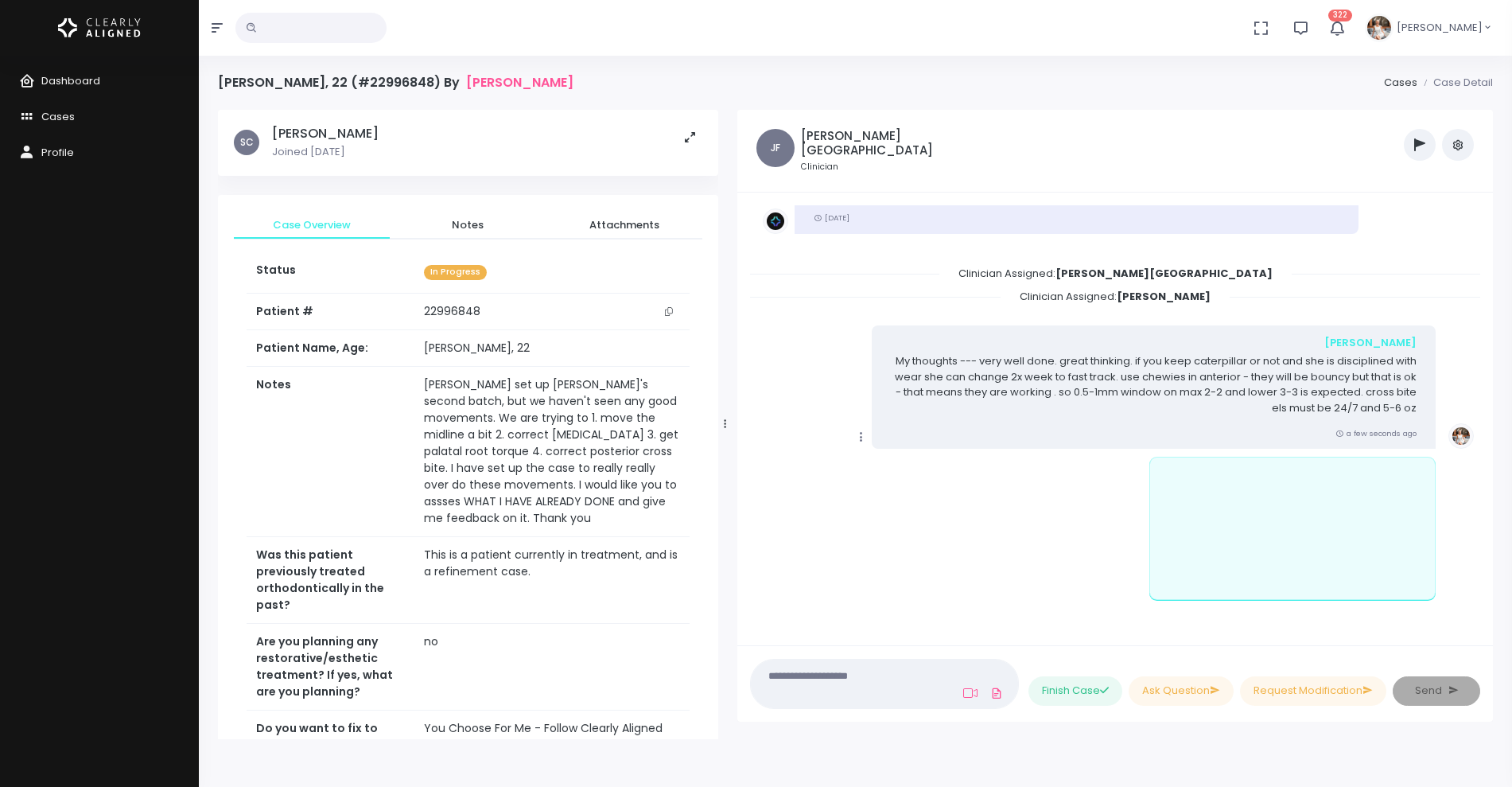
scroll to position [435, 0]
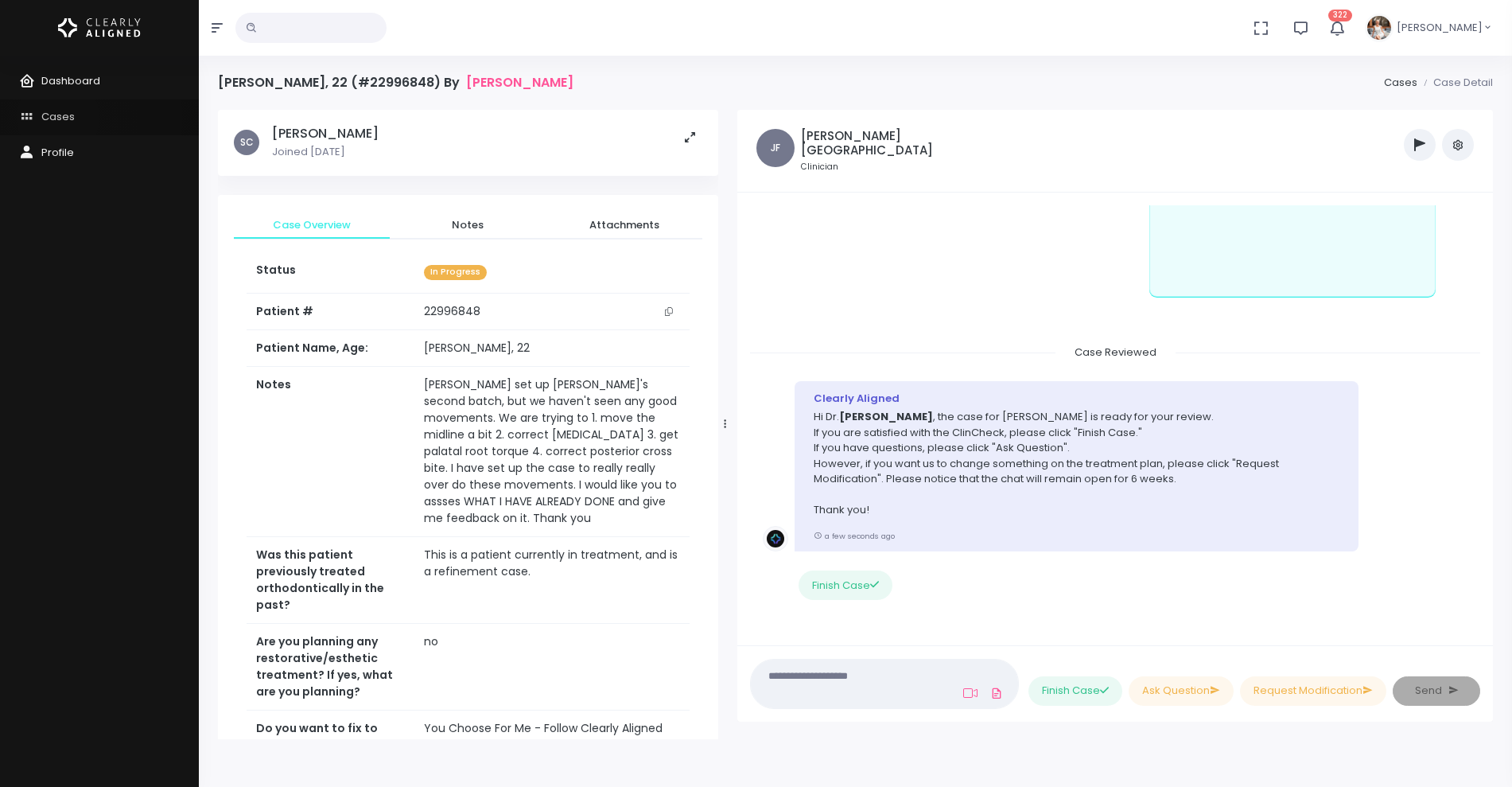
click at [58, 118] on span "Cases" at bounding box center [58, 116] width 33 height 15
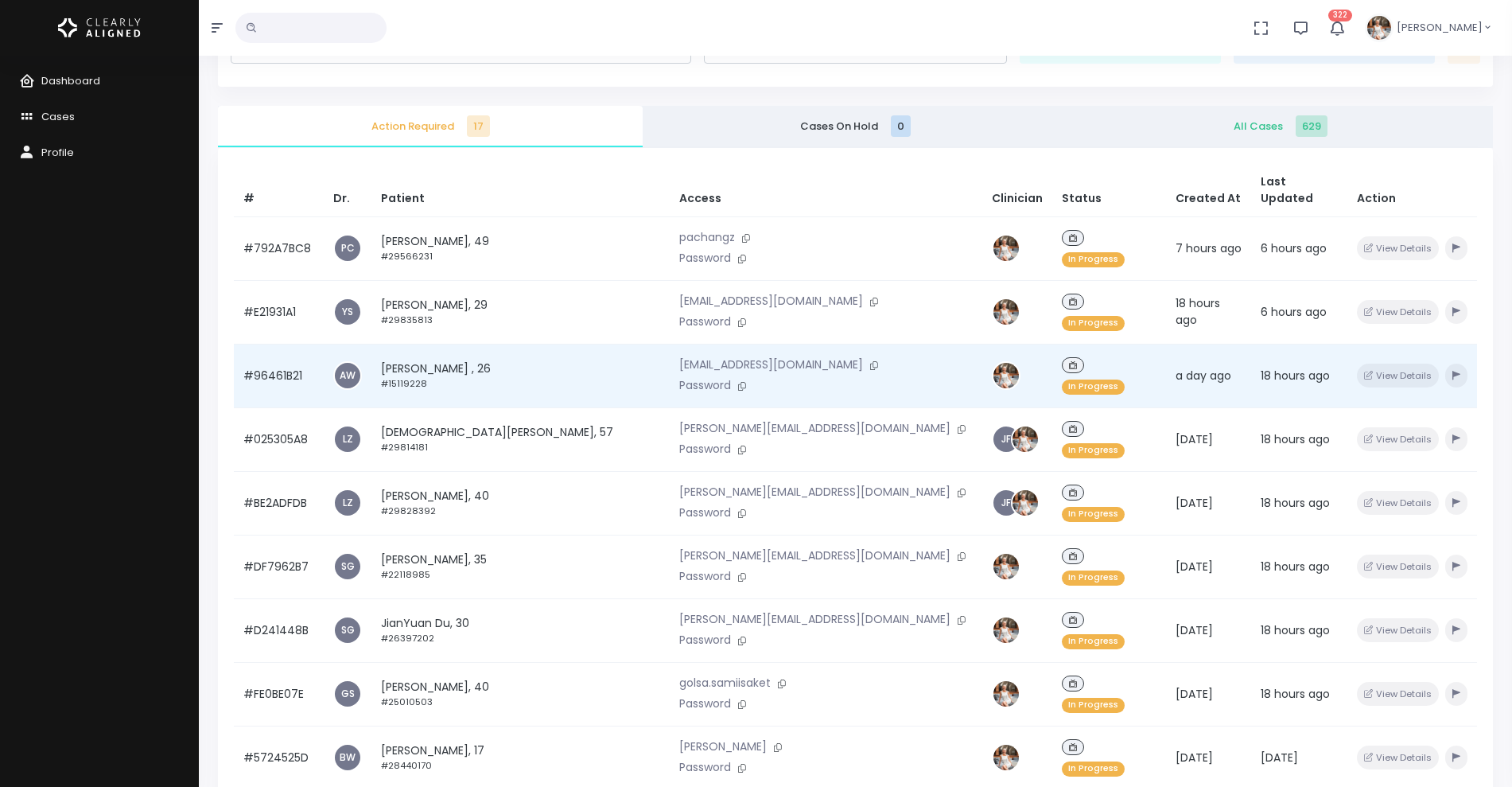
scroll to position [199, 0]
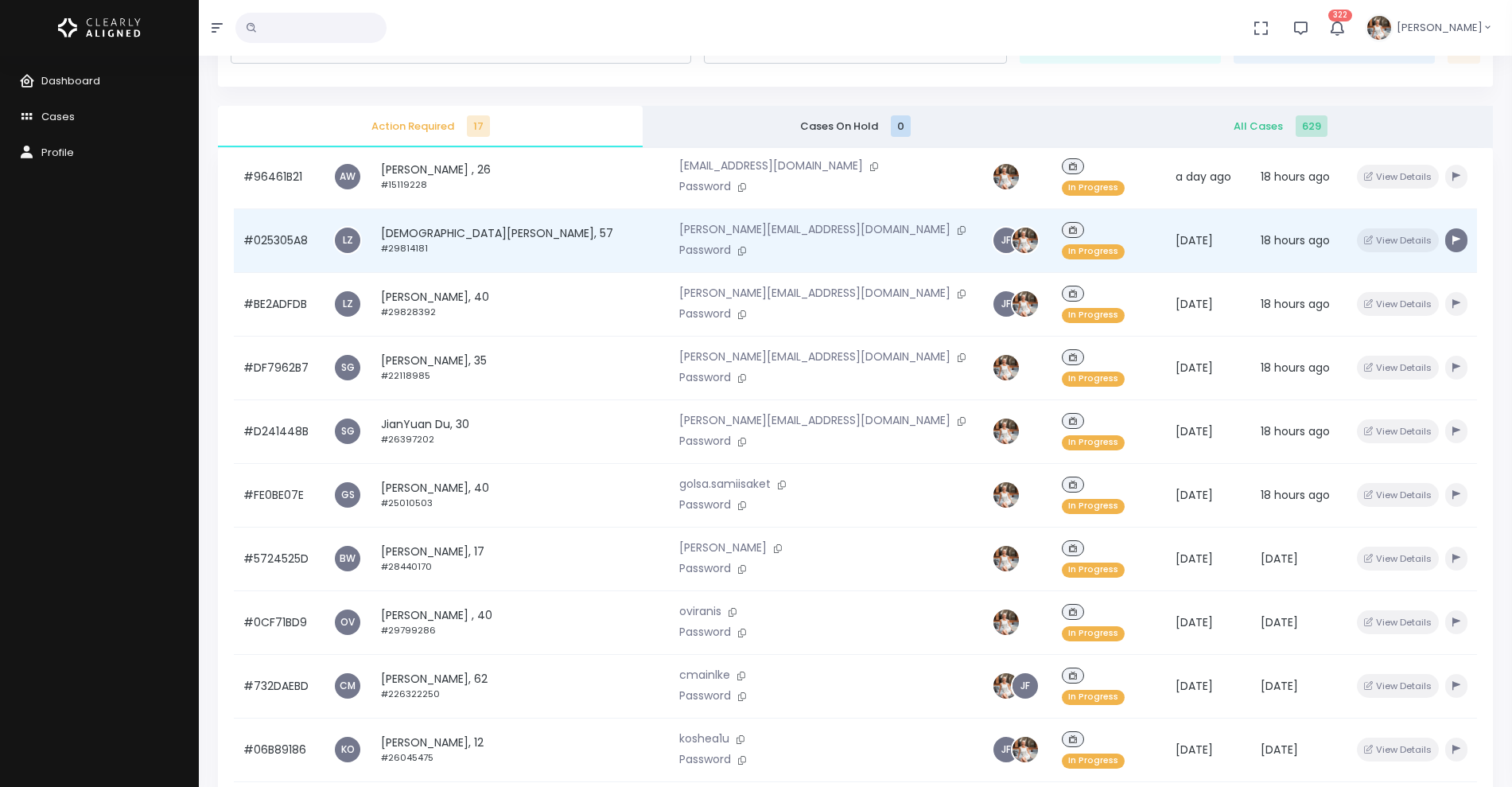
click at [1452, 236] on icon "button" at bounding box center [1455, 240] width 8 height 8
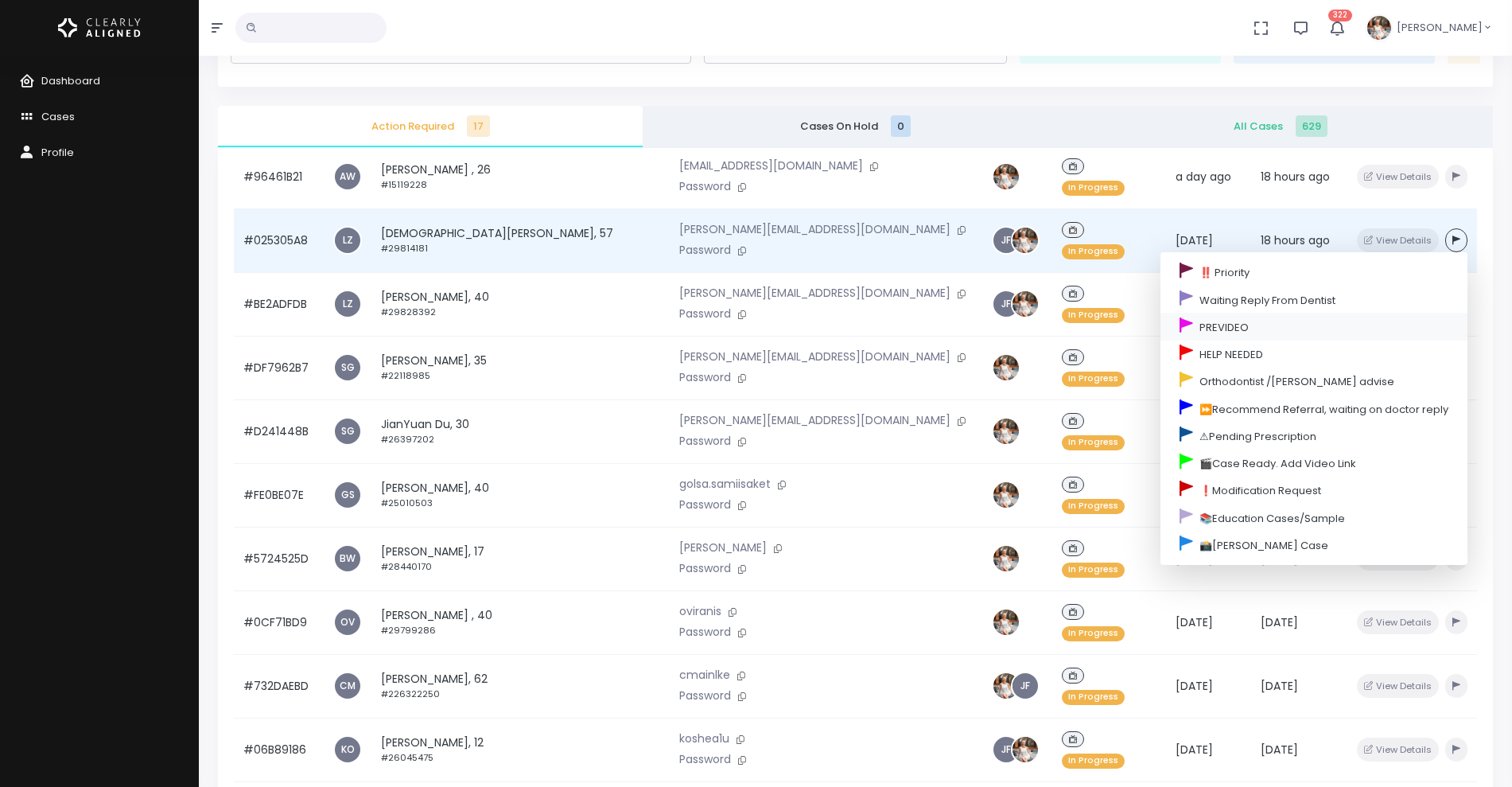
click at [1300, 312] on link "PREVIDEO" at bounding box center [1313, 326] width 307 height 27
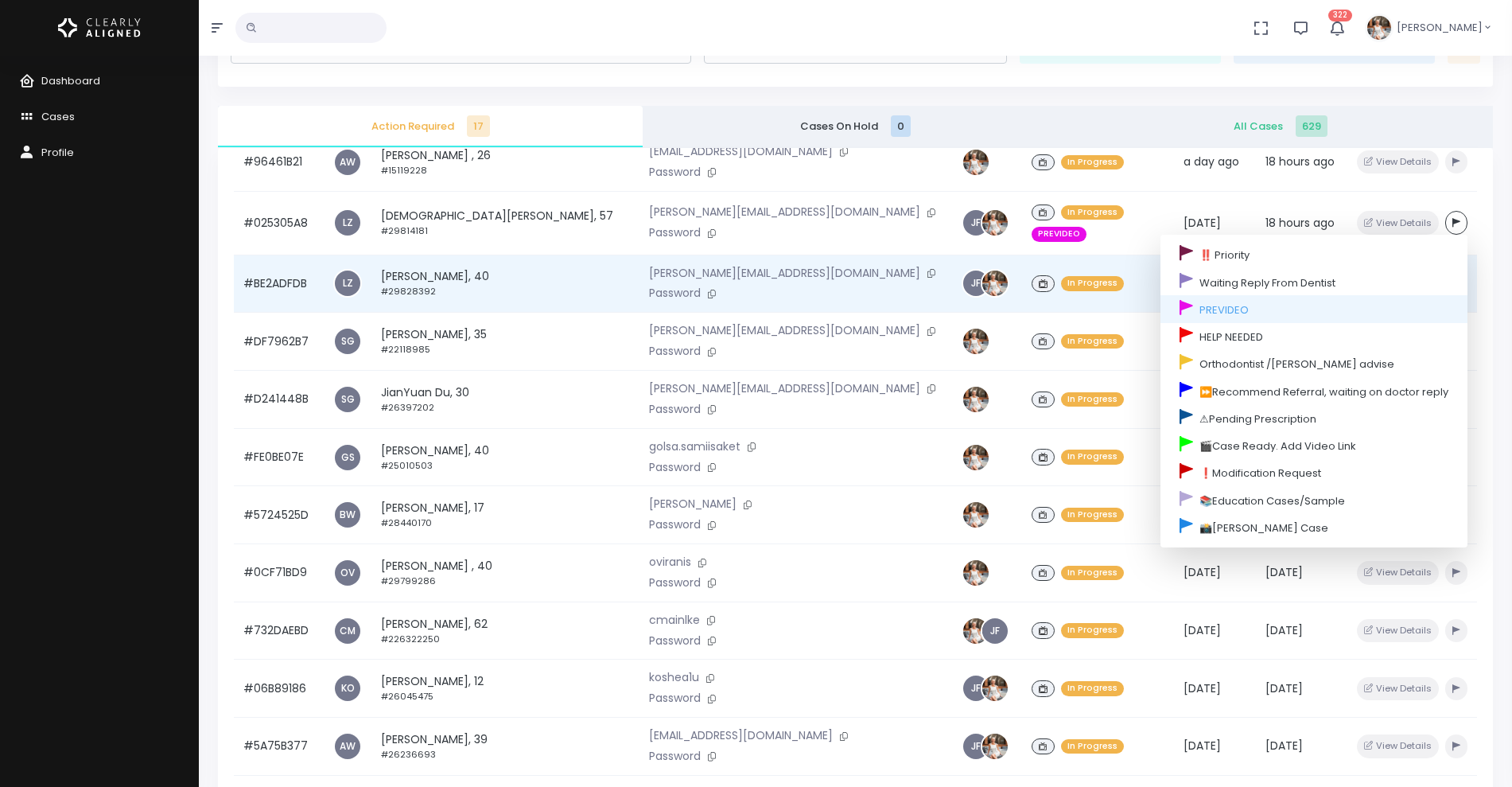
click at [1444, 272] on div "View Details" at bounding box center [1411, 283] width 110 height 23
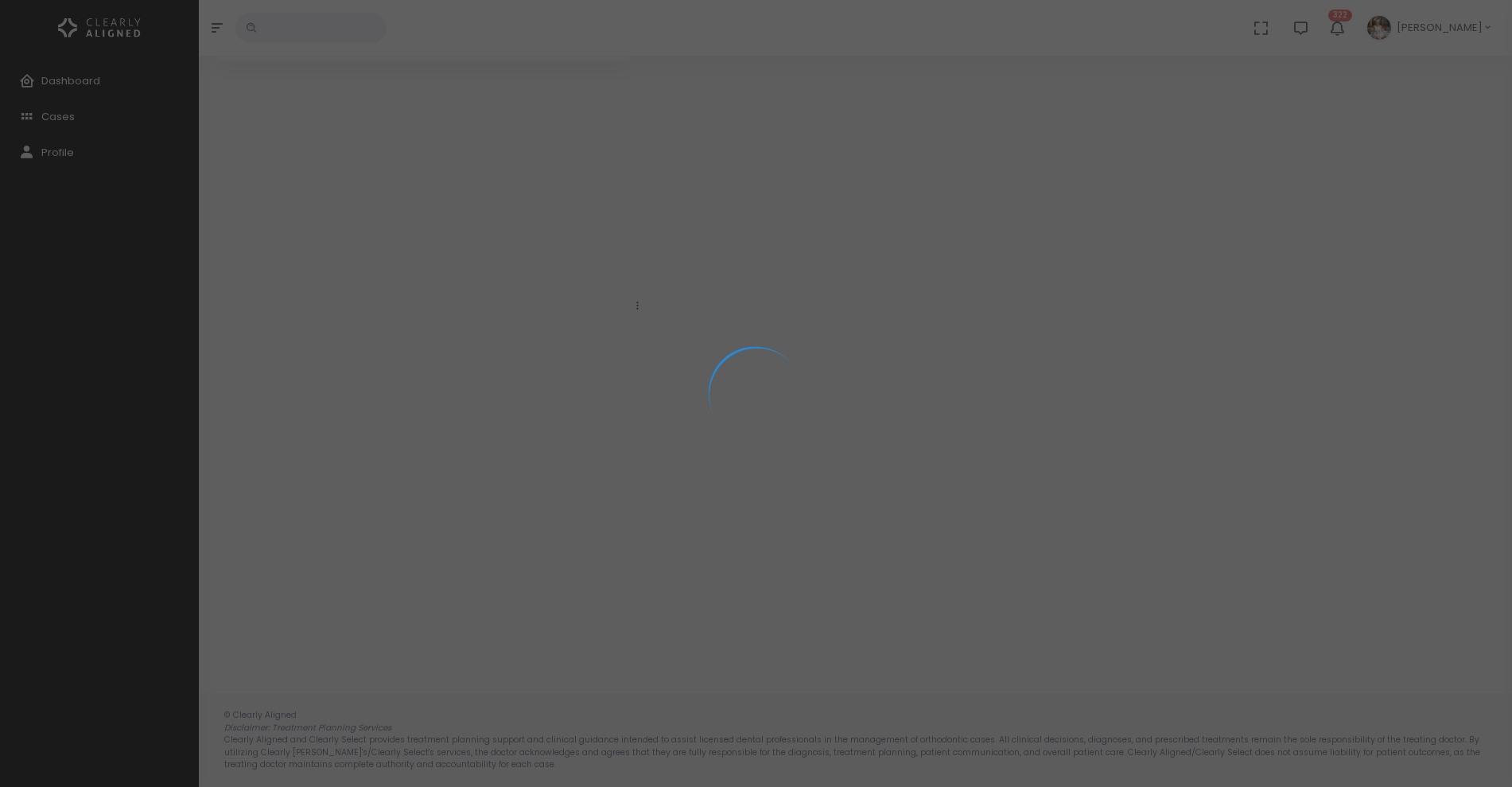
click at [1421, 260] on div at bounding box center [756, 394] width 1512 height 787
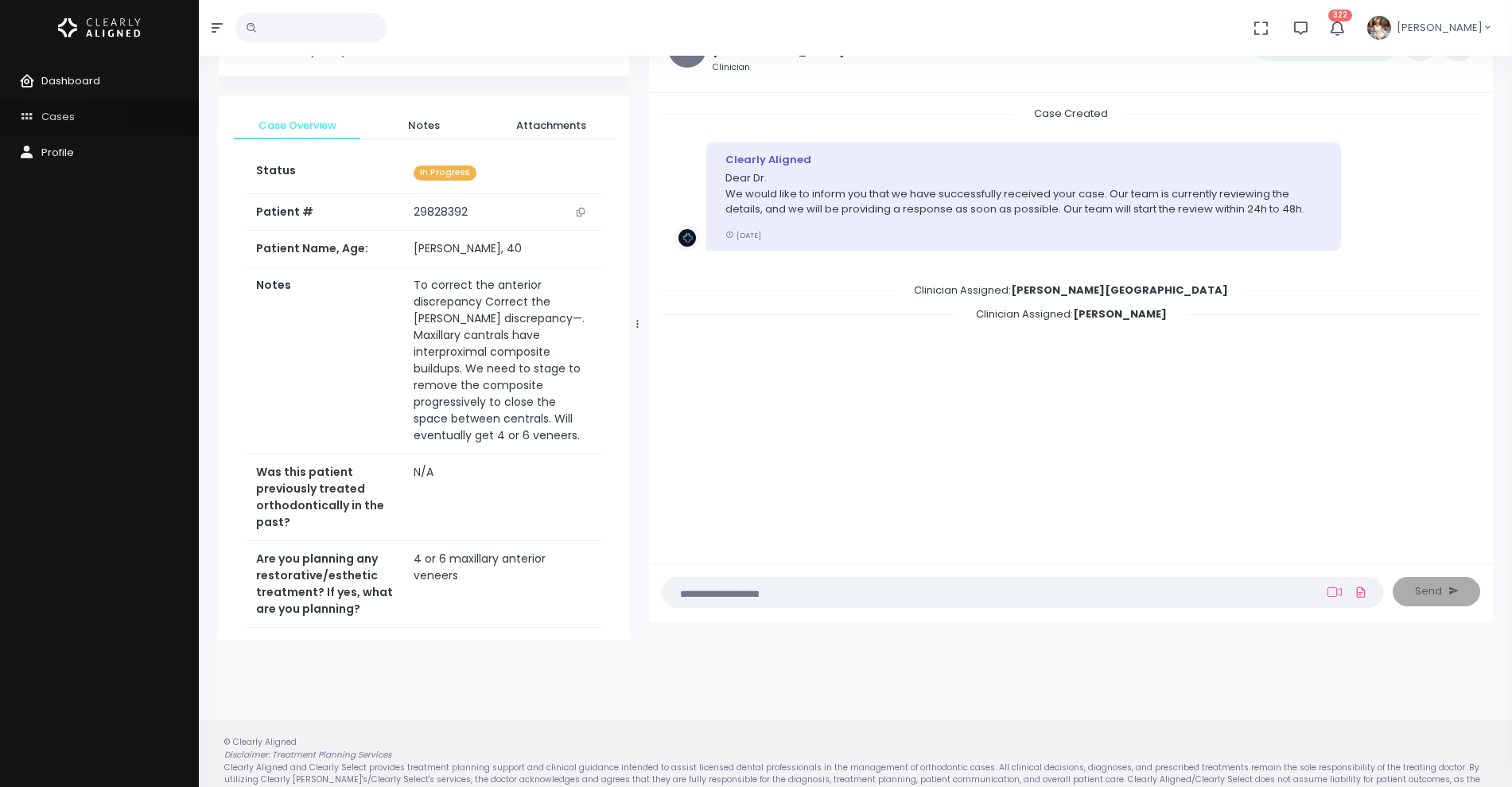
click at [58, 121] on span "Cases" at bounding box center [58, 116] width 33 height 15
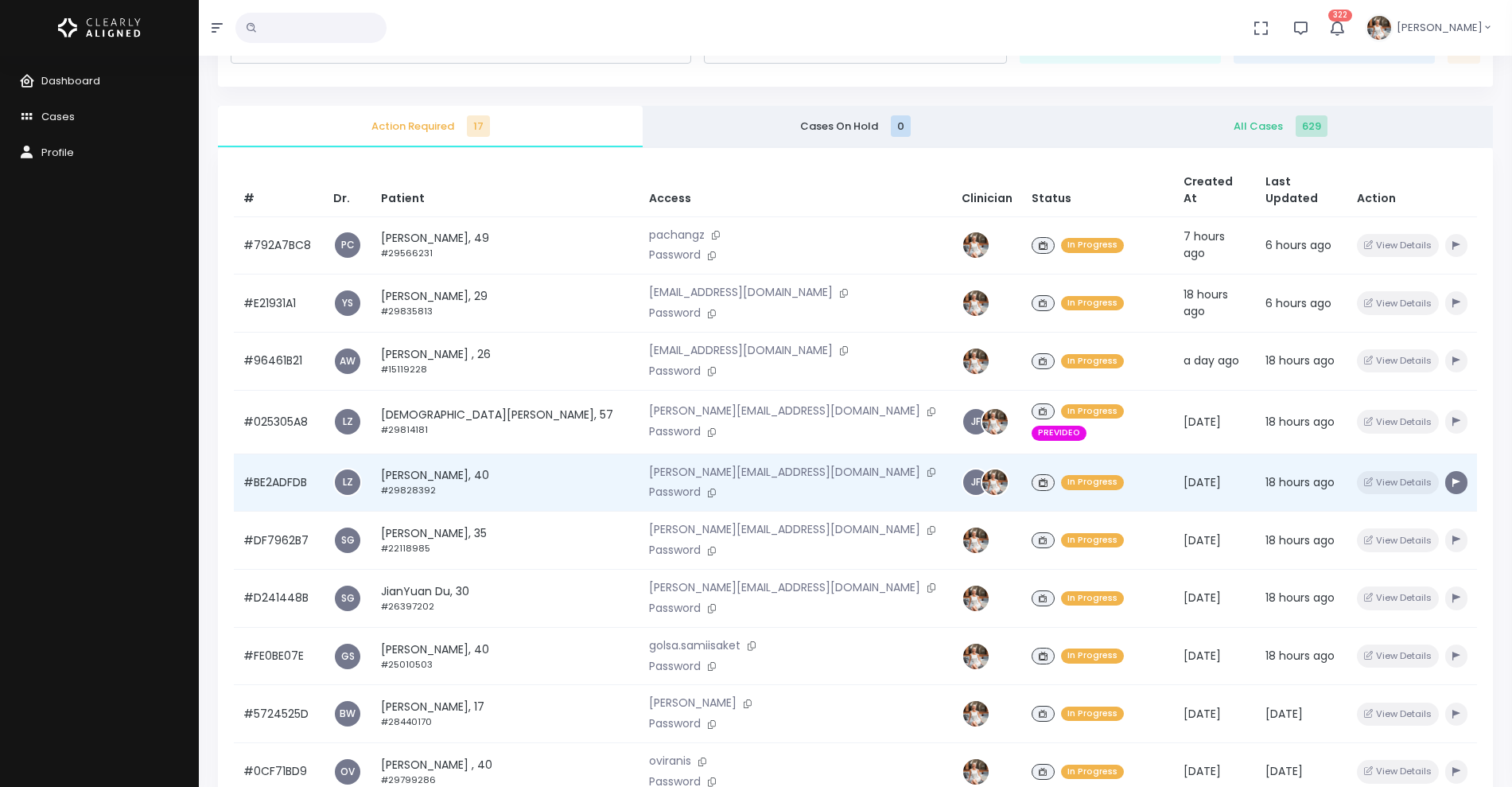
click at [1452, 478] on icon "button" at bounding box center [1455, 482] width 8 height 8
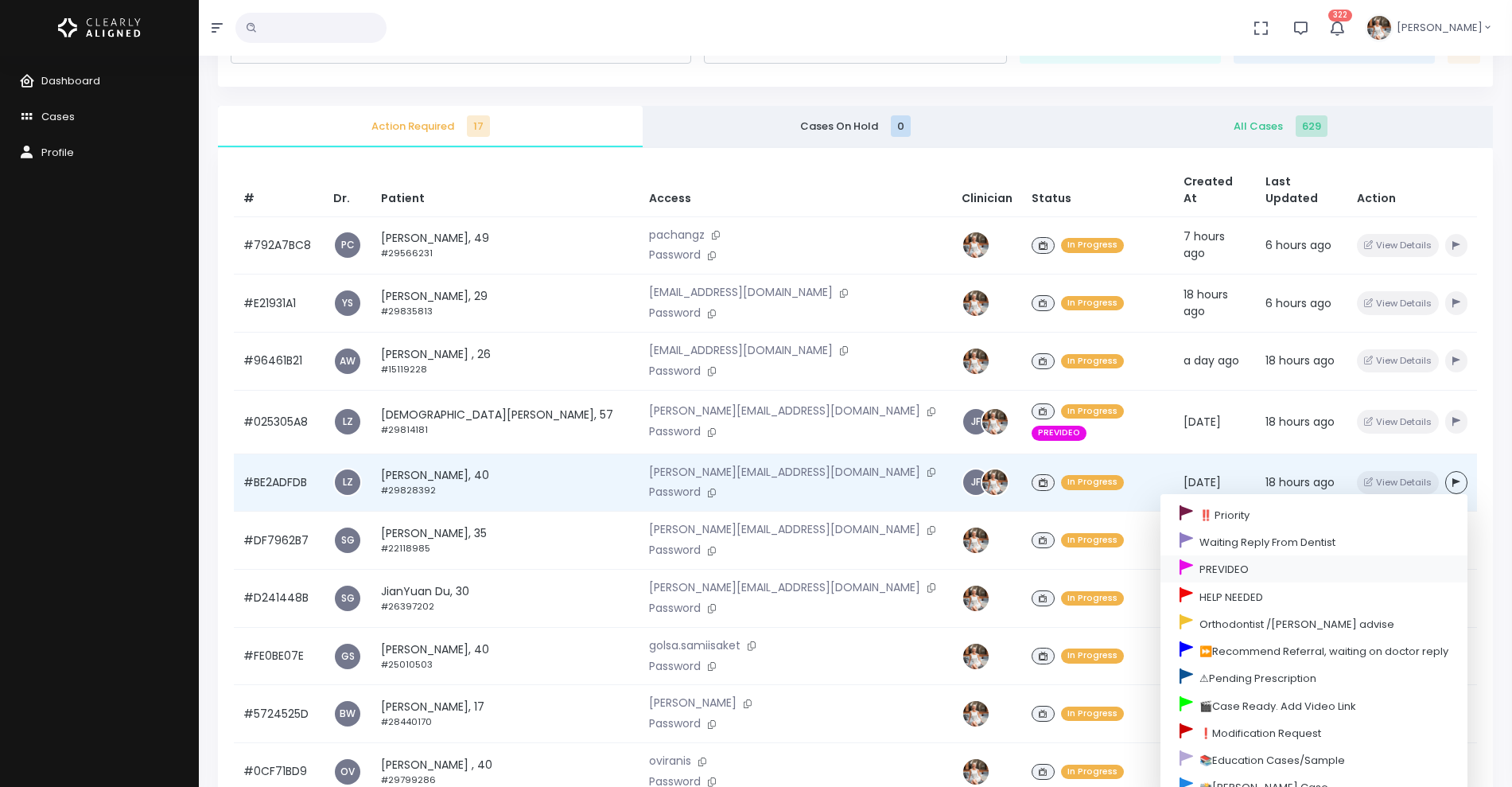
click at [1182, 555] on link "PREVIDEO" at bounding box center [1313, 568] width 307 height 27
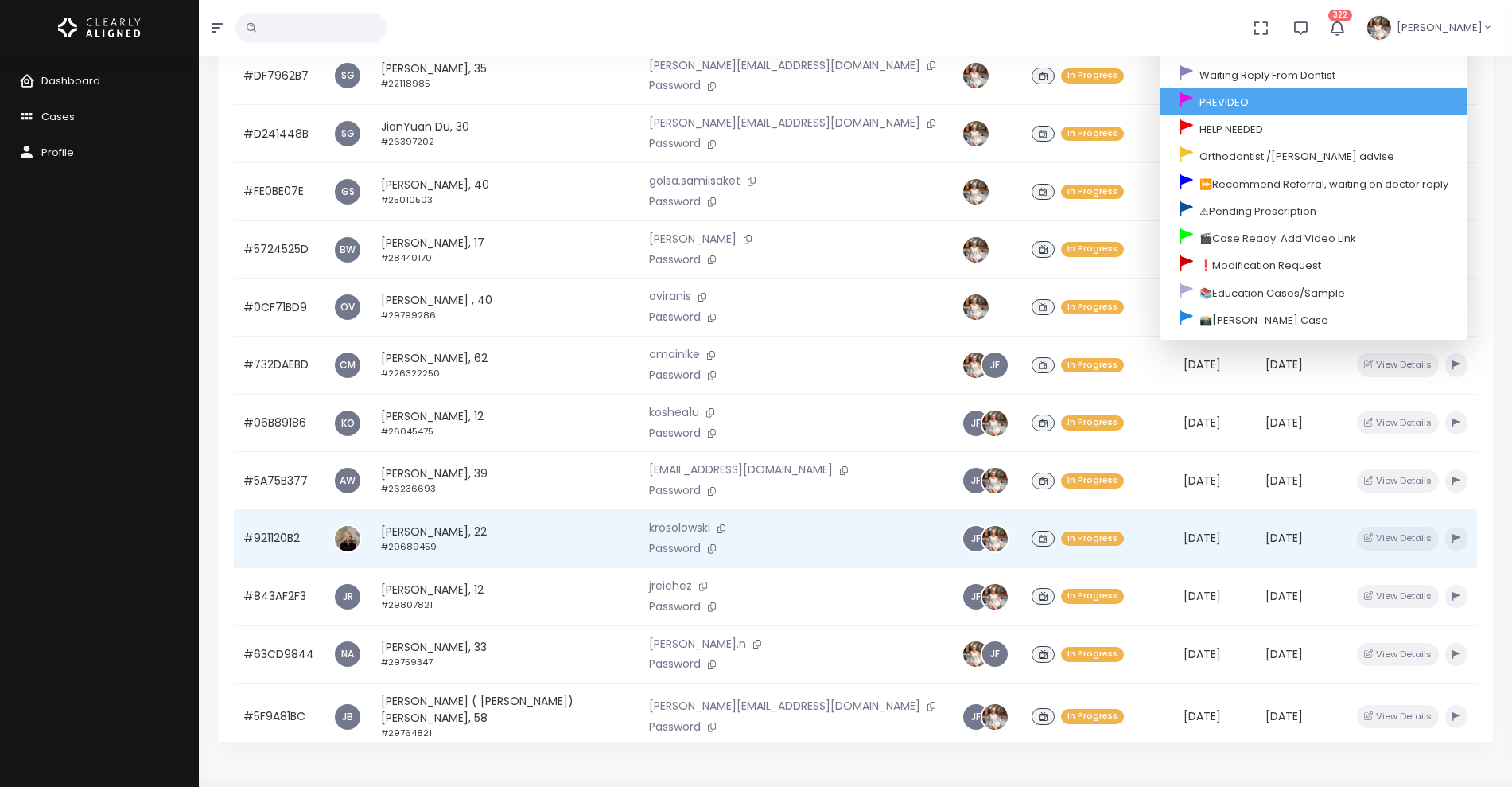
scroll to position [380, 0]
